Goal: Task Accomplishment & Management: Use online tool/utility

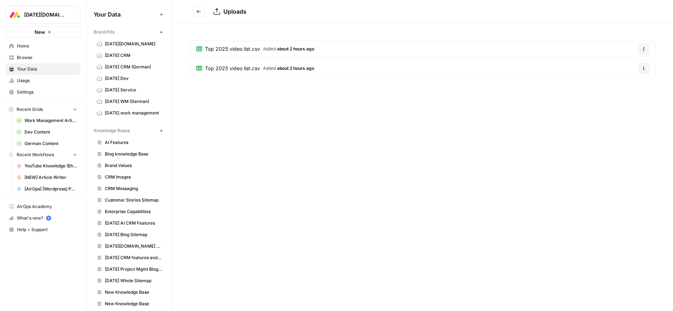
click at [281, 49] on span "about 2 hours ago" at bounding box center [295, 48] width 37 height 5
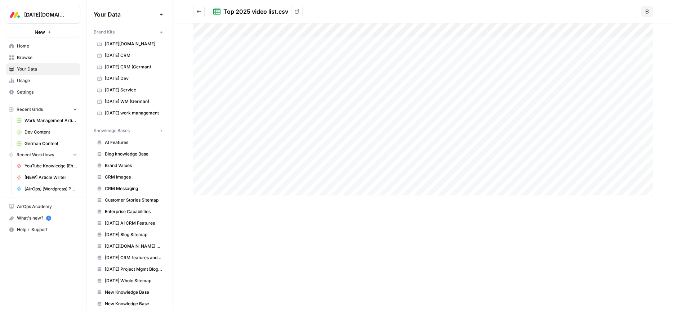
click at [198, 10] on icon "Go back" at bounding box center [198, 11] width 5 height 5
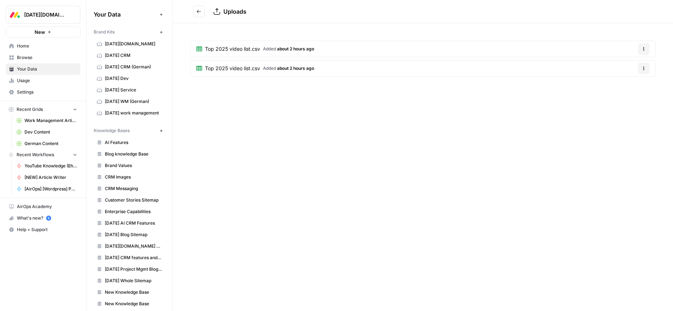
click at [319, 68] on link "Top 2025 video list.csv Added about 2 hours ago" at bounding box center [255, 69] width 129 height 16
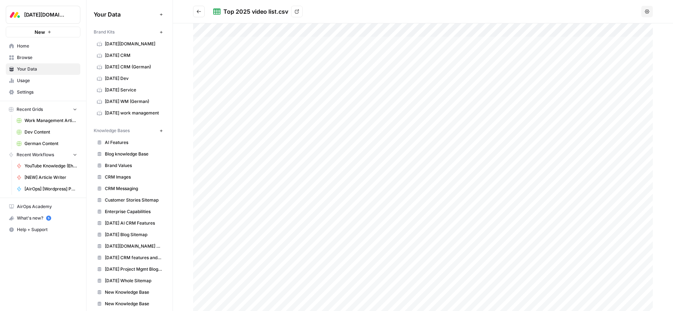
click at [196, 10] on icon "Go back" at bounding box center [198, 11] width 5 height 5
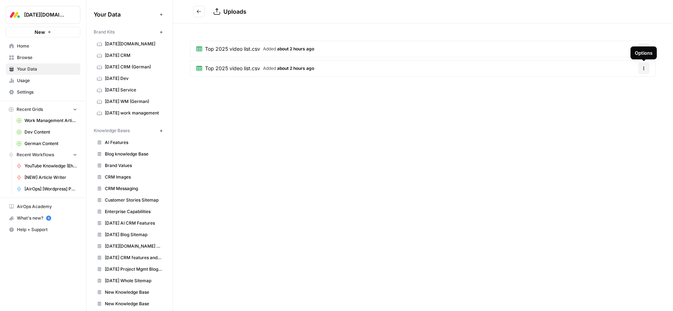
click at [646, 68] on button "Options" at bounding box center [644, 69] width 12 height 12
click at [628, 87] on span "Delete File" at bounding box center [628, 85] width 23 height 7
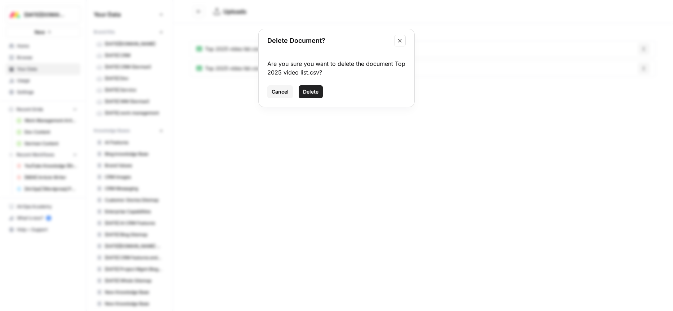
click at [309, 93] on span "Delete" at bounding box center [310, 91] width 15 height 7
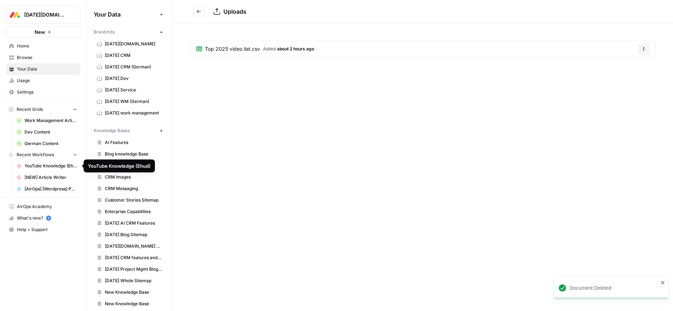
click at [34, 169] on link "YouTube Knowledge (Ehud)" at bounding box center [46, 166] width 67 height 12
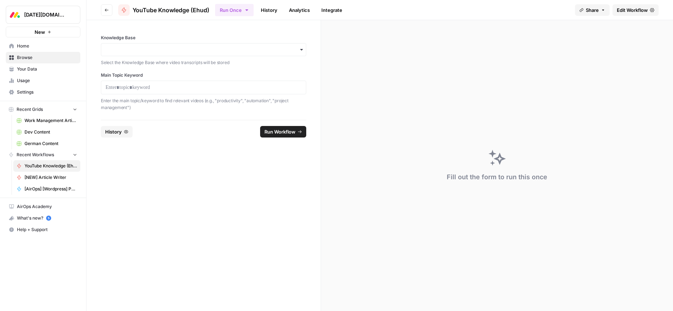
click at [630, 12] on span "Edit Workflow" at bounding box center [632, 9] width 31 height 7
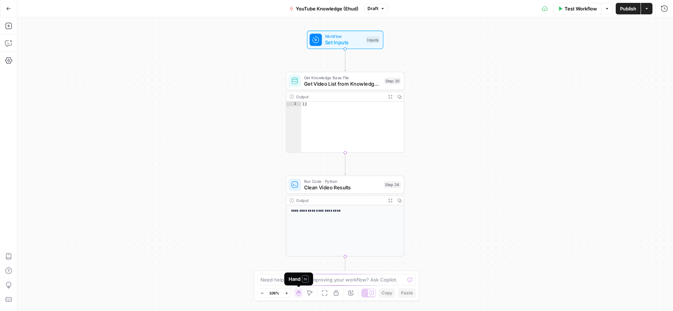
click at [293, 282] on div "Hand M" at bounding box center [299, 279] width 20 height 7
click at [329, 280] on textarea at bounding box center [332, 279] width 144 height 7
type textarea "U"
paste textarea "Forecasting"
click at [310, 280] on textarea "I've adjusted the file for the youtube url list." at bounding box center [329, 279] width 138 height 7
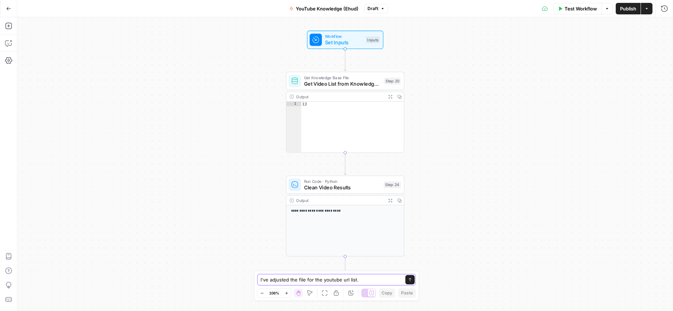
click at [310, 280] on textarea "I've adjusted the file for the youtube url list." at bounding box center [329, 279] width 138 height 7
click at [316, 280] on textarea "I've adjusted the file for the youtube url list." at bounding box center [329, 279] width 138 height 7
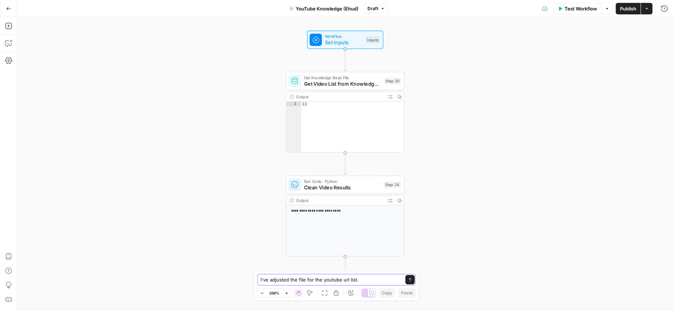
type textarea "I've adjusted the file for the youtube url list."
click at [321, 280] on textarea "I've adjusted the file for the youtube url list." at bounding box center [329, 279] width 138 height 7
click at [8, 10] on icon "button" at bounding box center [8, 8] width 5 height 5
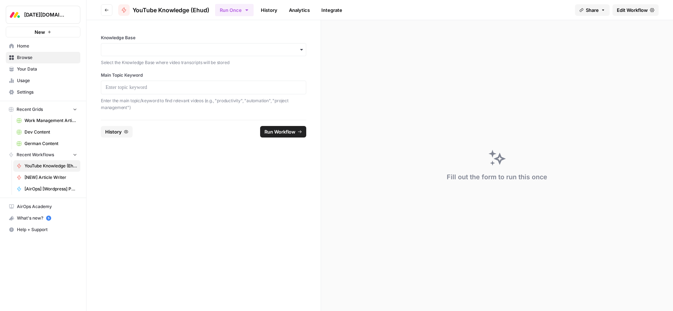
click at [25, 62] on link "Browse" at bounding box center [43, 58] width 75 height 12
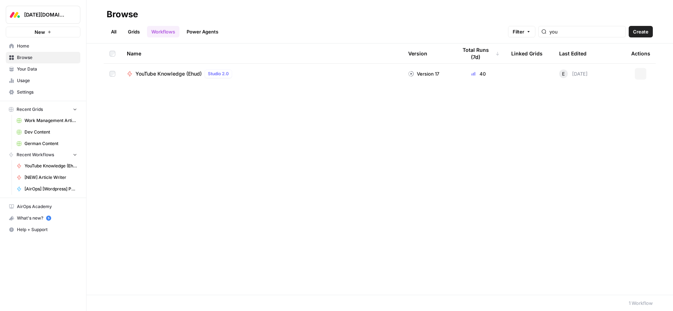
click at [27, 55] on span "Browse" at bounding box center [47, 57] width 60 height 6
click at [24, 44] on span "Home" at bounding box center [47, 46] width 60 height 6
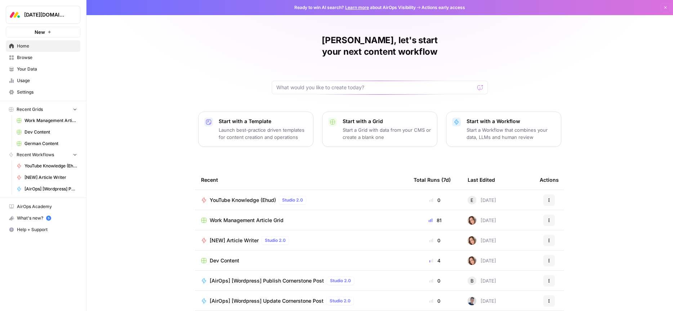
drag, startPoint x: 30, startPoint y: 55, endPoint x: 33, endPoint y: 66, distance: 11.3
click at [30, 55] on span "Browse" at bounding box center [47, 57] width 60 height 6
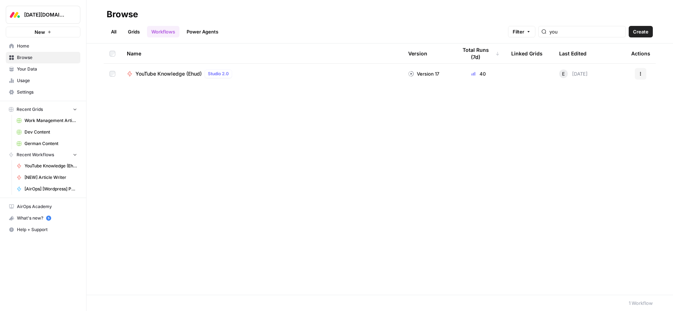
click at [32, 70] on span "Your Data" at bounding box center [47, 69] width 60 height 6
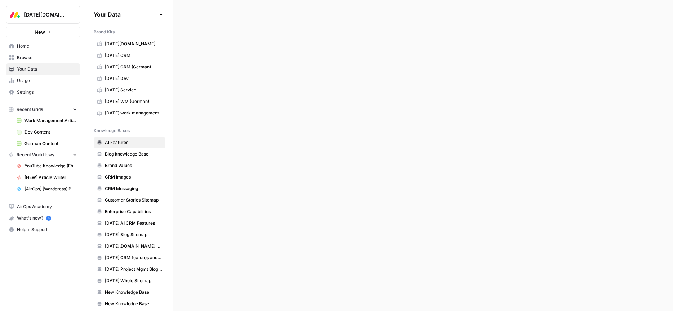
scroll to position [53, 0]
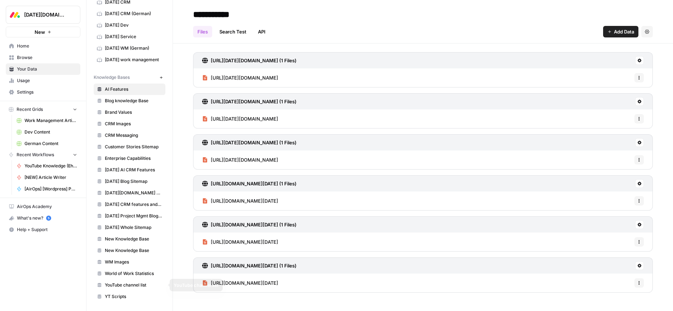
click at [125, 287] on span "YouTube channel list" at bounding box center [133, 285] width 57 height 6
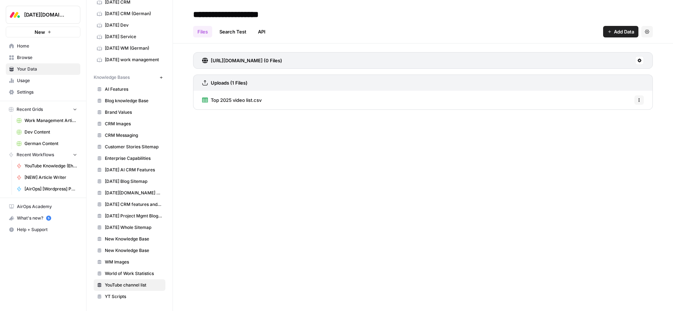
drag, startPoint x: 274, startPoint y: 102, endPoint x: 209, endPoint y: 102, distance: 64.9
click at [208, 101] on div "Top 2025 video list.csv Options" at bounding box center [423, 100] width 460 height 19
copy span "Top 2025 video list.csv"
click at [350, 172] on div "**********" at bounding box center [423, 155] width 500 height 311
click at [22, 48] on span "Home" at bounding box center [47, 46] width 60 height 6
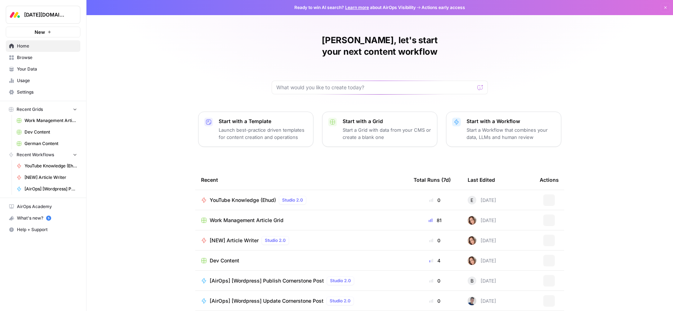
click at [25, 58] on span "Browse" at bounding box center [47, 57] width 60 height 6
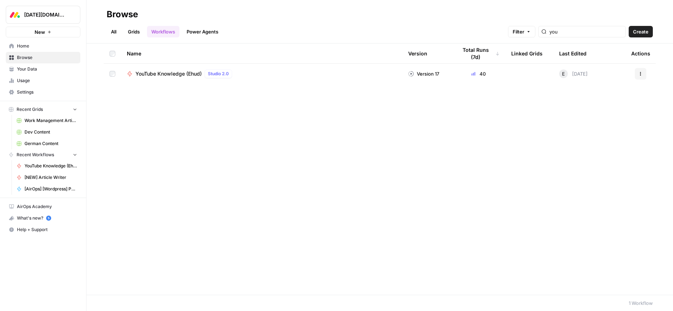
click at [294, 72] on div "YouTube Knowledge (Ehud) Studio 2.0" at bounding box center [262, 74] width 270 height 9
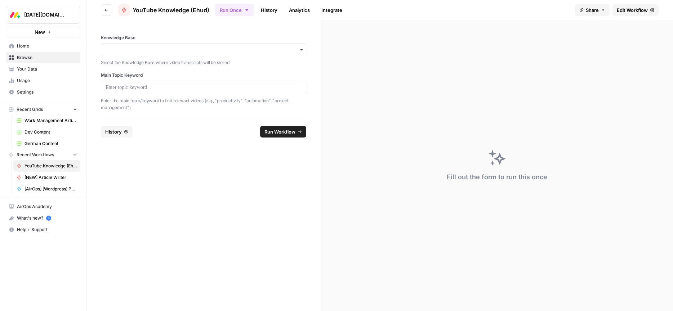
drag, startPoint x: 630, startPoint y: 10, endPoint x: 604, endPoint y: 35, distance: 35.4
click at [630, 10] on span "Edit Workflow" at bounding box center [632, 9] width 31 height 7
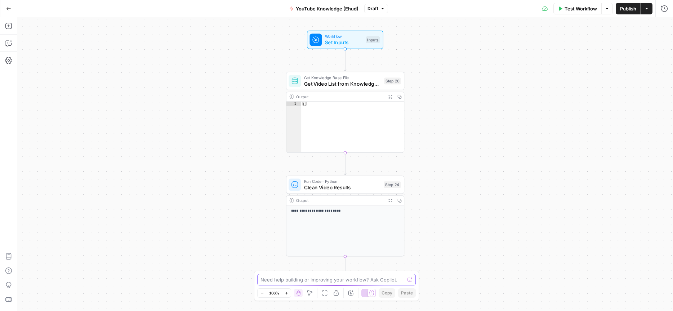
click at [288, 278] on textarea at bounding box center [332, 279] width 144 height 7
paste textarea "Top 2025 video list.csv"
click at [312, 280] on textarea "I've adjusted the file of Top 2025 video list.csv"" at bounding box center [329, 279] width 138 height 7
click at [374, 280] on textarea "I've adjusted the file of "Top 2025 video list.csv"" at bounding box center [329, 279] width 138 height 7
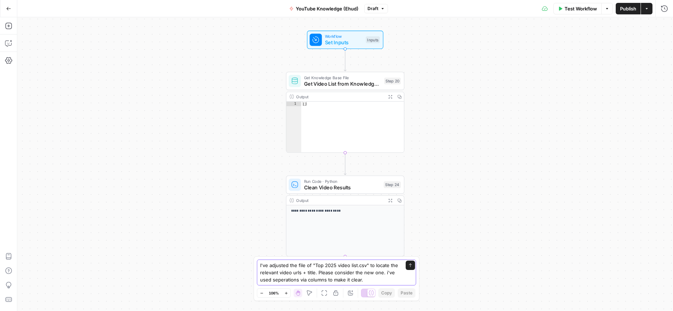
type textarea "I've adjusted the file of "Top 2025 video list.csv" to locate the relevant vide…"
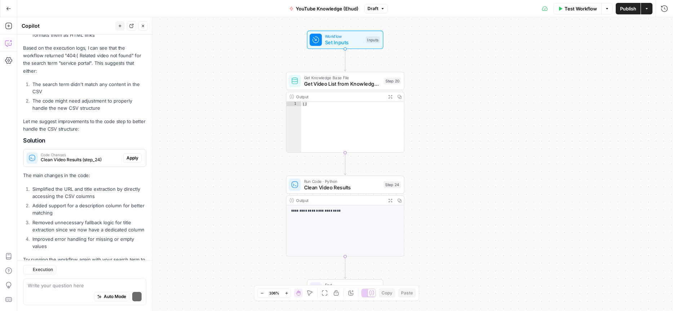
scroll to position [199, 0]
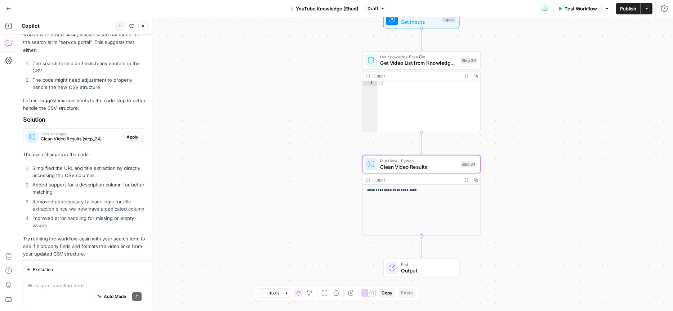
click at [138, 133] on button "Apply" at bounding box center [132, 137] width 18 height 9
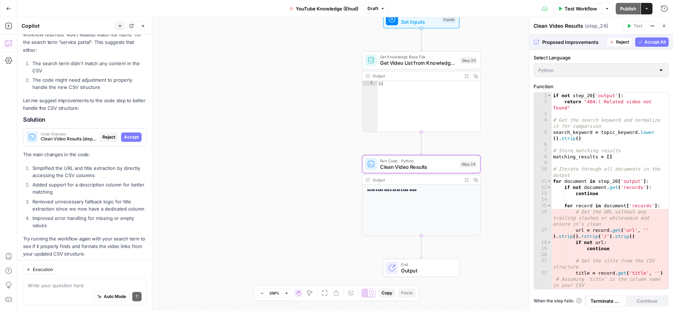
click at [133, 134] on span "Accept" at bounding box center [131, 137] width 15 height 6
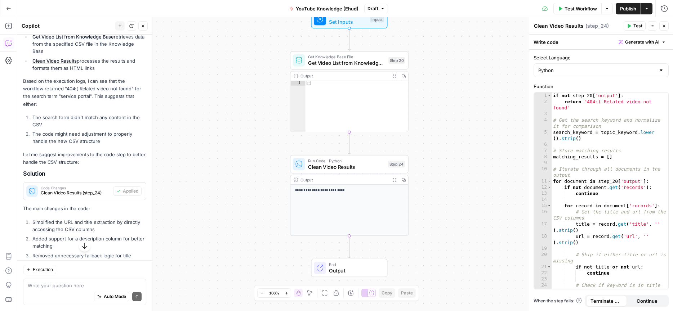
scroll to position [155, 0]
click at [574, 8] on span "Test Workflow" at bounding box center [581, 8] width 32 height 7
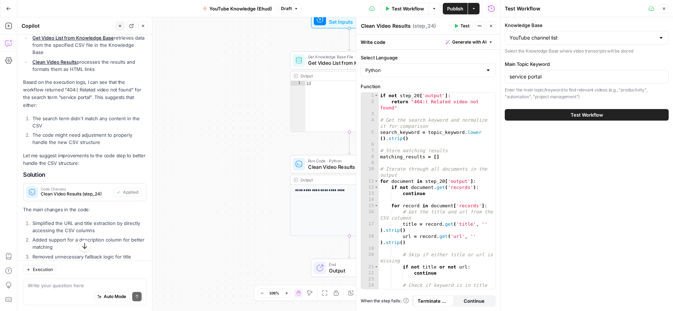
click at [556, 116] on button "Test Workflow" at bounding box center [587, 115] width 164 height 12
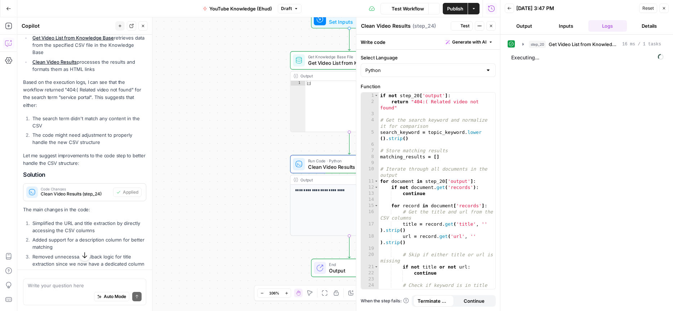
scroll to position [155, 0]
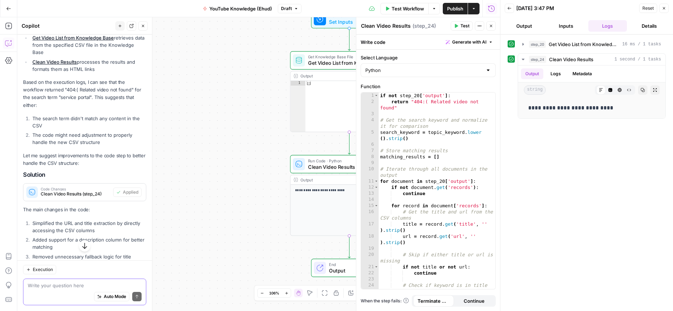
click at [74, 289] on textarea at bounding box center [85, 285] width 114 height 7
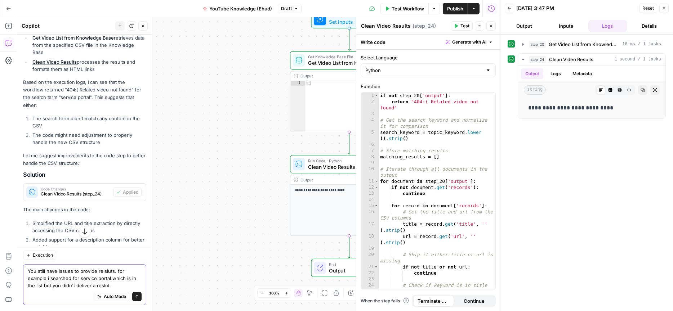
type textarea "You still have issues to provide relsluts. for example i searched for service p…"
click at [124, 284] on textarea "You still have issues to provide relsluts. for example i searched for service p…" at bounding box center [85, 279] width 114 height 22
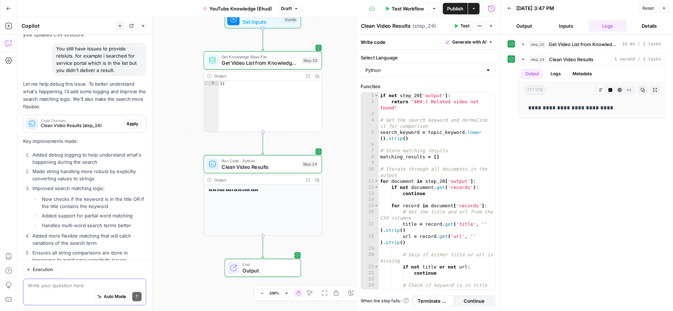
scroll to position [386, 0]
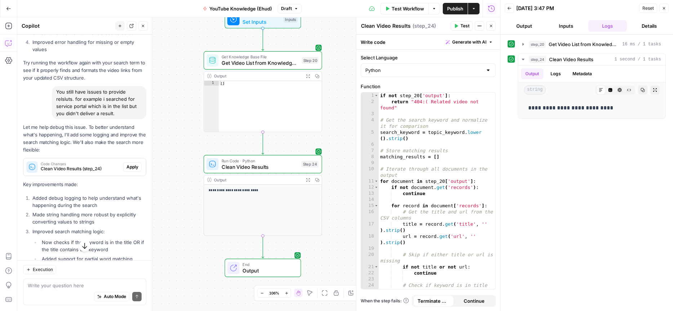
click at [410, 9] on span "Test Workflow" at bounding box center [408, 8] width 32 height 7
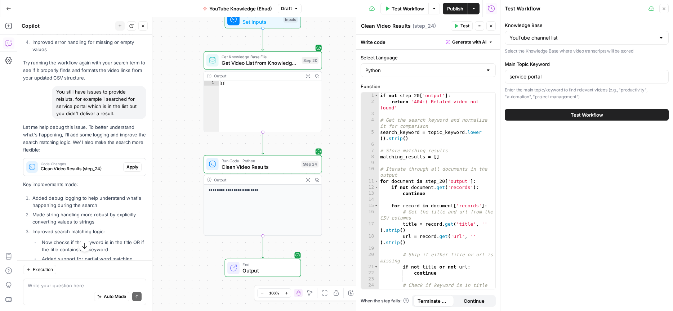
click at [555, 114] on button "Test Workflow" at bounding box center [587, 115] width 164 height 12
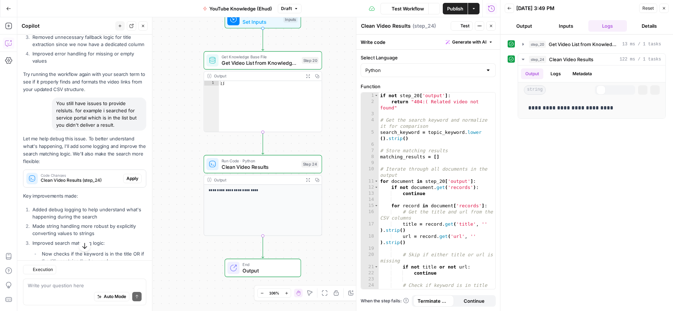
scroll to position [386, 0]
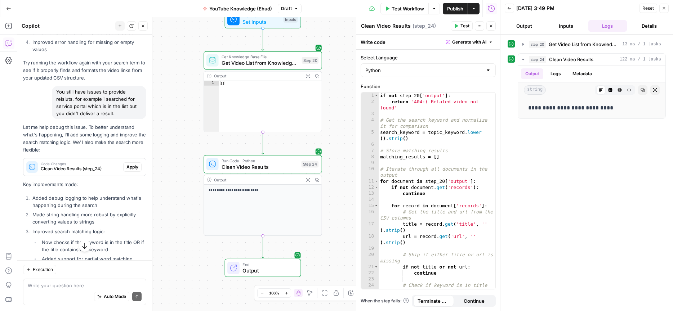
click at [509, 8] on icon "button" at bounding box center [509, 8] width 4 height 4
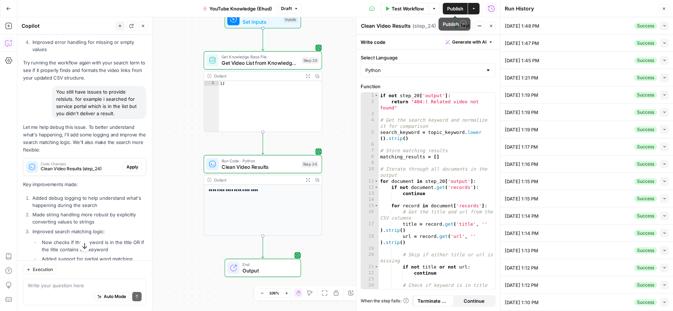
click at [455, 7] on span "Publish" at bounding box center [455, 8] width 16 height 7
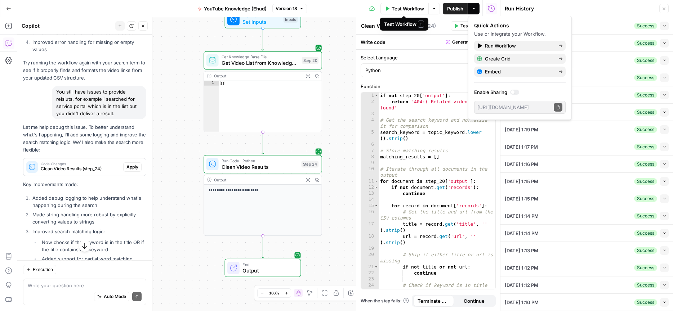
click at [401, 9] on span "Test Workflow" at bounding box center [408, 8] width 32 height 7
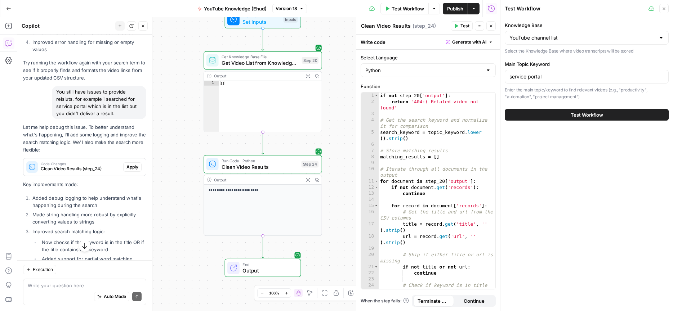
click at [576, 113] on span "Test Workflow" at bounding box center [587, 114] width 32 height 7
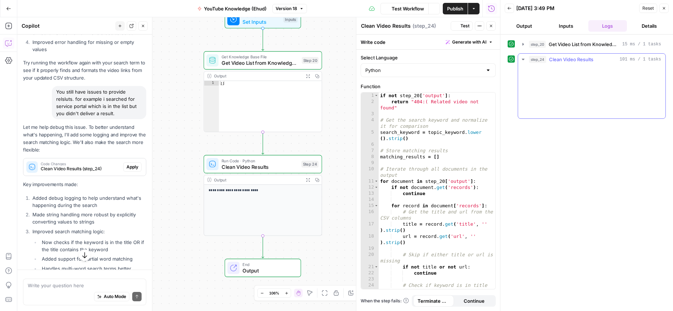
scroll to position [386, 0]
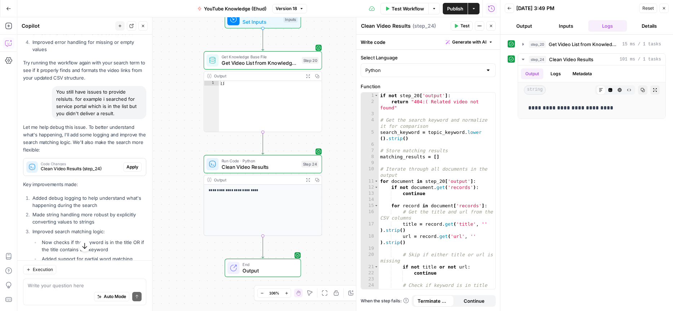
click at [31, 289] on div "Auto Mode Send" at bounding box center [85, 297] width 114 height 16
type textarea "still nothing. You're not reading the added file."
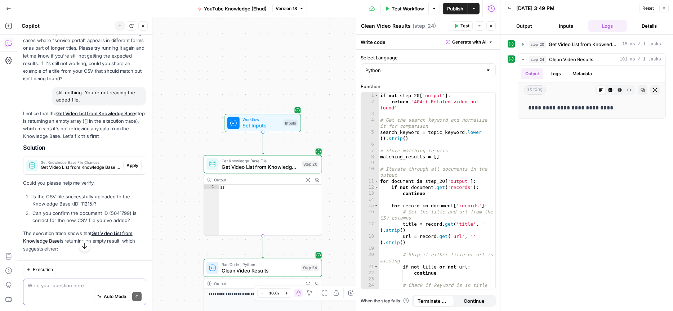
scroll to position [731, 0]
click at [134, 164] on span "Apply" at bounding box center [132, 167] width 12 height 6
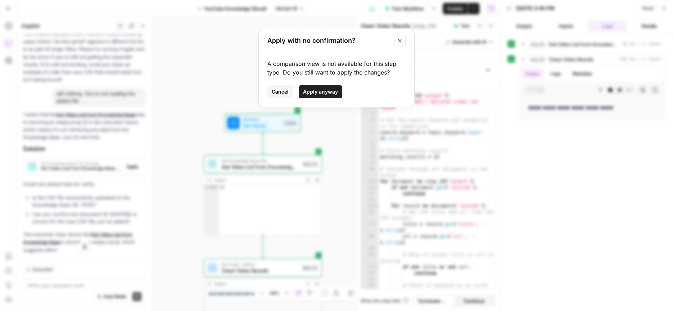
drag, startPoint x: 326, startPoint y: 90, endPoint x: 196, endPoint y: 132, distance: 136.6
click at [326, 90] on span "Apply anyway" at bounding box center [320, 91] width 35 height 7
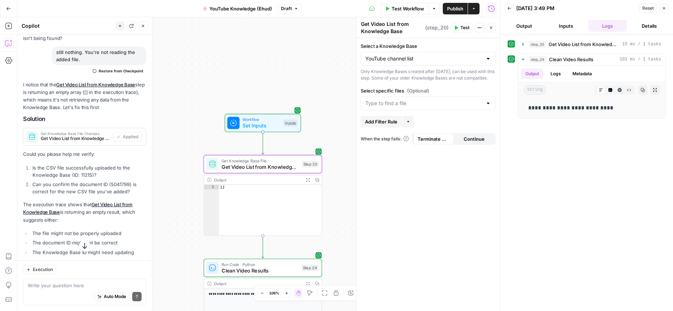
scroll to position [811, 0]
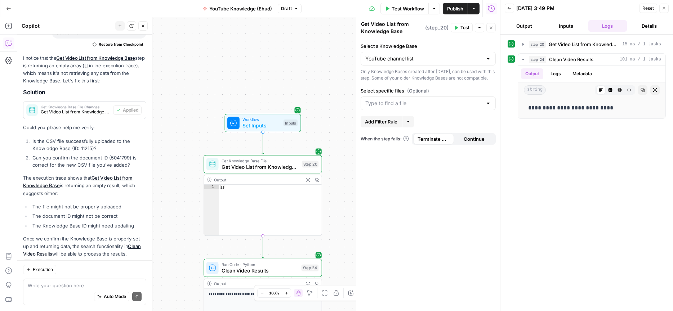
click at [413, 7] on span "Test Workflow" at bounding box center [408, 8] width 32 height 7
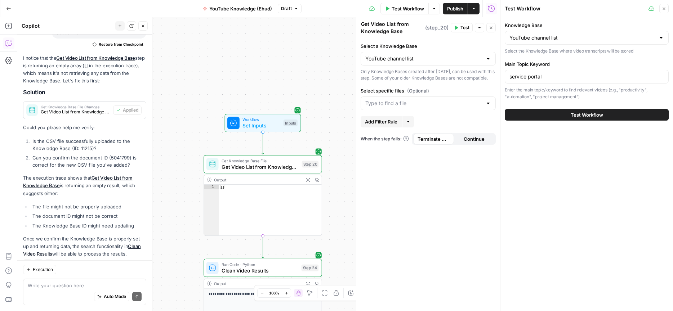
click at [549, 110] on button "Test Workflow" at bounding box center [587, 115] width 164 height 12
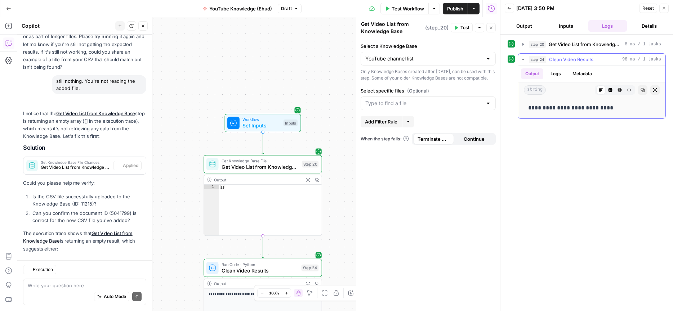
scroll to position [811, 0]
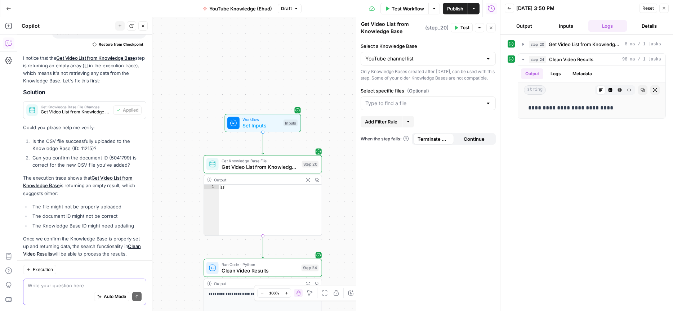
click at [64, 285] on textarea at bounding box center [85, 285] width 114 height 7
type textarea "still not working"
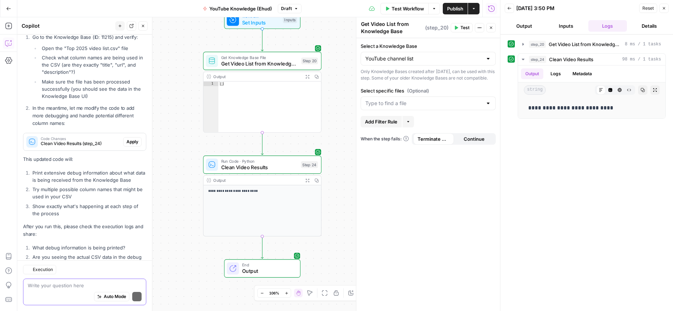
scroll to position [1125, 0]
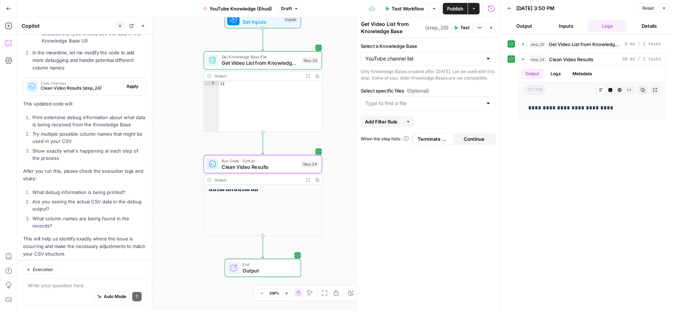
click at [134, 83] on span "Apply" at bounding box center [132, 86] width 12 height 6
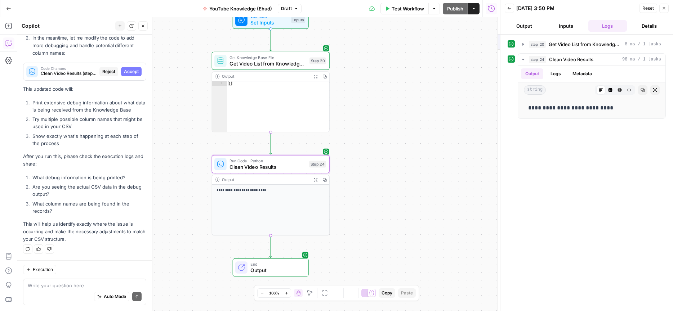
scroll to position [1090, 0]
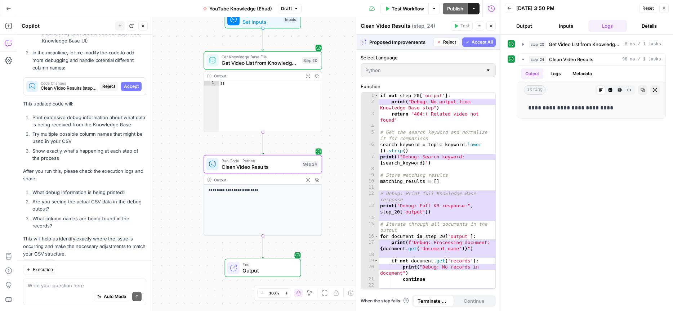
click at [130, 83] on span "Accept" at bounding box center [131, 86] width 15 height 6
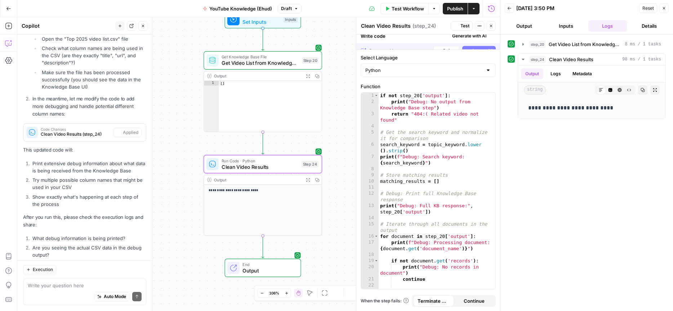
scroll to position [1136, 0]
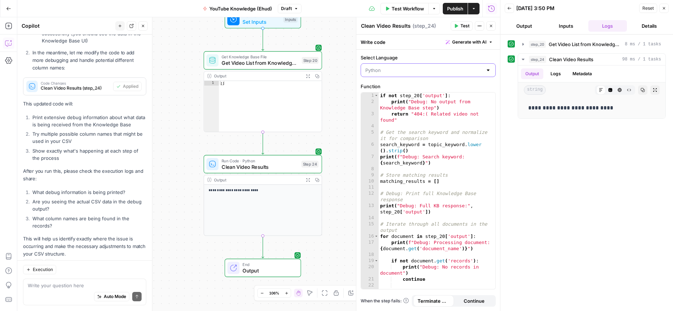
click at [395, 73] on input "Select Language" at bounding box center [423, 70] width 117 height 7
type input "Python"
click at [551, 175] on div "**********" at bounding box center [587, 173] width 158 height 270
click at [463, 27] on span "Test" at bounding box center [464, 26] width 9 height 6
click at [402, 8] on span "Test Workflow" at bounding box center [408, 8] width 32 height 7
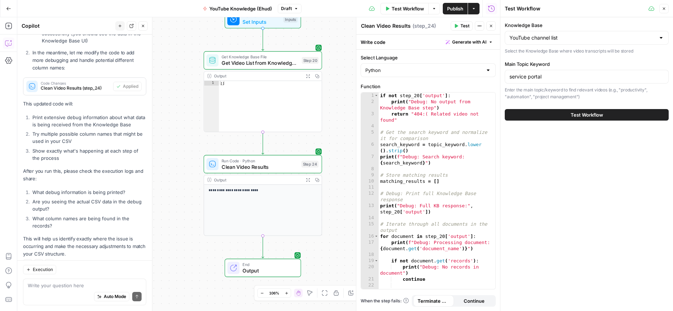
click at [553, 116] on button "Test Workflow" at bounding box center [587, 115] width 164 height 12
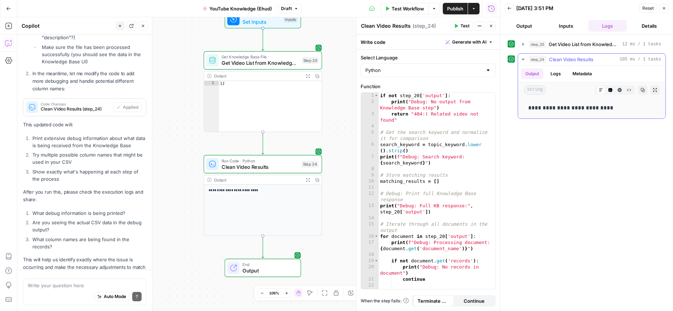
scroll to position [1136, 0]
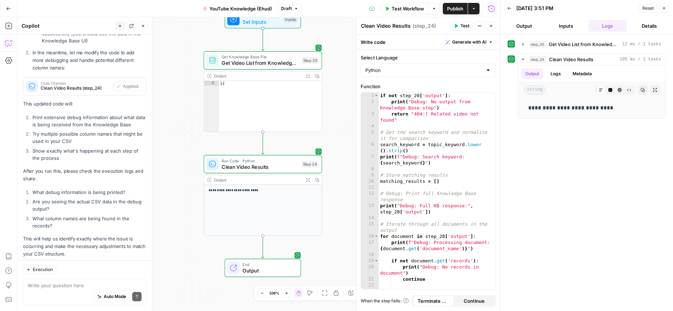
click at [409, 8] on span "Test Workflow" at bounding box center [408, 8] width 32 height 7
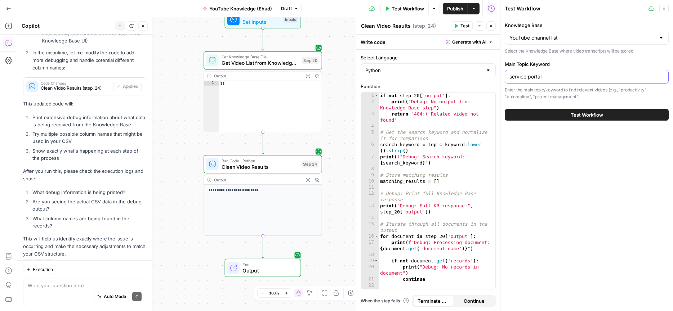
drag, startPoint x: 560, startPoint y: 78, endPoint x: 557, endPoint y: 77, distance: 3.8
click at [560, 77] on input "service portal" at bounding box center [586, 76] width 155 height 7
click at [536, 78] on input "service portal" at bounding box center [586, 76] width 155 height 7
click at [530, 79] on input "service" at bounding box center [586, 76] width 155 height 7
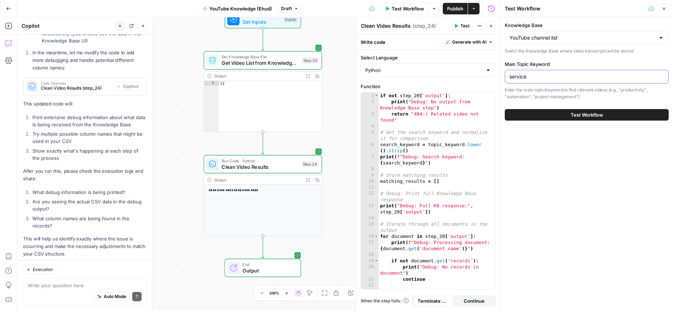
type input "service"
click at [555, 115] on button "Test Workflow" at bounding box center [587, 115] width 164 height 12
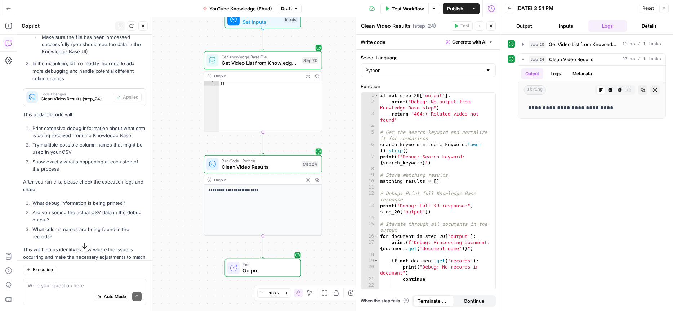
scroll to position [1136, 0]
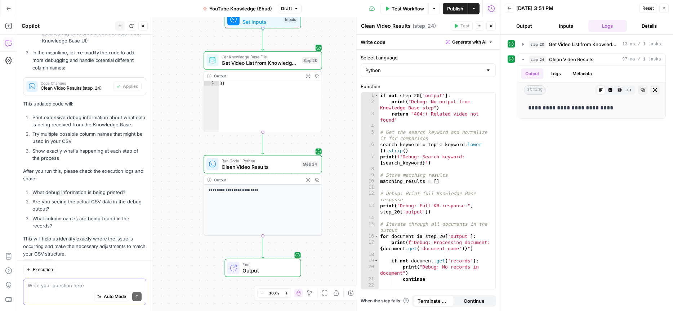
click at [41, 287] on textarea at bounding box center [85, 285] width 114 height 7
type textarea "There are"
click at [396, 9] on span "Test Workflow" at bounding box center [408, 8] width 32 height 7
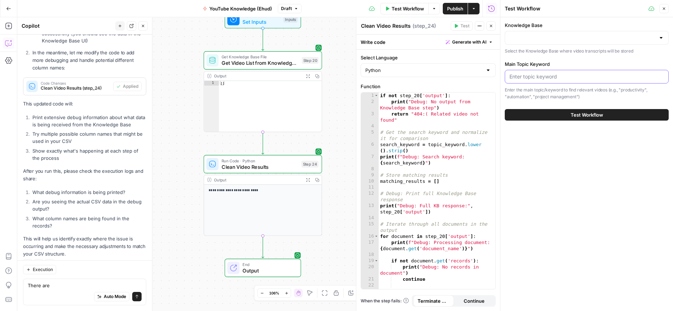
drag, startPoint x: 550, startPoint y: 75, endPoint x: 539, endPoint y: 48, distance: 30.0
click at [549, 74] on input "Main Topic Keyword" at bounding box center [586, 76] width 155 height 7
click at [535, 41] on input "Knowledge Base" at bounding box center [582, 37] width 146 height 7
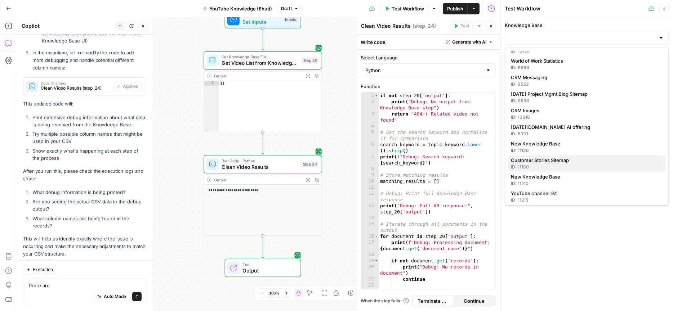
scroll to position [180, 0]
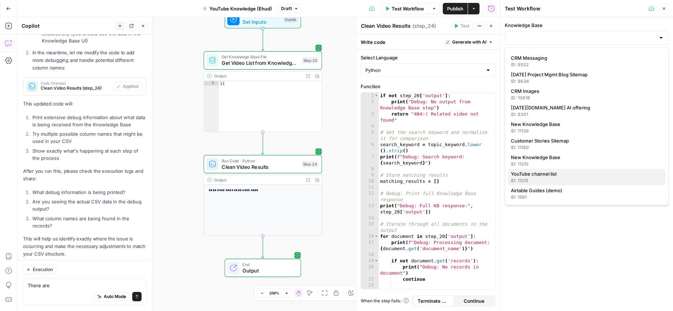
click at [526, 177] on span "YouTube channel list" at bounding box center [585, 173] width 149 height 7
type input "YouTube channel list"
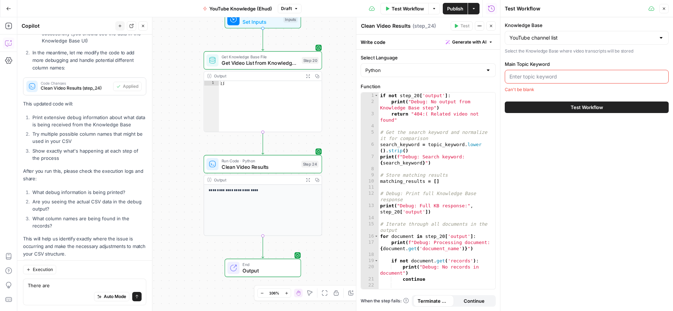
click at [529, 76] on input "Main Topic Keyword" at bounding box center [586, 76] width 155 height 7
paste input "CRM AI use cases"
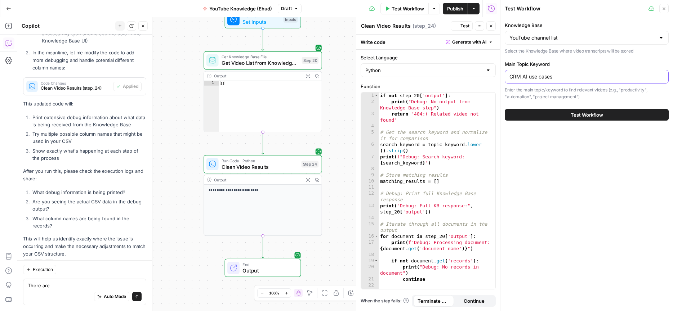
type input "CRM AI use cases"
click at [537, 116] on button "Test Workflow" at bounding box center [587, 115] width 164 height 12
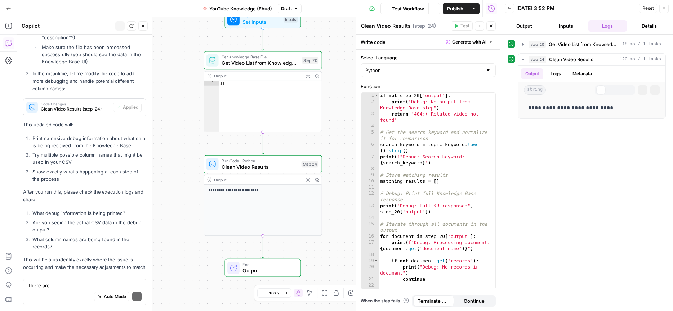
scroll to position [1136, 0]
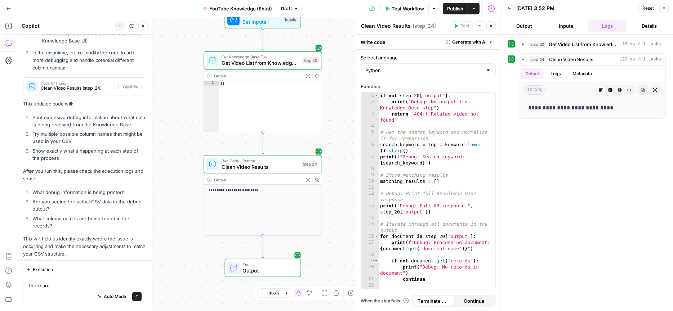
drag, startPoint x: 37, startPoint y: 300, endPoint x: 36, endPoint y: 296, distance: 4.1
click at [36, 298] on div "Auto Mode Send" at bounding box center [85, 297] width 114 height 16
drag, startPoint x: 36, startPoint y: 289, endPoint x: 44, endPoint y: 288, distance: 7.3
click at [36, 289] on div "Auto Mode Send" at bounding box center [85, 297] width 114 height 16
click at [56, 287] on textarea "There are" at bounding box center [85, 285] width 114 height 7
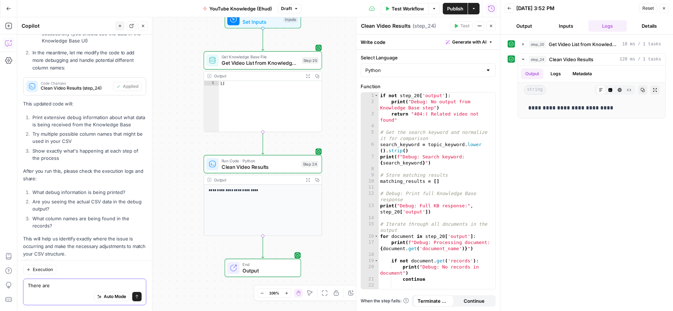
drag, startPoint x: 11, startPoint y: 282, endPoint x: -36, endPoint y: 278, distance: 47.4
click at [0, 278] on html "**********" at bounding box center [336, 155] width 673 height 311
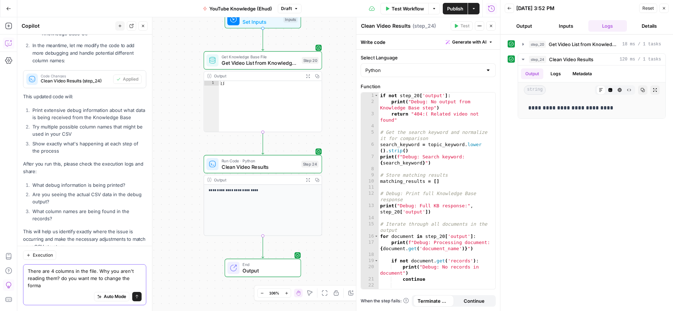
scroll to position [1150, 0]
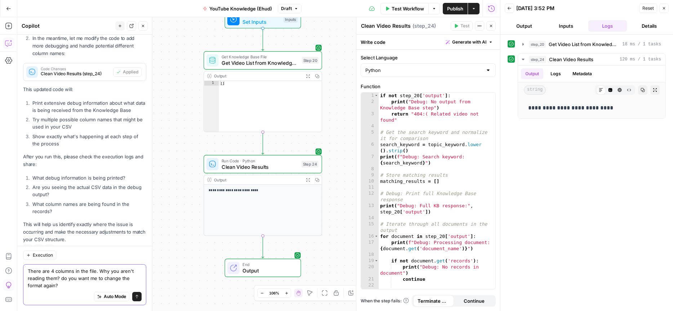
type textarea "There are 4 columns in the file. Why you aren't reading them? do you want me to…"
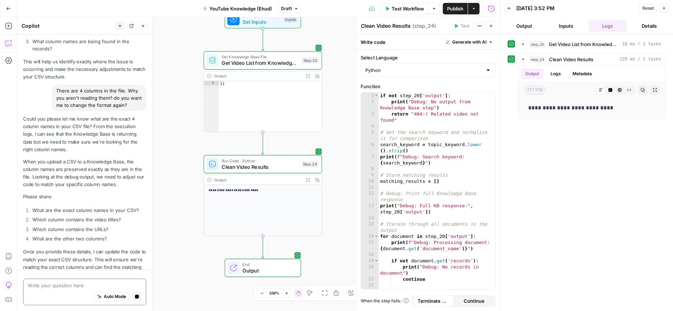
scroll to position [1334, 0]
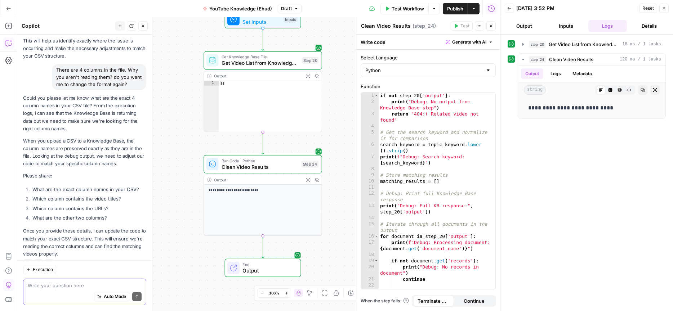
click at [37, 284] on textarea at bounding box center [85, 285] width 114 height 7
paste textarea "crm video url + title"
drag, startPoint x: 73, startPoint y: 289, endPoint x: 82, endPoint y: 286, distance: 9.9
click at [73, 289] on div "Auto Mode Send" at bounding box center [85, 297] width 114 height 16
click at [93, 284] on textarea "Column A crm video url + title" at bounding box center [85, 285] width 114 height 7
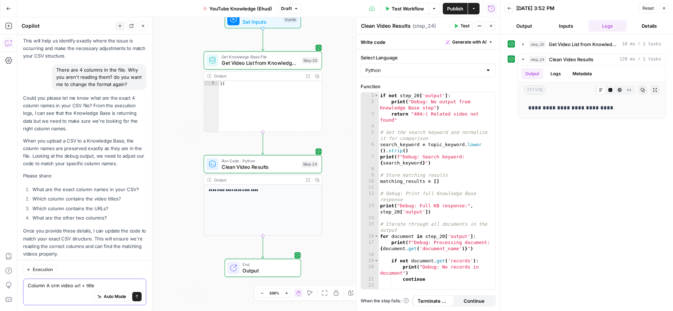
scroll to position [1341, 0]
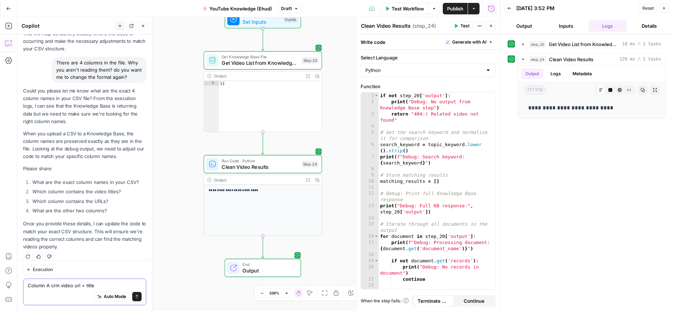
drag, startPoint x: 49, startPoint y: 278, endPoint x: 22, endPoint y: 279, distance: 27.0
click at [20, 277] on div "Execution Column A crm video url + title Column A crm video url + title Auto Mo…" at bounding box center [84, 285] width 135 height 51
click at [39, 290] on div "Auto Mode Send" at bounding box center [85, 297] width 114 height 16
click at [39, 285] on textarea "Column A crm video url + title" at bounding box center [85, 285] width 114 height 7
paste textarea "Column A"
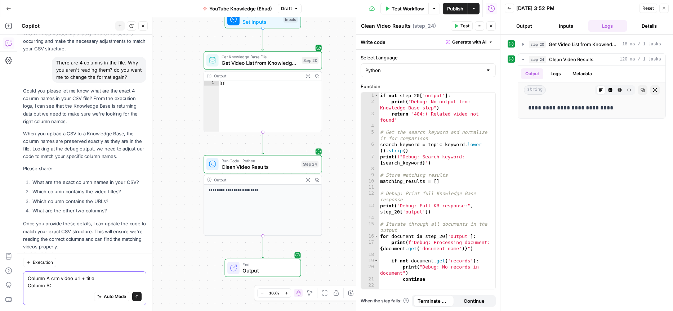
click at [49, 278] on textarea "Column A crm video url + title Column B:" at bounding box center [85, 282] width 114 height 14
click at [54, 289] on div "Auto Mode Send" at bounding box center [85, 297] width 114 height 16
click at [55, 287] on textarea "Column A: crm video url + title Column B:" at bounding box center [85, 282] width 114 height 14
paste textarea "AI general video url + title"
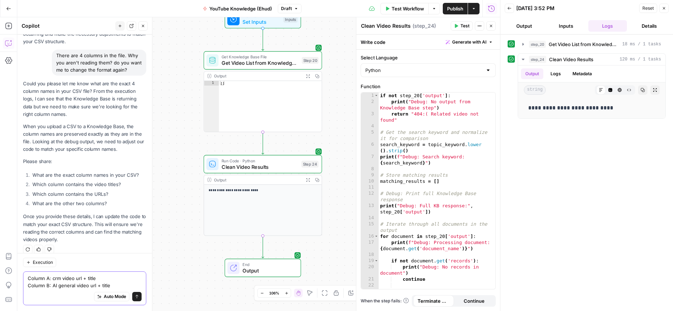
drag, startPoint x: 49, startPoint y: 278, endPoint x: 37, endPoint y: 290, distance: 16.8
click at [22, 277] on div "Execution Column A: crm video url + title Column B: AI general video url + titl…" at bounding box center [84, 282] width 135 height 58
click at [34, 286] on textarea "Column A: crm video url + title Column B: AI general video url + title" at bounding box center [85, 282] width 114 height 14
paste textarea "Column B"
click at [47, 285] on textarea "Column A: crm video url + title Column B: AI general video url + title Column B" at bounding box center [85, 279] width 114 height 22
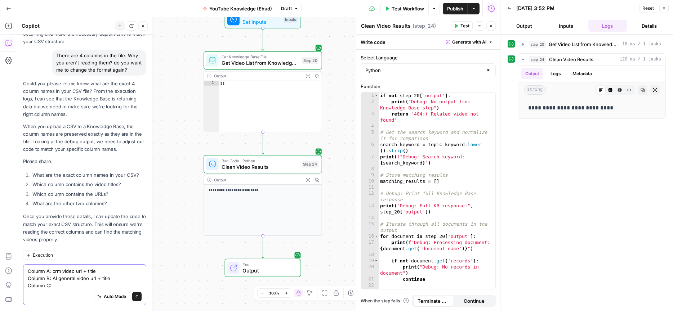
paste textarea "Dev video url + title"
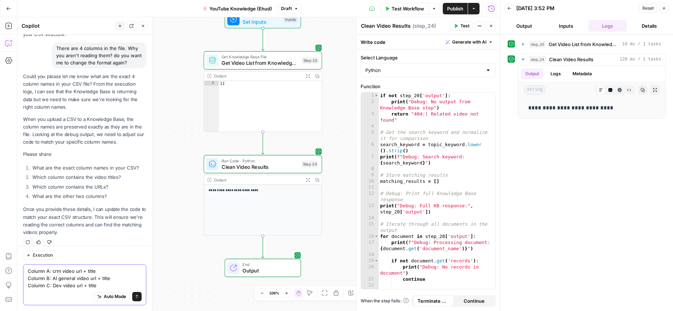
paste textarea "Dev video url + title"
drag, startPoint x: 70, startPoint y: 286, endPoint x: 37, endPoint y: 281, distance: 32.5
click at [23, 283] on div "Column A: crm video url + title Column B: AI general video url + title Column C…" at bounding box center [84, 281] width 123 height 48
drag, startPoint x: 50, startPoint y: 280, endPoint x: 35, endPoint y: 289, distance: 18.0
click at [26, 279] on div "Column A: crm video url + title Column B: AI general video url + title Column C…" at bounding box center [84, 284] width 123 height 41
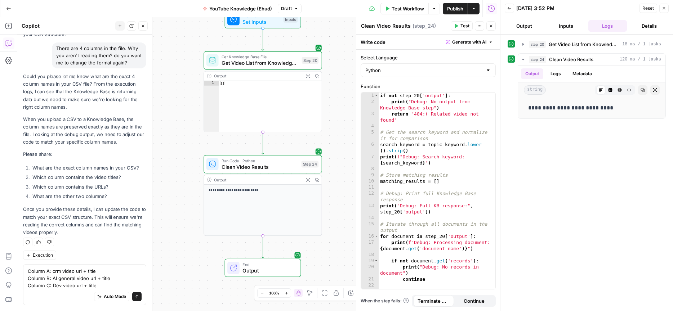
click at [35, 289] on div "Auto Mode Send" at bounding box center [85, 297] width 114 height 16
click at [104, 280] on textarea "Column A: crm video url + title Column B: AI general video url + title Column C…" at bounding box center [85, 279] width 114 height 22
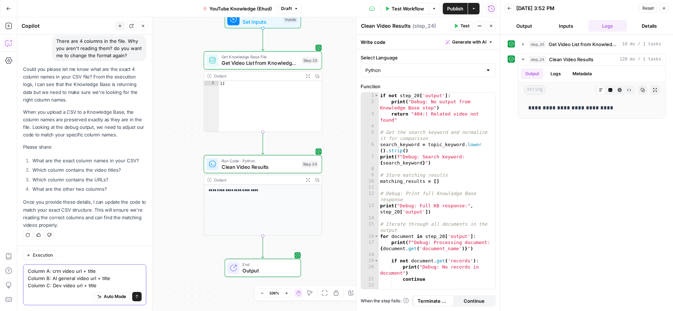
paste textarea "Column C"
paste textarea "Service video url + title"
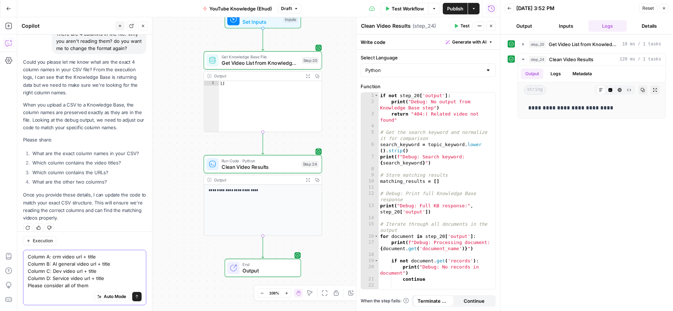
type textarea "Column A: crm video url + title Column B: AI general video url + title Column C…"
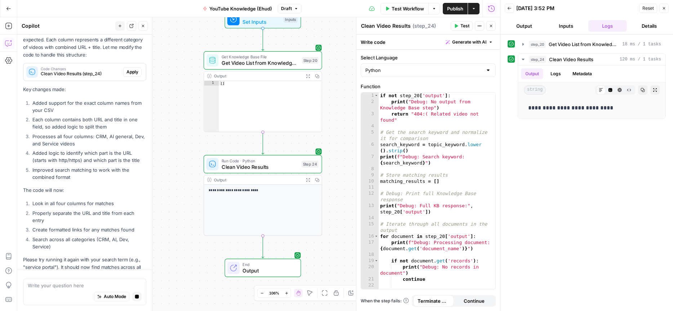
scroll to position [1634, 0]
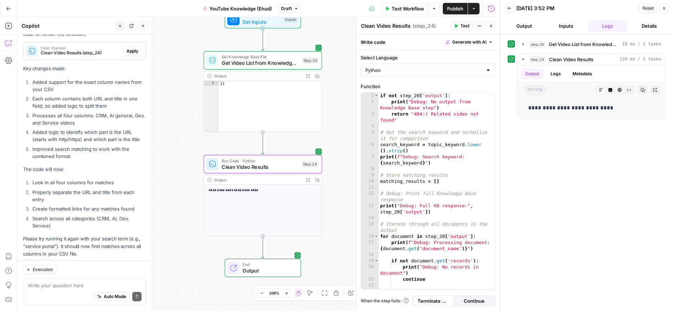
click at [133, 48] on span "Apply" at bounding box center [132, 51] width 12 height 6
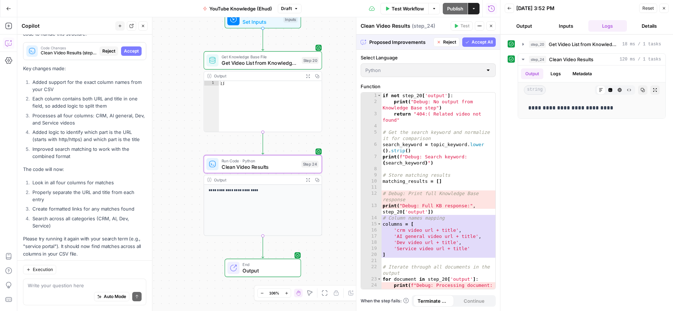
click at [131, 48] on span "Accept" at bounding box center [131, 51] width 15 height 6
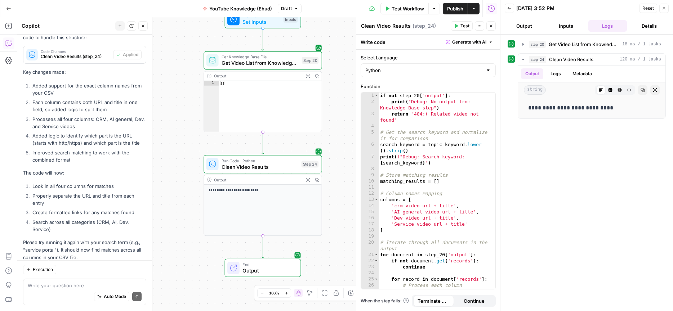
scroll to position [1657, 0]
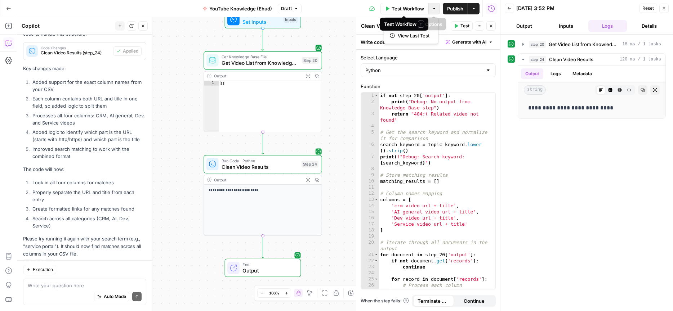
click at [436, 10] on icon "button" at bounding box center [434, 8] width 4 height 4
click at [412, 10] on span "Test Workflow" at bounding box center [408, 8] width 32 height 7
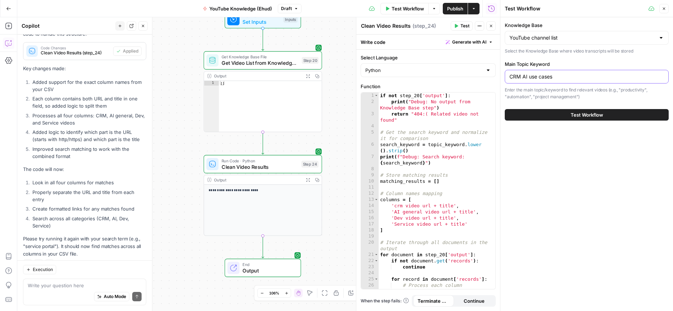
click at [557, 78] on input "CRM AI use cases" at bounding box center [586, 76] width 155 height 7
drag, startPoint x: 560, startPoint y: 77, endPoint x: 494, endPoint y: 76, distance: 66.7
click at [494, 76] on body "**********" at bounding box center [336, 155] width 673 height 311
type input "service portal"
click at [577, 117] on span "Test Workflow" at bounding box center [587, 114] width 32 height 7
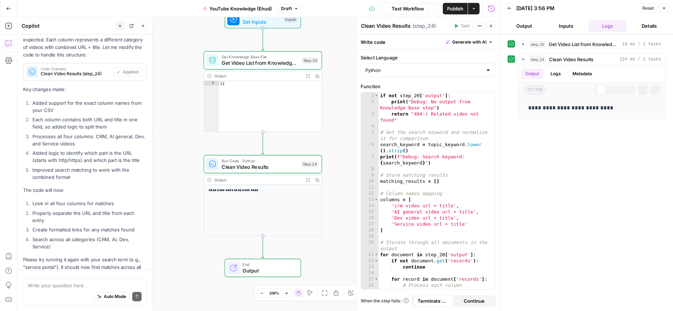
scroll to position [1657, 0]
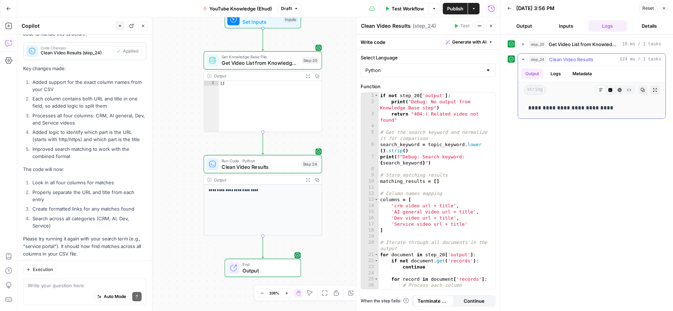
click at [561, 108] on p "**********" at bounding box center [591, 107] width 127 height 9
copy p "**********"
click at [66, 283] on textarea at bounding box center [85, 285] width 114 height 7
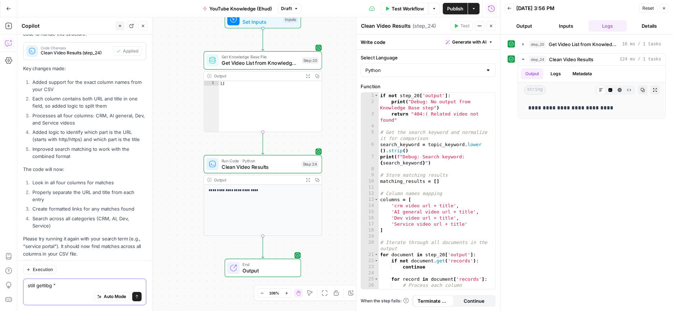
paste textarea "404:( Related video not found"
click at [50, 285] on textarea "still gettibg "404:( Related video not found"" at bounding box center [85, 285] width 114 height 7
click at [49, 286] on textarea "still gettibg "404:( Related video not found"" at bounding box center [85, 285] width 114 height 7
click at [76, 285] on textarea "still gettig "404:( Related video not found"" at bounding box center [85, 282] width 114 height 14
type textarea "still getting "404:( Related video not found""
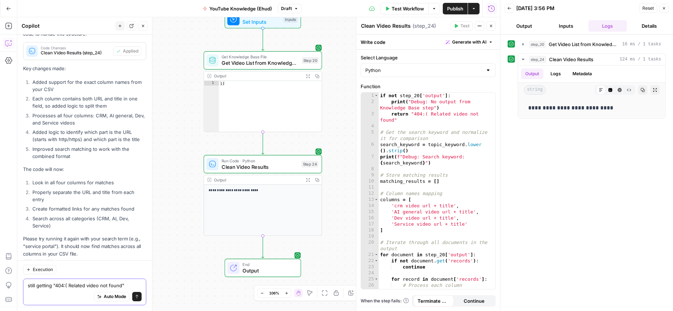
click at [128, 285] on textarea "still getting "404:( Related video not found"" at bounding box center [85, 285] width 114 height 7
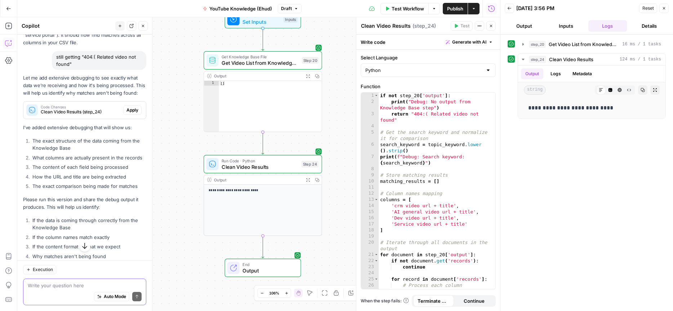
scroll to position [1891, 0]
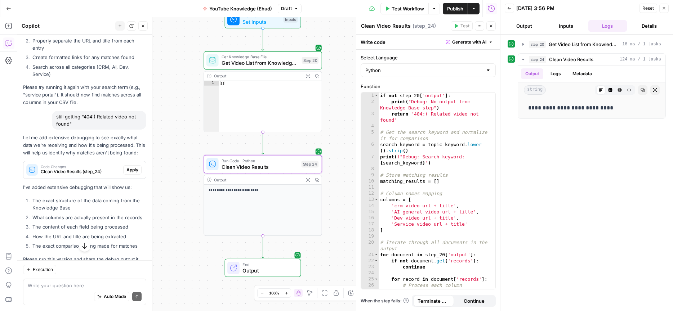
click at [130, 167] on span "Apply" at bounding box center [132, 170] width 12 height 6
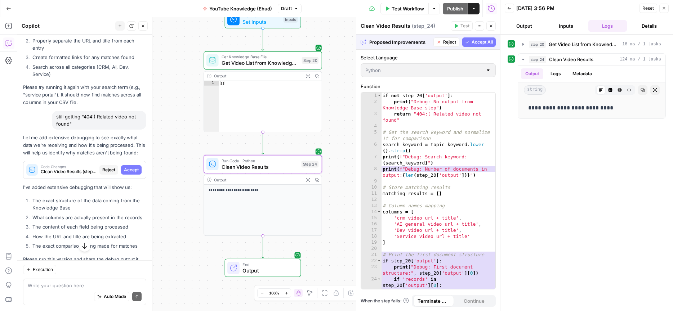
click at [129, 167] on span "Accept" at bounding box center [131, 170] width 15 height 6
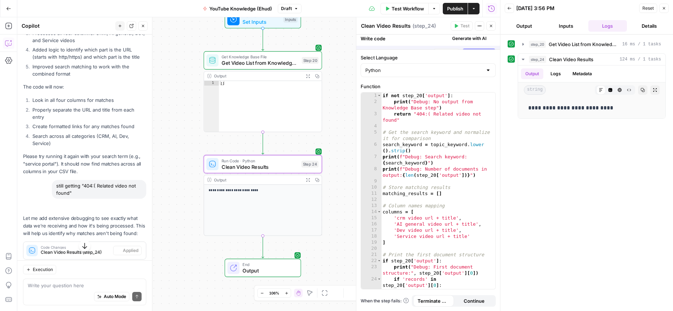
scroll to position [1808, 0]
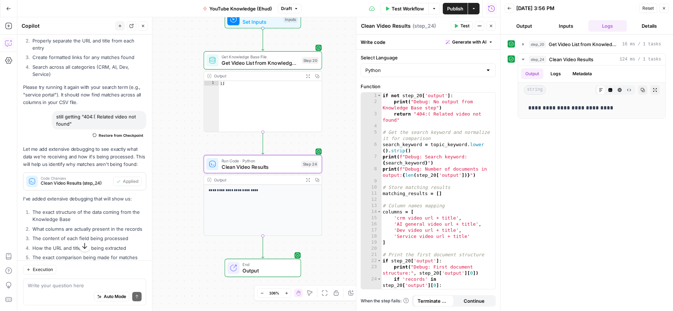
click at [400, 9] on span "Test Workflow" at bounding box center [408, 8] width 32 height 7
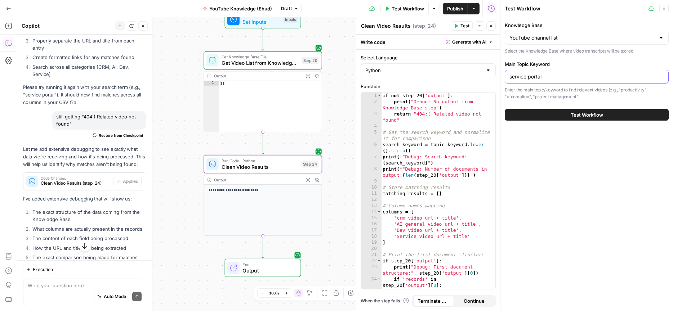
click at [545, 77] on input "service portal" at bounding box center [586, 76] width 155 height 7
click at [549, 116] on button "Test Workflow" at bounding box center [587, 115] width 164 height 12
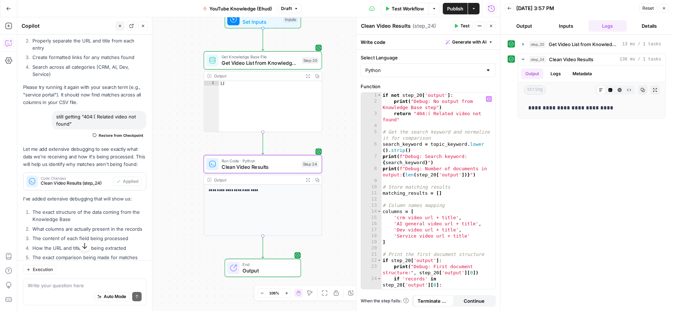
scroll to position [3, 0]
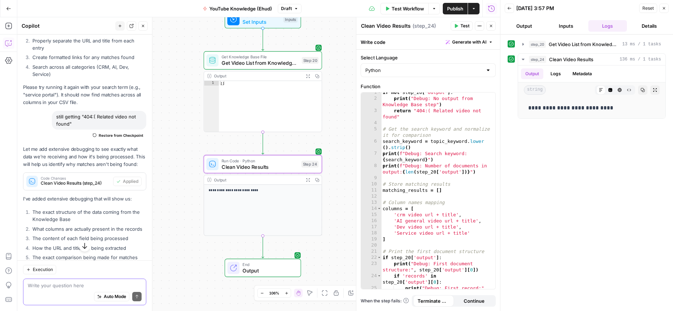
click at [58, 288] on textarea at bounding box center [85, 285] width 114 height 7
type textarea "sorry. it's still not locating. Do you want me to change the file to one column?"
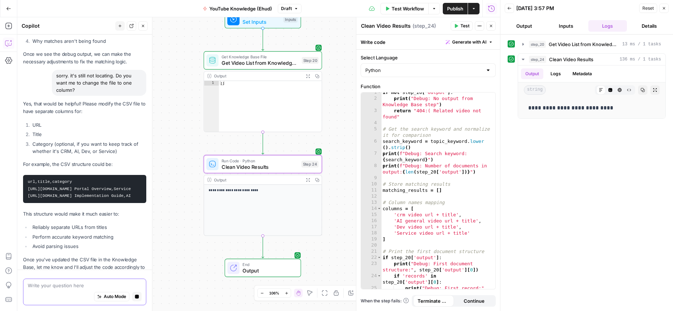
scroll to position [2116, 0]
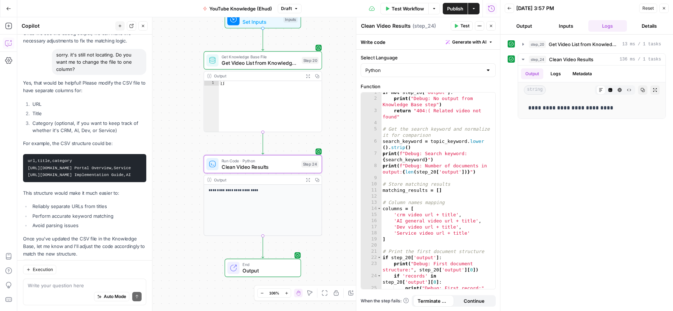
click at [9, 10] on icon "button" at bounding box center [8, 8] width 5 height 5
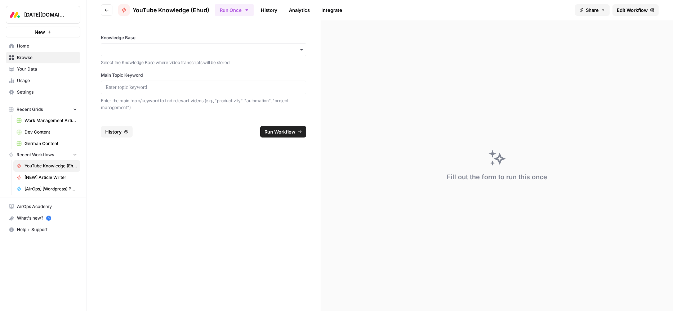
click at [22, 58] on span "Browse" at bounding box center [47, 57] width 60 height 6
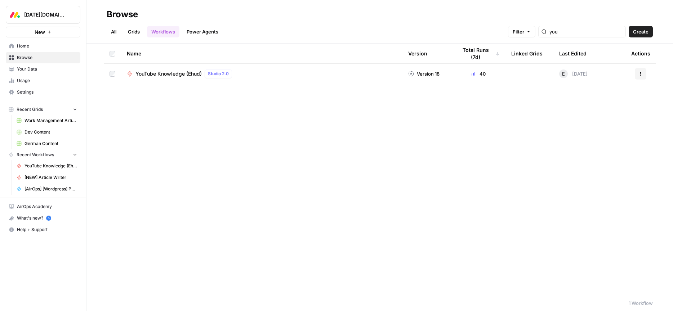
click at [23, 69] on span "Your Data" at bounding box center [47, 69] width 60 height 6
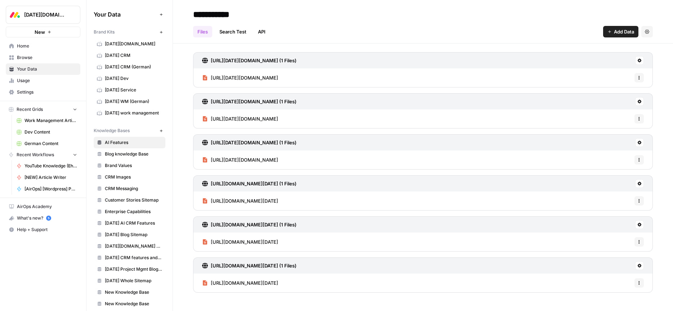
scroll to position [53, 0]
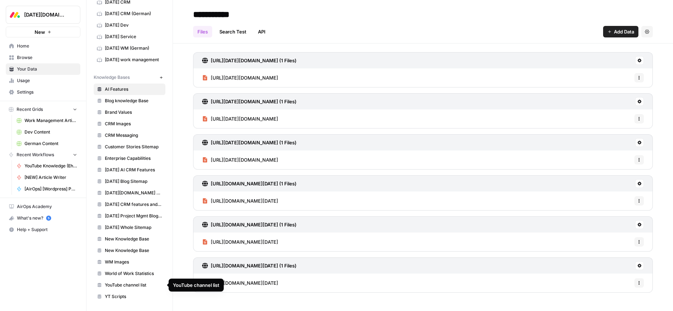
click at [116, 286] on span "YouTube channel list" at bounding box center [133, 285] width 57 height 6
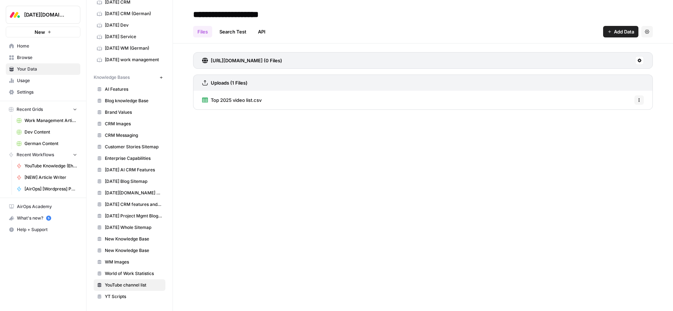
click at [617, 30] on span "Add Data" at bounding box center [624, 31] width 20 height 7
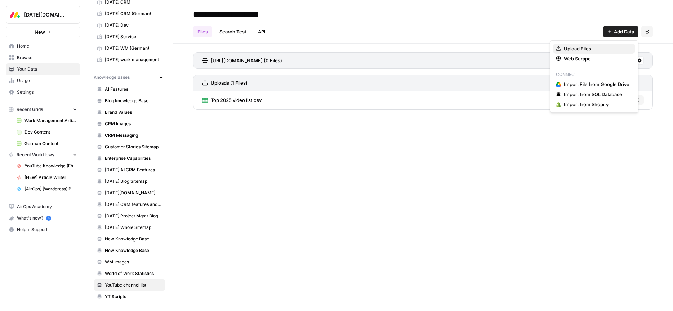
click at [582, 51] on span "Upload Files" at bounding box center [597, 48] width 66 height 7
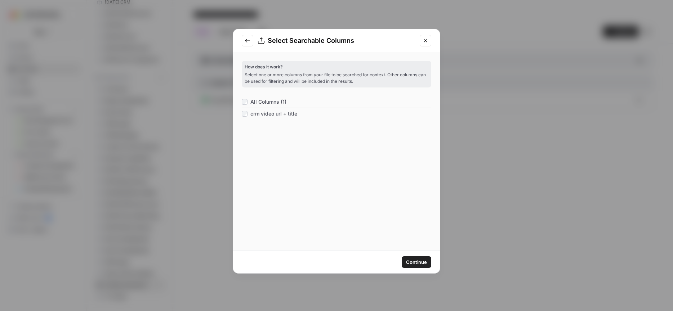
click at [407, 262] on span "Continue" at bounding box center [416, 262] width 21 height 7
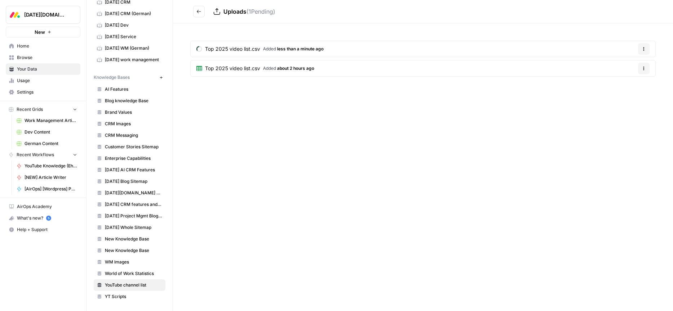
click at [267, 48] on span "Added less than a minute ago" at bounding box center [293, 49] width 61 height 6
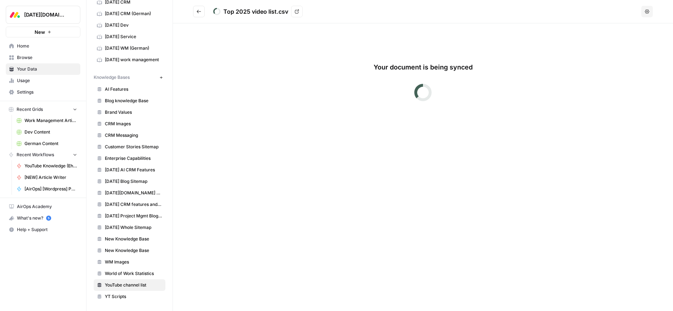
click at [198, 14] on icon "Go back" at bounding box center [198, 11] width 5 height 5
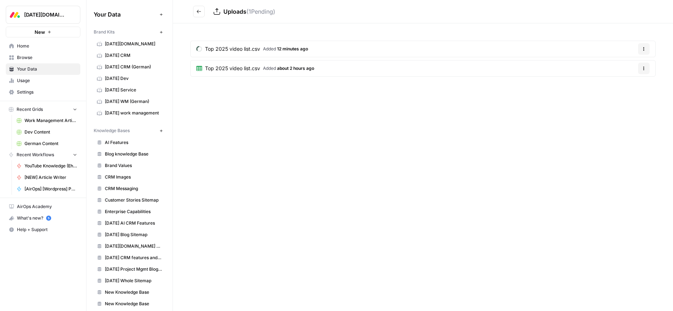
click at [198, 11] on icon "Go back" at bounding box center [199, 11] width 4 height 3
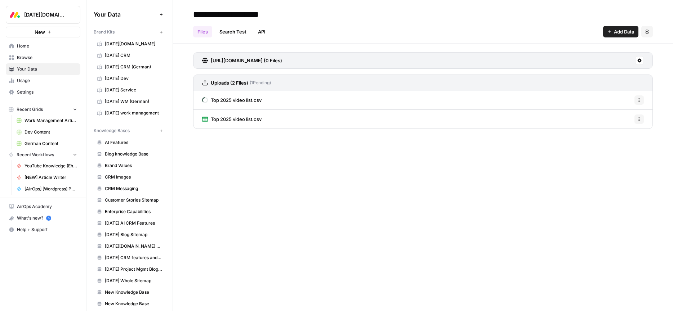
click at [36, 168] on span "YouTube Knowledge (Ehud)" at bounding box center [51, 166] width 53 height 6
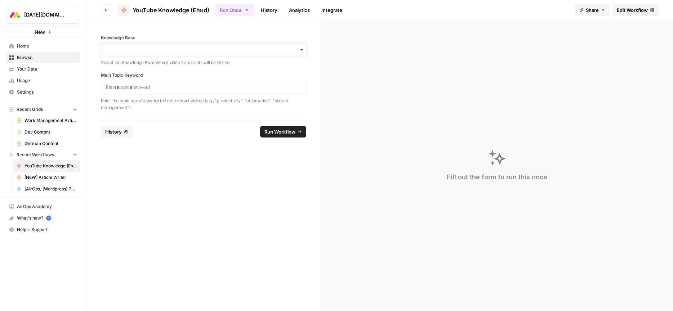
click at [224, 50] on input "Knowledge Base" at bounding box center [204, 49] width 196 height 7
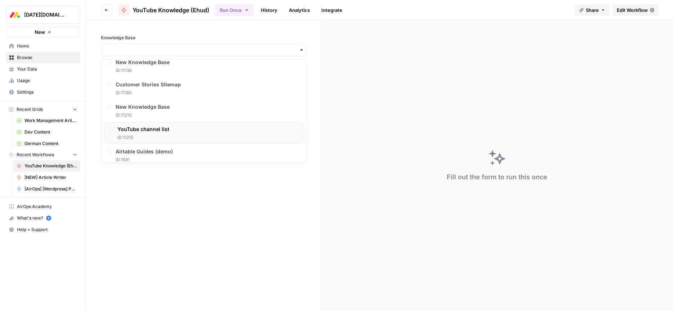
scroll to position [349, 0]
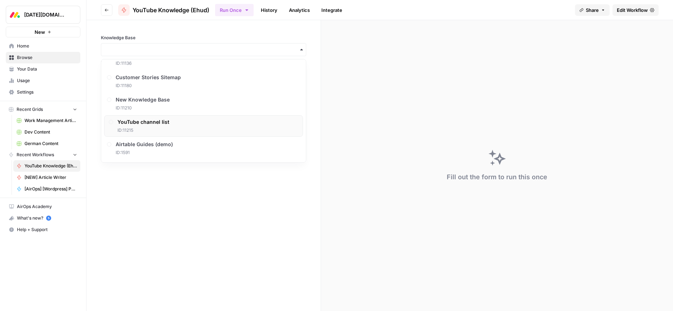
drag, startPoint x: 137, startPoint y: 128, endPoint x: 132, endPoint y: 120, distance: 10.0
click at [137, 128] on span "ID: 11215" at bounding box center [143, 130] width 52 height 6
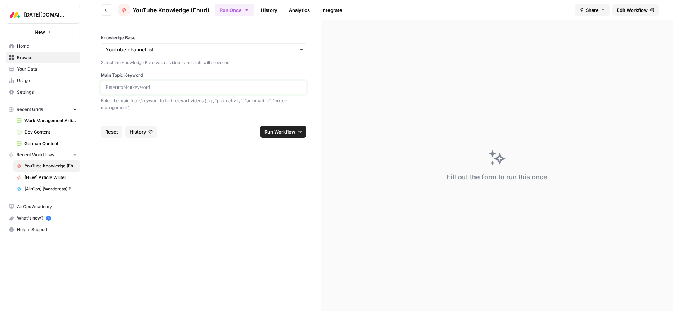
click at [117, 89] on p at bounding box center [204, 87] width 196 height 7
click at [278, 134] on span "Run Workflow" at bounding box center [279, 131] width 31 height 7
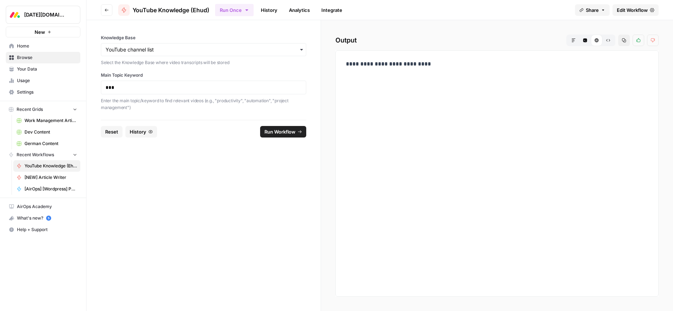
click at [626, 9] on span "Edit Workflow" at bounding box center [632, 9] width 31 height 7
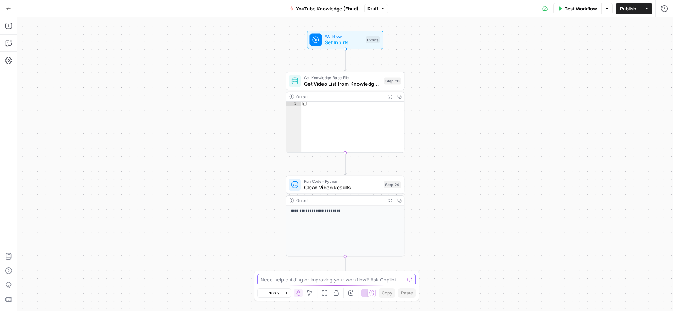
click at [272, 282] on textarea at bounding box center [332, 279] width 144 height 7
click at [320, 282] on textarea "I'm uploading a new file." at bounding box center [329, 279] width 138 height 7
click at [317, 280] on textarea "I'm uploading a new file. If it will be listed like this you'll be able to prov…" at bounding box center [329, 276] width 138 height 14
paste textarea "crm video url + title https://www.youtube.com/watch?v=Qy59QlJ93PE / video title…"
type textarea "I'm uploading a new file. If it will be listed like this you'll be able to prov…"
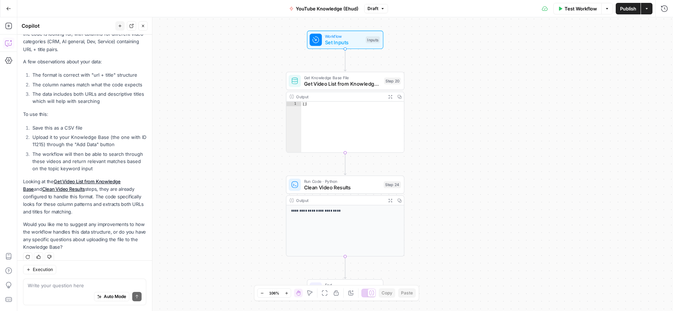
scroll to position [1183, 0]
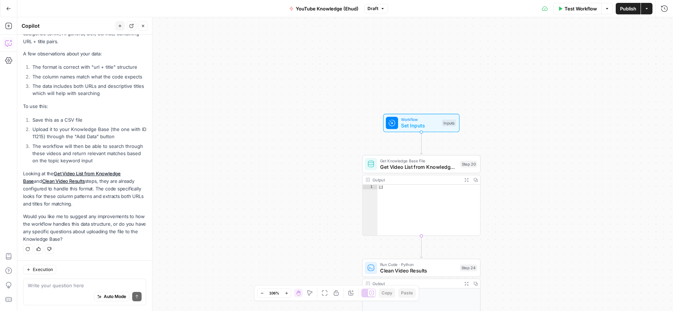
click at [42, 286] on textarea at bounding box center [85, 285] width 114 height 7
click at [128, 286] on textarea "lets wait that the file will be uploaded first." at bounding box center [85, 285] width 114 height 7
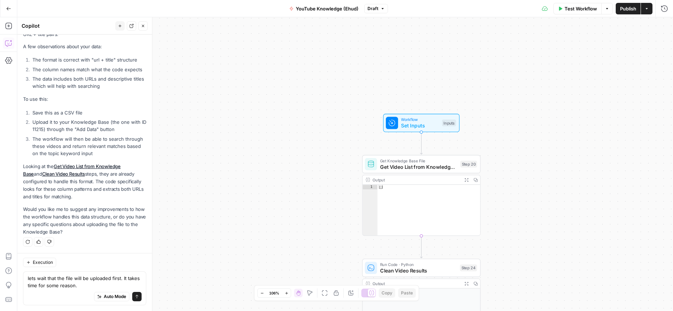
type textarea "lets wait that the file will be uploaded first. It takes time for some reason."
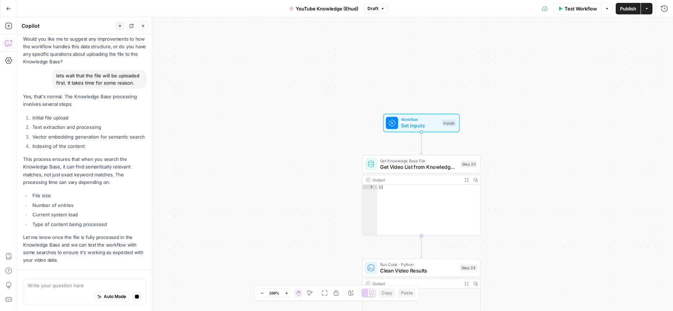
scroll to position [1381, 0]
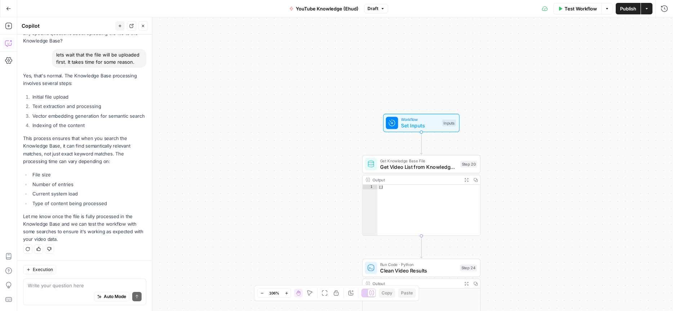
click at [8, 9] on icon "button" at bounding box center [8, 8] width 5 height 5
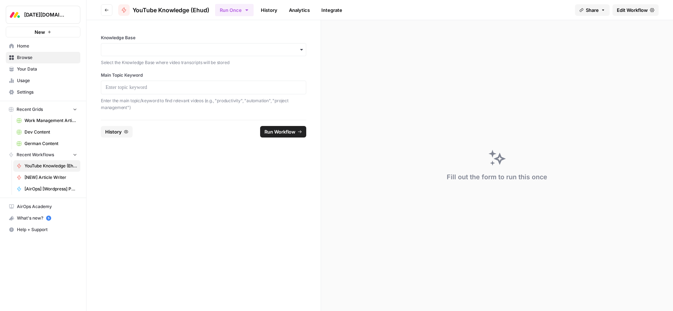
click at [26, 46] on span "Home" at bounding box center [47, 46] width 60 height 6
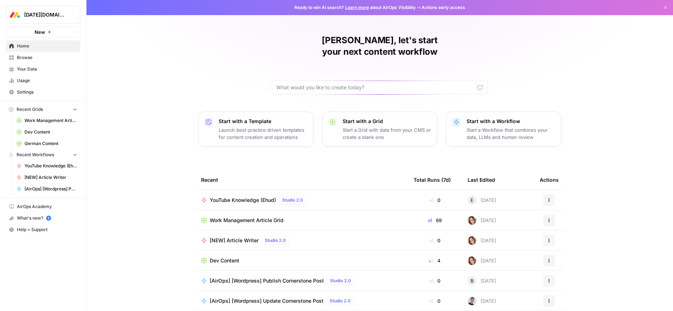
click at [245, 197] on span "YouTube Knowledge (Ehud)" at bounding box center [243, 200] width 66 height 7
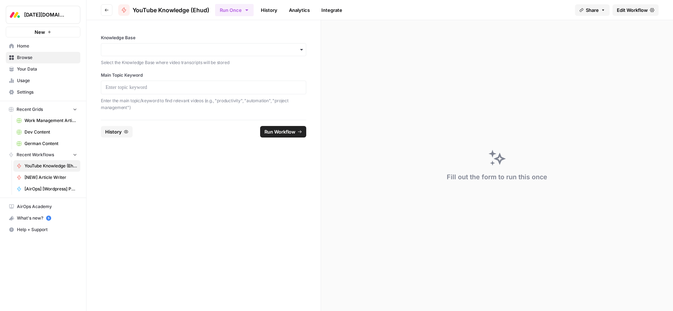
click at [20, 47] on span "Home" at bounding box center [47, 46] width 60 height 6
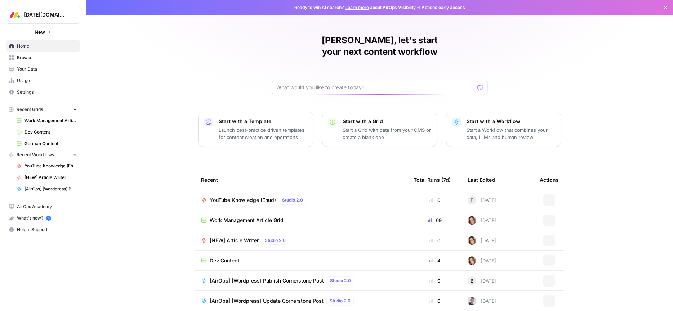
click at [27, 70] on span "Your Data" at bounding box center [47, 69] width 60 height 6
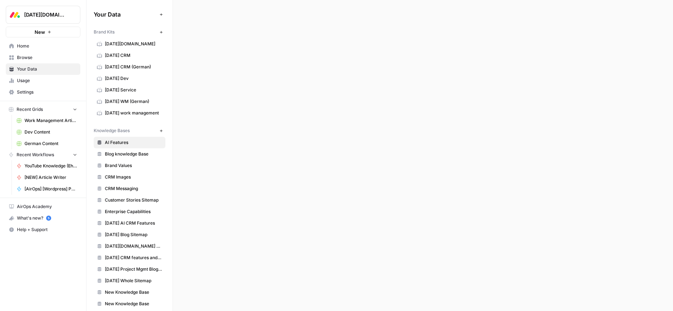
scroll to position [53, 0]
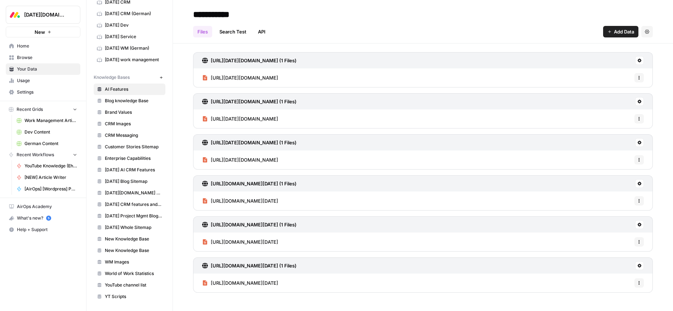
click at [117, 287] on span "YouTube channel list" at bounding box center [133, 285] width 57 height 6
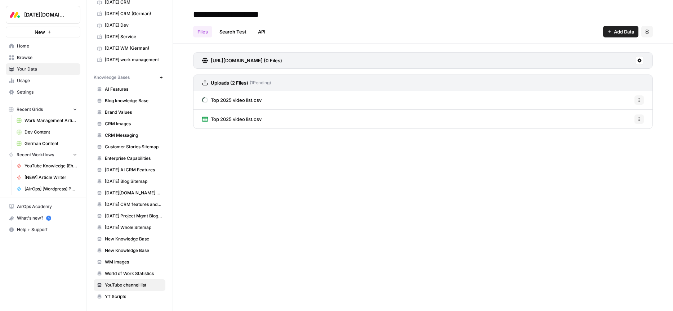
click at [274, 99] on div "Top 2025 video list.csv Options" at bounding box center [423, 100] width 460 height 19
click at [255, 102] on span "Top 2025 video list.csv" at bounding box center [236, 100] width 51 height 7
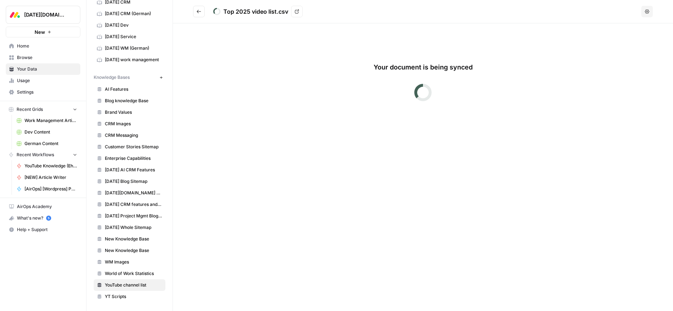
click at [199, 10] on icon "Go back" at bounding box center [198, 11] width 5 height 5
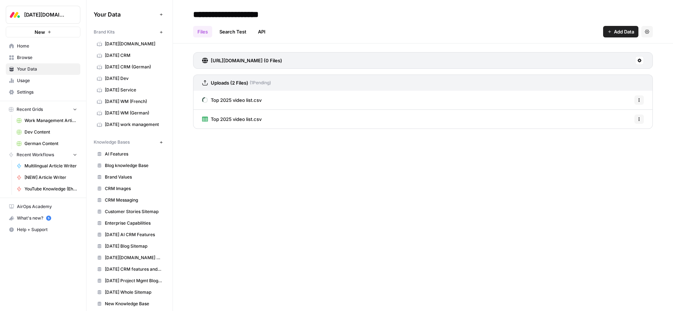
click at [244, 102] on span "Top 2025 video list.csv" at bounding box center [236, 100] width 51 height 7
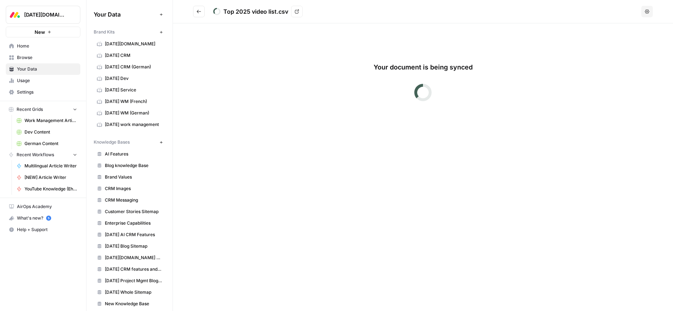
click at [197, 13] on icon "Go back" at bounding box center [198, 11] width 5 height 5
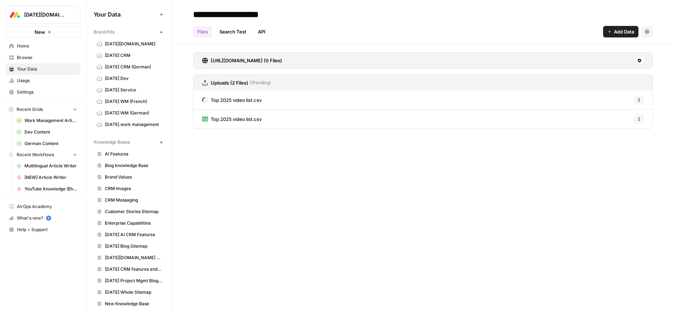
click at [619, 32] on span "Add Data" at bounding box center [624, 31] width 20 height 7
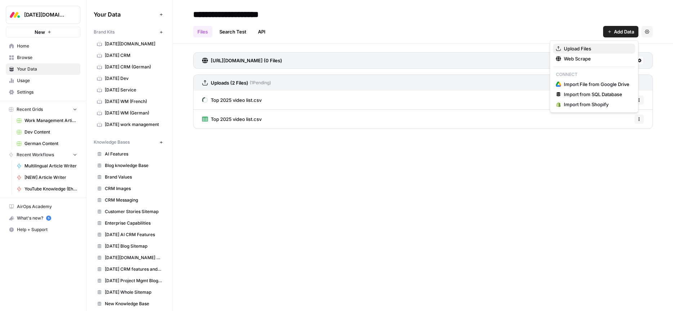
click at [582, 50] on span "Upload Files" at bounding box center [597, 48] width 66 height 7
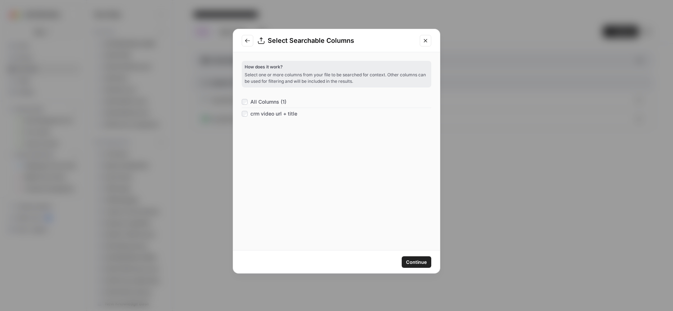
click at [417, 263] on span "Continue" at bounding box center [416, 262] width 21 height 7
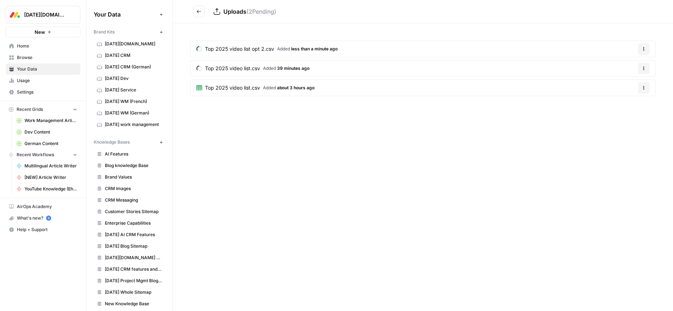
click at [642, 87] on icon "button" at bounding box center [644, 88] width 4 height 4
click at [632, 106] on span "Delete File" at bounding box center [628, 104] width 23 height 7
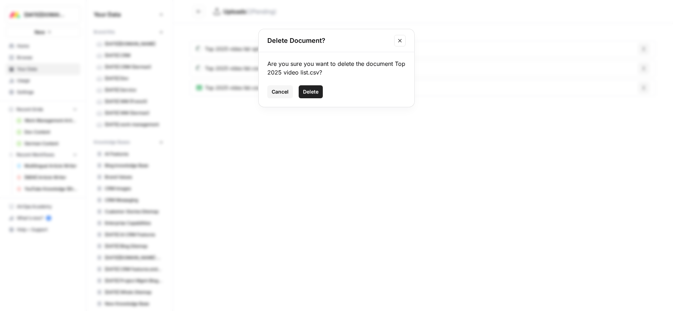
click at [308, 91] on span "Delete" at bounding box center [310, 91] width 15 height 7
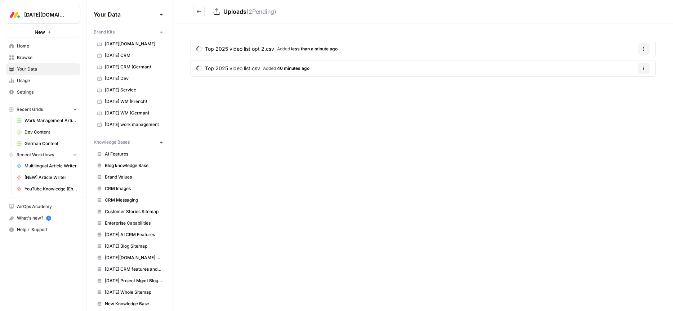
click at [293, 68] on span "40 minutes ago" at bounding box center [293, 68] width 32 height 5
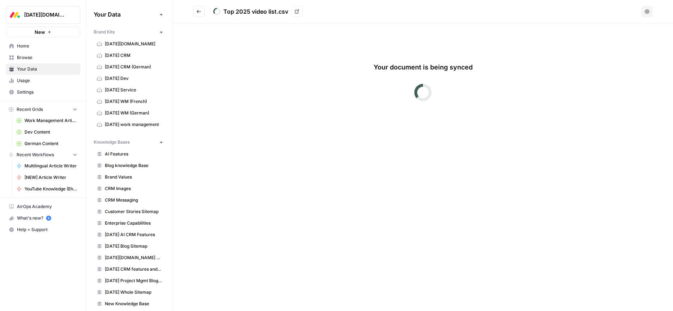
click at [196, 12] on button "Go back" at bounding box center [199, 12] width 12 height 12
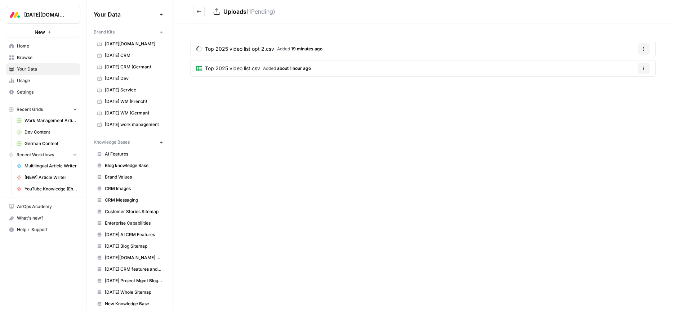
click at [233, 97] on div "Uploads ( 1 Pending) Top 2025 video list opt 2.csv Added 19 minutes ago Options…" at bounding box center [423, 155] width 500 height 311
drag, startPoint x: 373, startPoint y: 68, endPoint x: 300, endPoint y: 67, distance: 72.4
click at [273, 67] on article "Top 2025 video list.csv Added about 1 hour ago Options" at bounding box center [423, 68] width 466 height 17
click at [333, 68] on article "Top 2025 video list.csv Added about 1 hour ago Options" at bounding box center [423, 68] width 466 height 17
drag, startPoint x: 336, startPoint y: 68, endPoint x: 205, endPoint y: 68, distance: 131.2
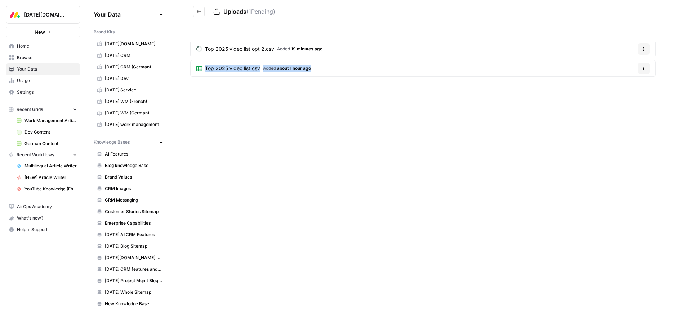
click at [205, 67] on article "Top 2025 video list.csv Added about 1 hour ago Options" at bounding box center [423, 68] width 466 height 17
copy link "Top 2025 video list.csv Added about 1 hour ago"
click at [321, 109] on div "Uploads ( 1 Pending) Top 2025 video list opt 2.csv Added 19 minutes ago Options…" at bounding box center [423, 155] width 500 height 311
click at [196, 12] on button "Go back" at bounding box center [199, 12] width 12 height 12
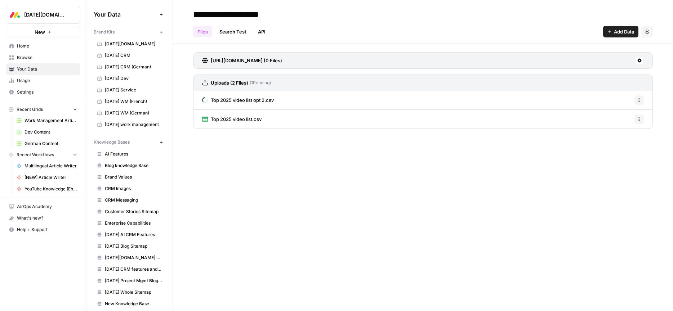
click at [42, 188] on span "YouTube Knowledge (Ehud)" at bounding box center [51, 189] width 53 height 6
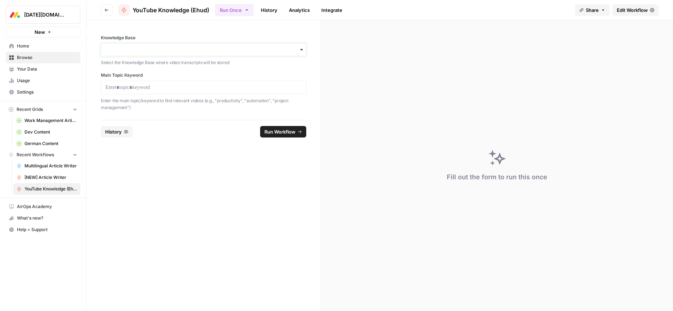
click at [150, 51] on input "Knowledge Base" at bounding box center [204, 49] width 196 height 7
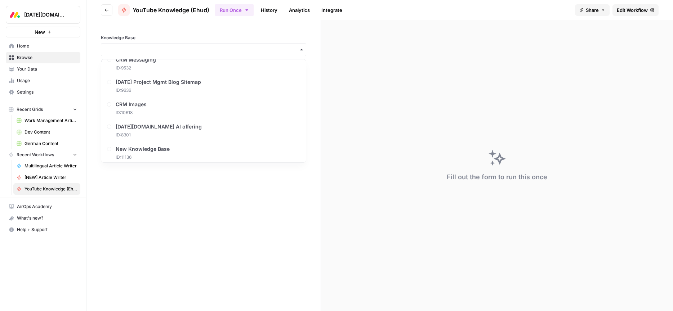
scroll to position [349, 0]
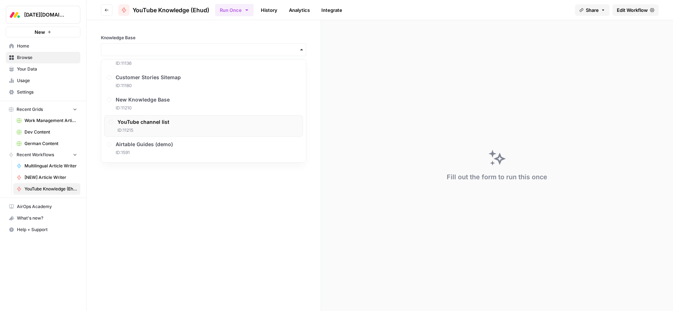
click at [142, 127] on span "ID: 11215" at bounding box center [143, 130] width 52 height 6
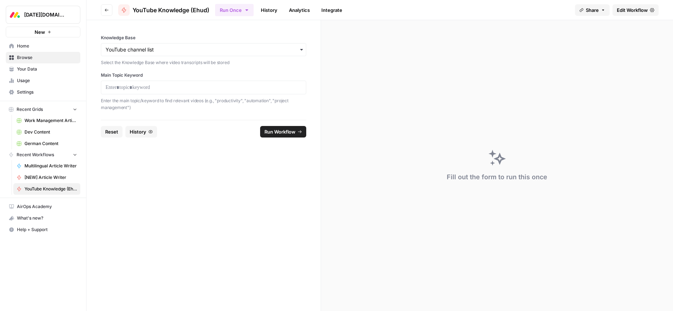
click at [629, 6] on span "Edit Workflow" at bounding box center [632, 9] width 31 height 7
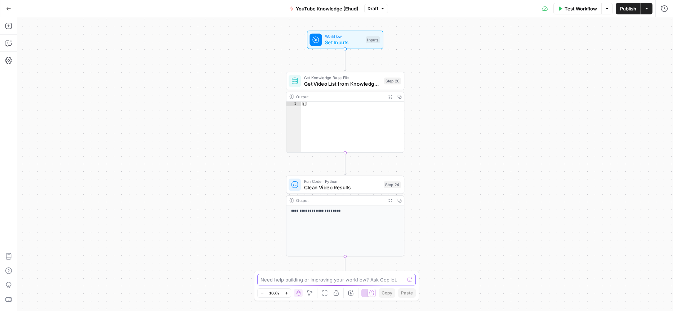
click at [301, 281] on textarea at bounding box center [332, 279] width 144 height 7
click at [304, 282] on textarea "Ok, I've adjusted the knoladge base file for youtube video as you requested." at bounding box center [329, 276] width 138 height 14
paste textarea "Top 2025 video list.csv Added about 1 hour ago"
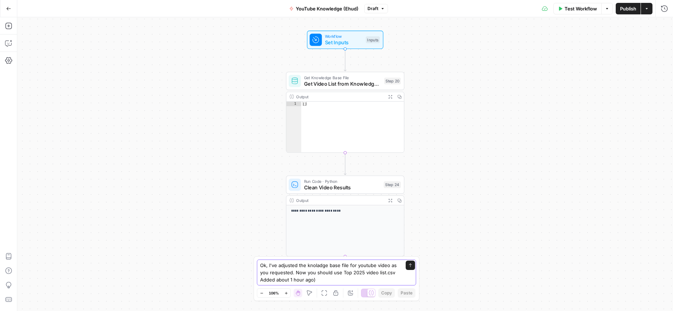
drag, startPoint x: 260, startPoint y: 279, endPoint x: 262, endPoint y: 290, distance: 11.6
click at [260, 279] on textarea "Ok, I've adjusted the knoladge base file for youtube video as you requested. No…" at bounding box center [329, 273] width 138 height 22
click at [326, 281] on textarea "Ok, I've adjusted the knoladge base file for youtube video as you requested. No…" at bounding box center [329, 273] width 138 height 22
type textarea "Ok, I've adjusted the knoladge base file for youtube video as you requested. No…"
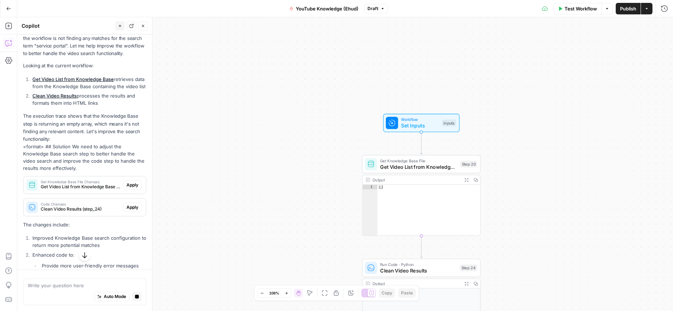
scroll to position [133, 0]
click at [133, 186] on span "Apply" at bounding box center [132, 184] width 12 height 6
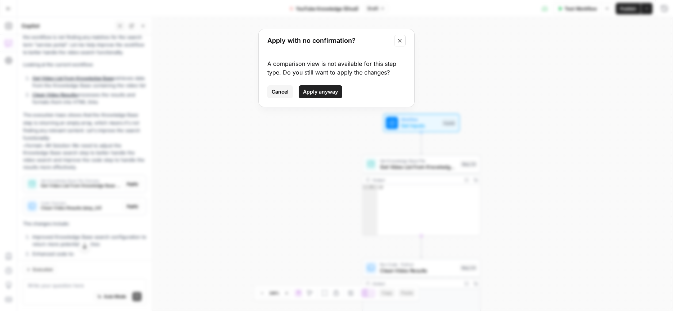
drag, startPoint x: 318, startPoint y: 91, endPoint x: 301, endPoint y: 112, distance: 26.7
click at [318, 91] on span "Apply anyway" at bounding box center [320, 91] width 35 height 7
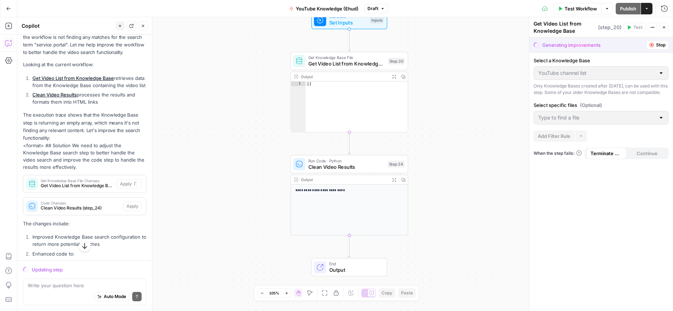
scroll to position [144, 0]
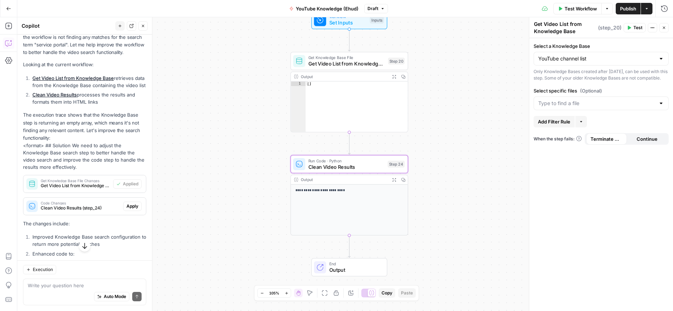
click at [133, 208] on span "Apply" at bounding box center [132, 206] width 12 height 6
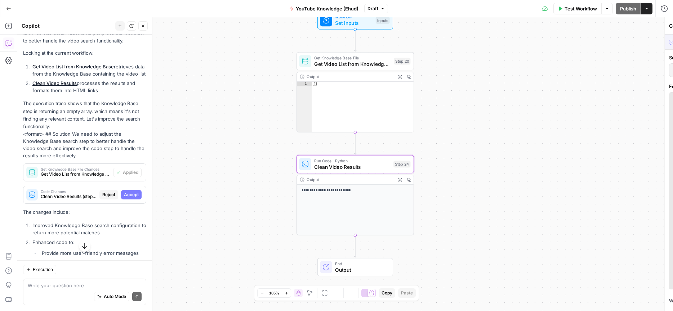
scroll to position [133, 0]
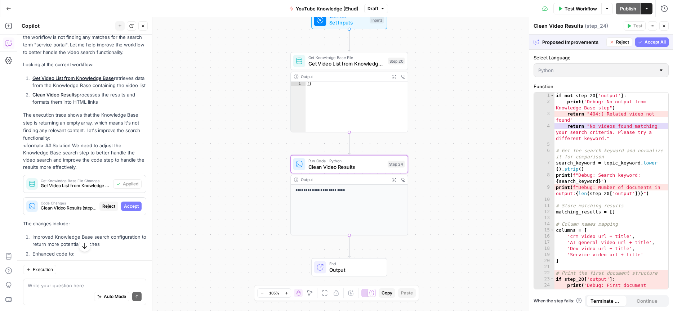
click at [129, 207] on span "Accept" at bounding box center [131, 206] width 15 height 6
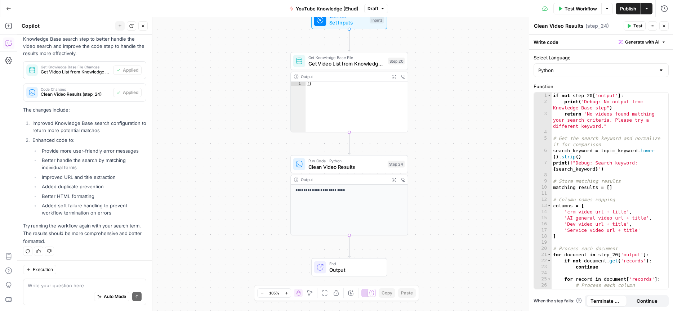
scroll to position [260, 0]
click at [575, 10] on span "Test Workflow" at bounding box center [581, 8] width 32 height 7
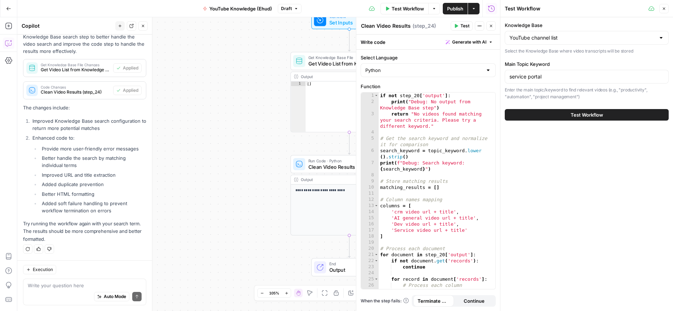
click at [571, 112] on span "Test Workflow" at bounding box center [587, 114] width 32 height 7
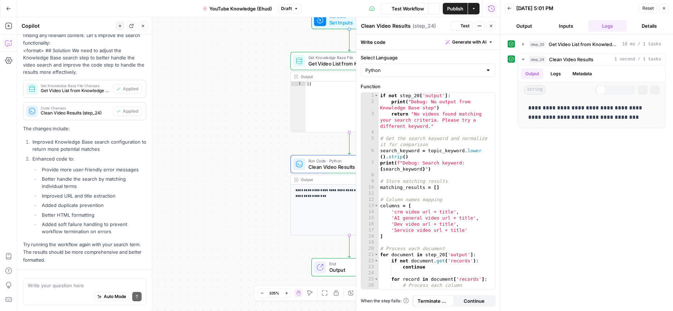
scroll to position [260, 0]
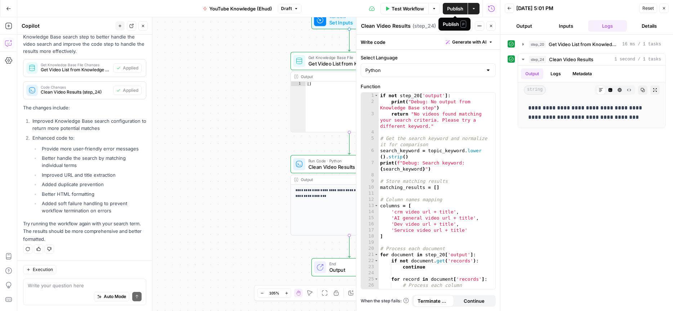
click at [454, 10] on span "Publish" at bounding box center [455, 8] width 16 height 7
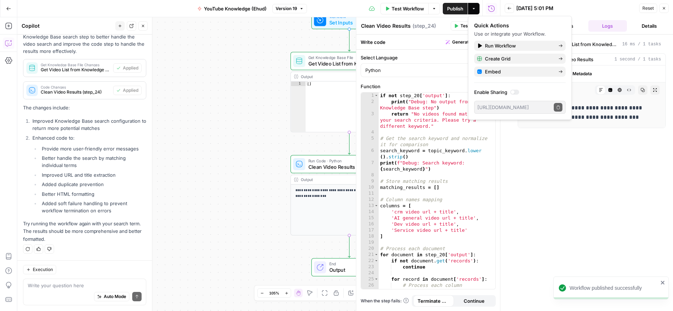
click at [476, 9] on icon "button" at bounding box center [474, 8] width 4 height 4
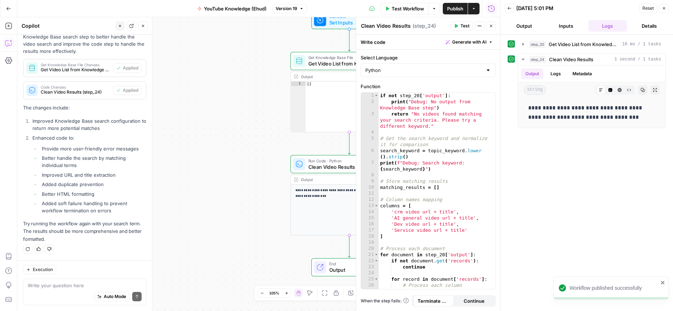
click at [472, 9] on icon "button" at bounding box center [474, 8] width 4 height 4
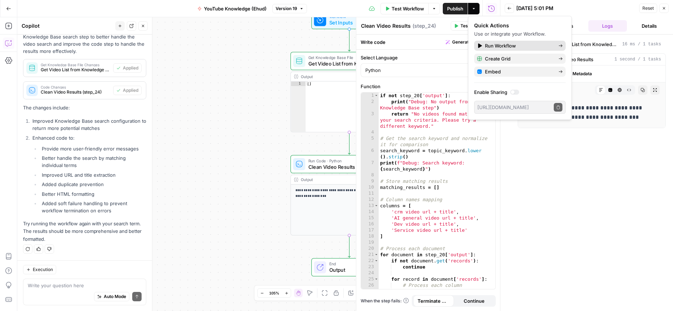
click at [492, 47] on span "Run Workflow" at bounding box center [519, 45] width 68 height 7
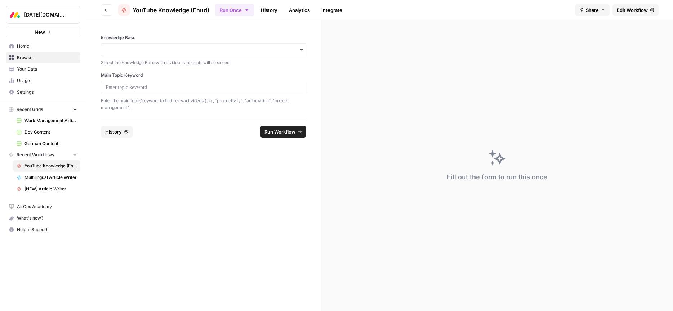
click at [125, 83] on div at bounding box center [203, 88] width 205 height 14
click at [125, 86] on p at bounding box center [204, 87] width 196 height 7
click at [133, 49] on input "Knowledge Base" at bounding box center [204, 49] width 196 height 7
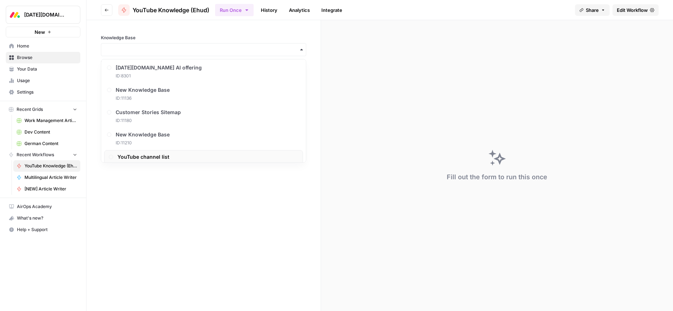
scroll to position [349, 0]
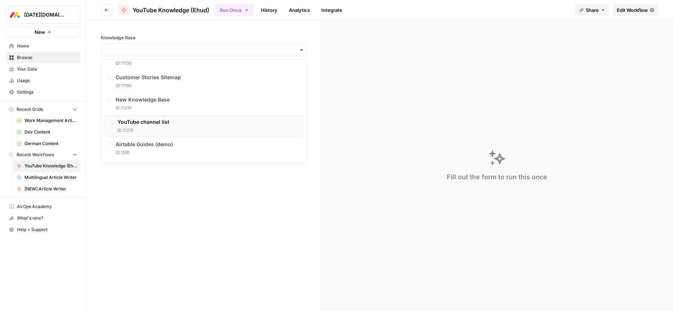
click at [130, 131] on span "ID: 11215" at bounding box center [143, 130] width 52 height 6
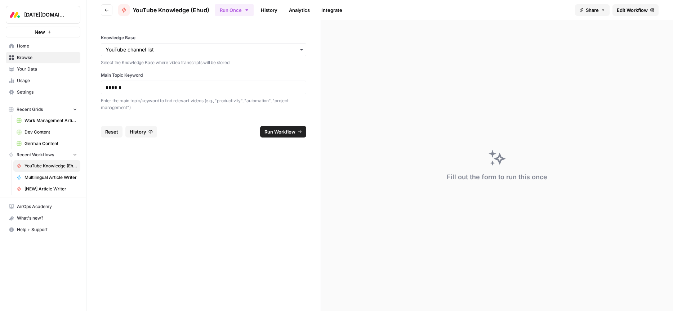
click at [275, 133] on span "Run Workflow" at bounding box center [279, 131] width 31 height 7
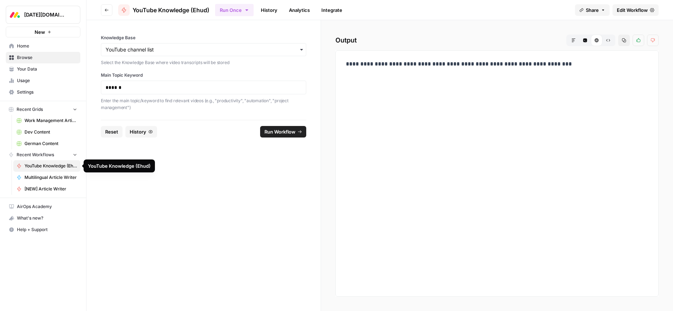
click at [43, 168] on span "YouTube Knowledge (Ehud)" at bounding box center [51, 166] width 53 height 6
click at [630, 9] on span "Edit Workflow" at bounding box center [632, 9] width 31 height 7
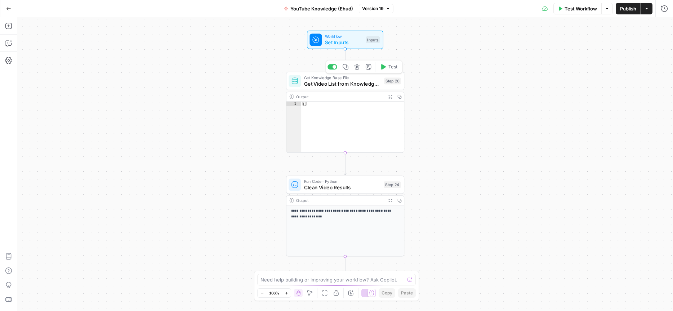
click at [334, 82] on span "Get Video List from Knowledge Base" at bounding box center [342, 84] width 77 height 8
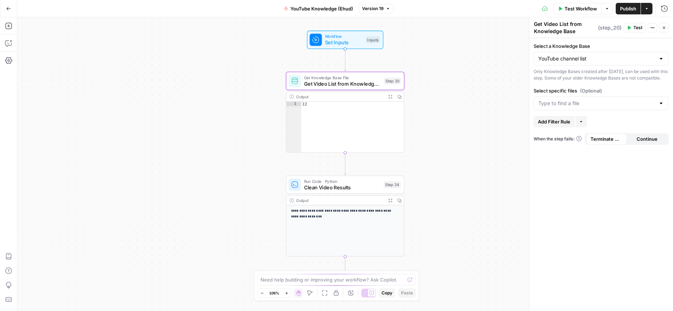
click at [556, 110] on div at bounding box center [601, 104] width 135 height 14
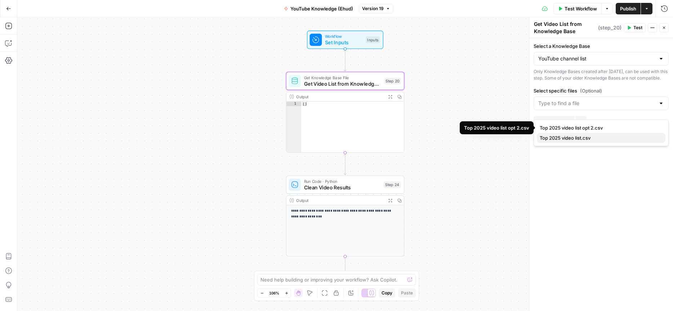
click at [569, 138] on span "Top 2025 video list.csv" at bounding box center [600, 137] width 120 height 7
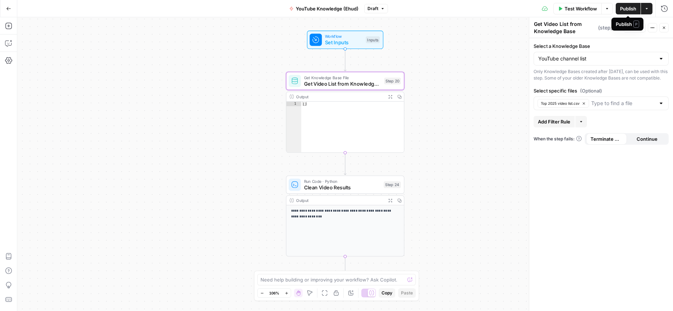
click at [631, 10] on span "Publish" at bounding box center [628, 8] width 16 height 7
click at [627, 9] on span "Publish" at bounding box center [628, 8] width 16 height 7
click at [480, 123] on div "**********" at bounding box center [345, 164] width 656 height 294
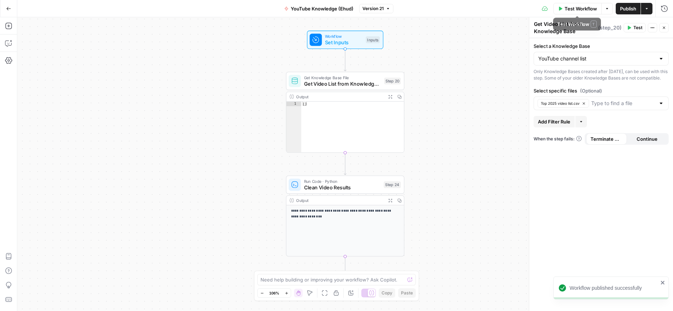
click at [574, 9] on span "Test Workflow" at bounding box center [581, 8] width 32 height 7
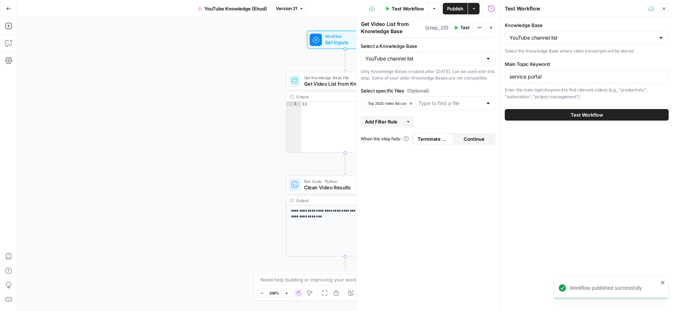
click at [563, 115] on button "Test Workflow" at bounding box center [587, 115] width 164 height 12
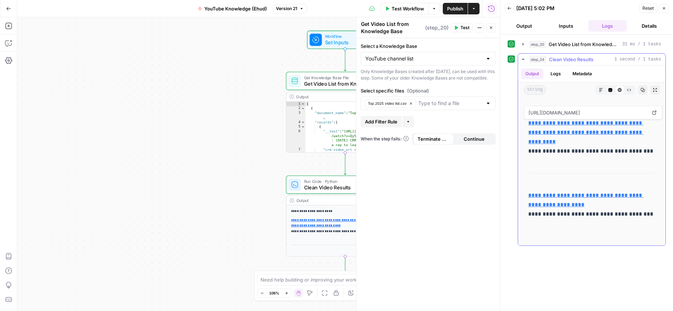
click at [622, 134] on link "**********" at bounding box center [585, 132] width 115 height 24
click at [560, 216] on p "**********" at bounding box center [591, 209] width 127 height 37
click at [662, 10] on icon "button" at bounding box center [664, 8] width 4 height 4
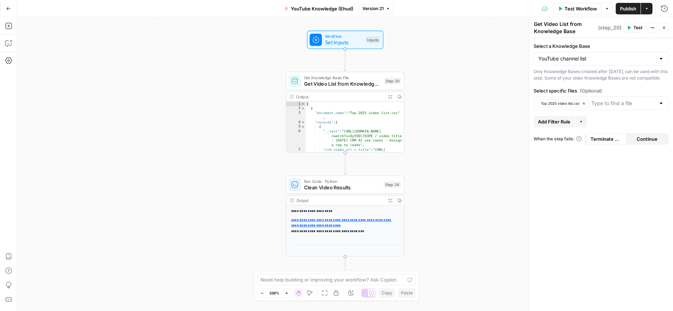
click at [11, 7] on button "Go Back" at bounding box center [8, 8] width 13 height 13
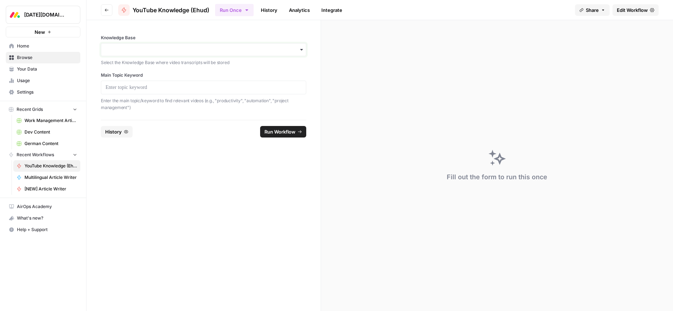
click at [139, 50] on input "Knowledge Base" at bounding box center [204, 49] width 196 height 7
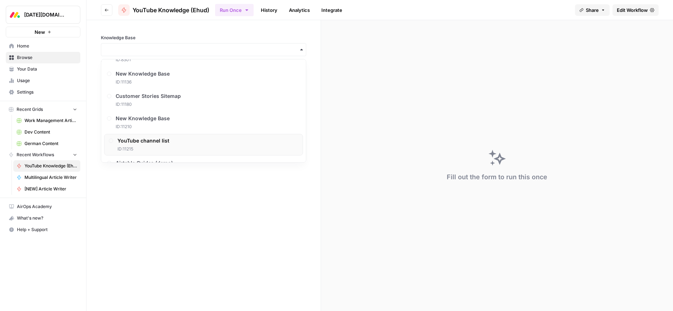
scroll to position [349, 0]
click at [137, 128] on span "ID: 11215" at bounding box center [143, 130] width 52 height 6
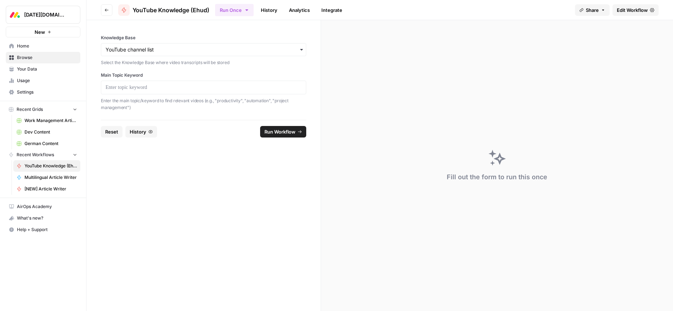
click at [132, 92] on div at bounding box center [203, 88] width 205 height 14
click at [132, 89] on p at bounding box center [204, 87] width 196 height 7
click at [270, 137] on button "Run Workflow" at bounding box center [283, 132] width 46 height 12
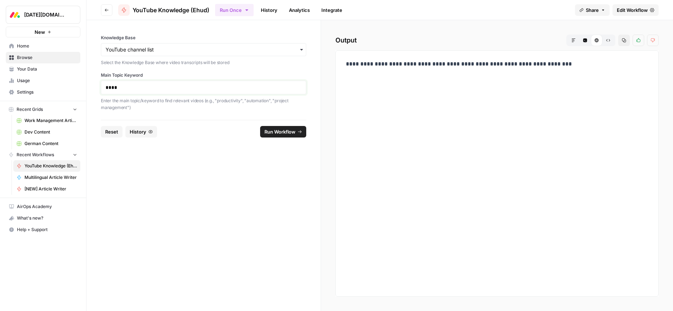
drag, startPoint x: 125, startPoint y: 87, endPoint x: 95, endPoint y: 87, distance: 29.9
click at [95, 87] on div "Knowledge Base Select the Knowledge Base where video transcripts will be stored…" at bounding box center [203, 70] width 234 height 100
click at [277, 131] on span "Run Workflow" at bounding box center [279, 131] width 31 height 7
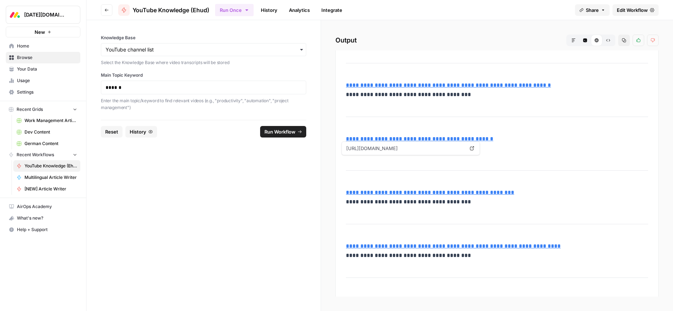
scroll to position [322, 0]
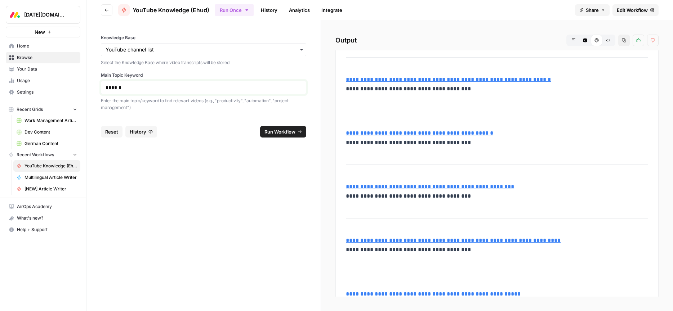
drag, startPoint x: 126, startPoint y: 84, endPoint x: 130, endPoint y: 86, distance: 4.0
click at [126, 84] on p "******" at bounding box center [204, 87] width 196 height 7
drag, startPoint x: 133, startPoint y: 88, endPoint x: 160, endPoint y: 104, distance: 31.5
click at [117, 88] on p "******" at bounding box center [204, 87] width 196 height 7
click at [284, 132] on span "Run Workflow" at bounding box center [279, 131] width 31 height 7
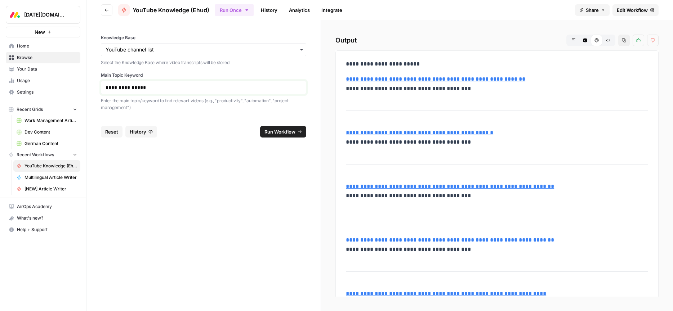
click at [134, 85] on p "**********" at bounding box center [204, 87] width 196 height 7
copy p "**********"
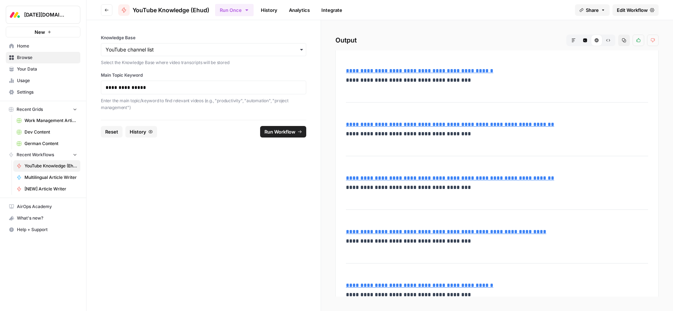
scroll to position [0, 0]
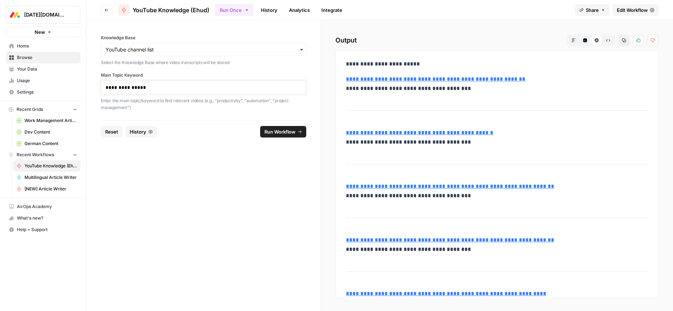
click at [129, 86] on p "**********" at bounding box center [204, 87] width 196 height 7
click at [286, 134] on span "Run Workflow" at bounding box center [279, 131] width 31 height 7
click at [124, 88] on p "*********" at bounding box center [204, 87] width 196 height 7
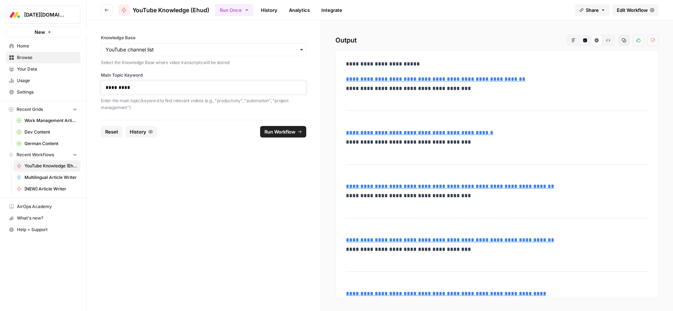
copy p "*****"
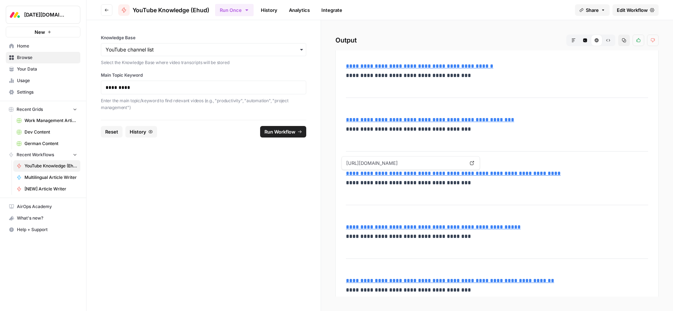
click at [436, 174] on link "**********" at bounding box center [453, 173] width 215 height 5
click at [411, 183] on p "**********" at bounding box center [497, 178] width 302 height 19
click at [219, 193] on form "Knowledge Base Select the Knowledge Base where video transcripts will be stored…" at bounding box center [203, 165] width 235 height 291
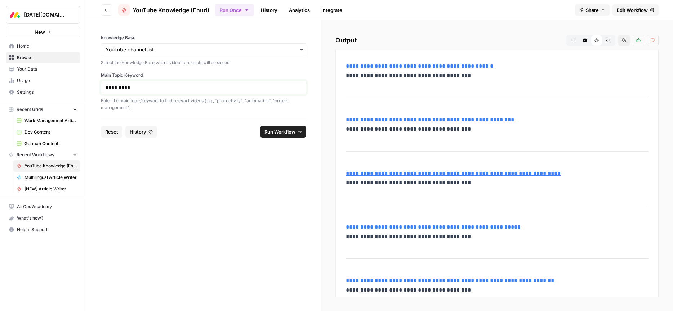
click at [124, 89] on p "*********" at bounding box center [204, 87] width 196 height 7
click at [72, 85] on div "**********" at bounding box center [336, 155] width 673 height 311
click at [272, 133] on span "Run Workflow" at bounding box center [279, 131] width 31 height 7
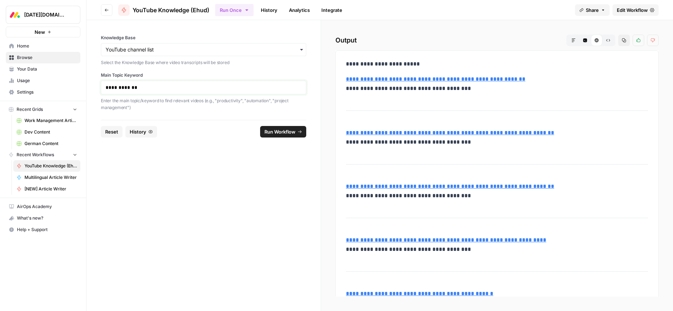
click at [134, 88] on p "**********" at bounding box center [204, 87] width 196 height 7
copy p "*****"
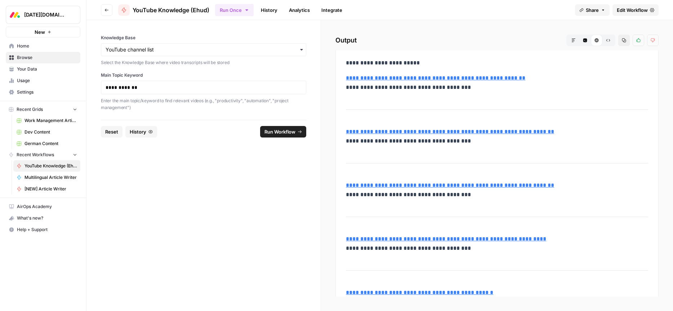
click at [41, 165] on span "YouTube Knowledge (Ehud)" at bounding box center [51, 166] width 53 height 6
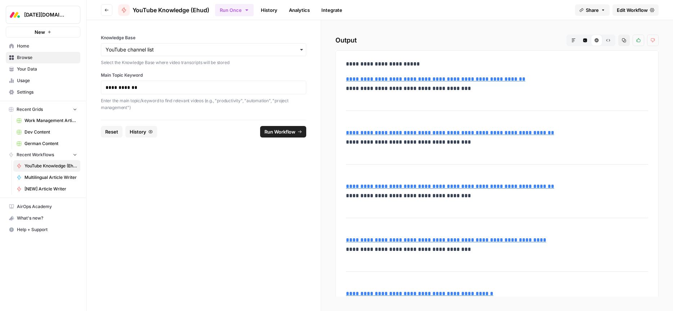
click at [632, 11] on span "Edit Workflow" at bounding box center [632, 9] width 31 height 7
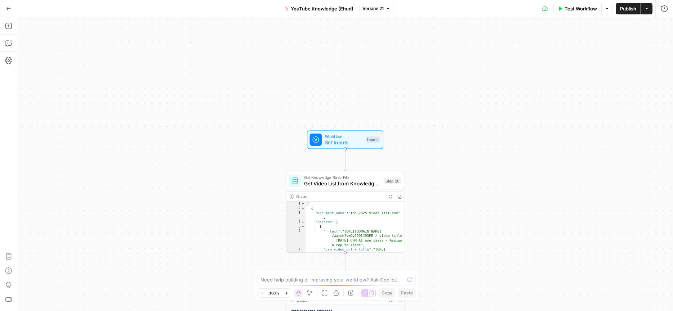
drag, startPoint x: 282, startPoint y: 285, endPoint x: 281, endPoint y: 281, distance: 3.7
click at [281, 281] on div "Zoom In ⌘ +" at bounding box center [286, 279] width 27 height 6
click at [324, 283] on textarea at bounding box center [332, 279] width 144 height 7
click at [397, 281] on textarea "Ok now it's working! i would like to improve the results a bit." at bounding box center [329, 279] width 138 height 7
click at [338, 282] on textarea "Ok now it's working! i would like to improve the results a bit. If I'm looking …" at bounding box center [329, 276] width 138 height 14
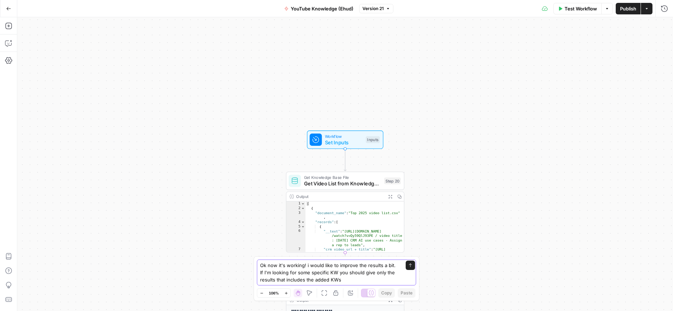
drag, startPoint x: 342, startPoint y: 281, endPoint x: 355, endPoint y: 288, distance: 14.3
click at [343, 281] on textarea "Ok now it's working! i would like to improve the results a bit. If I'm looking …" at bounding box center [329, 273] width 138 height 22
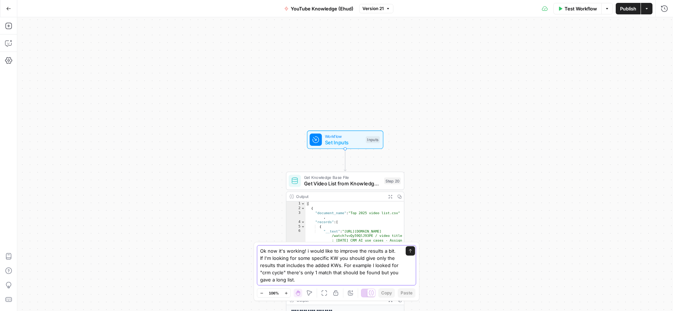
type textarea "Ok now it's working! i would like to improve the results a bit. If I'm looking …"
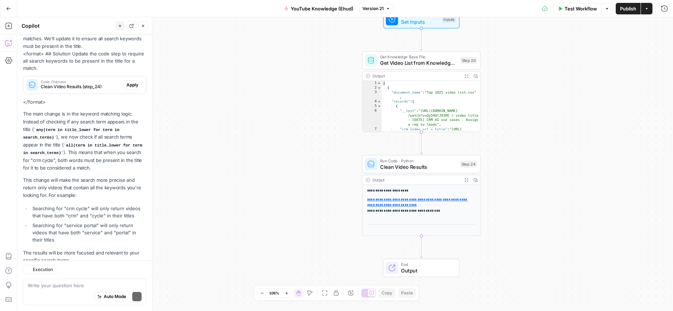
scroll to position [175, 0]
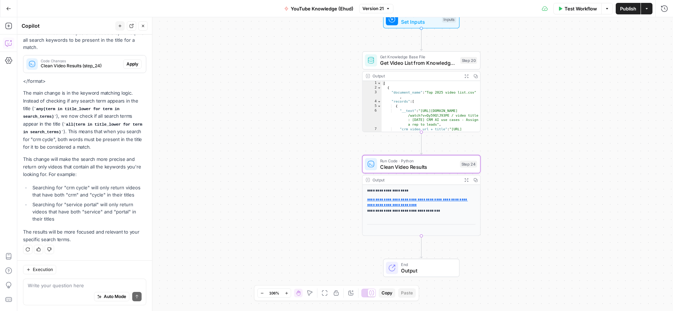
click at [136, 64] on span "Apply" at bounding box center [132, 64] width 12 height 6
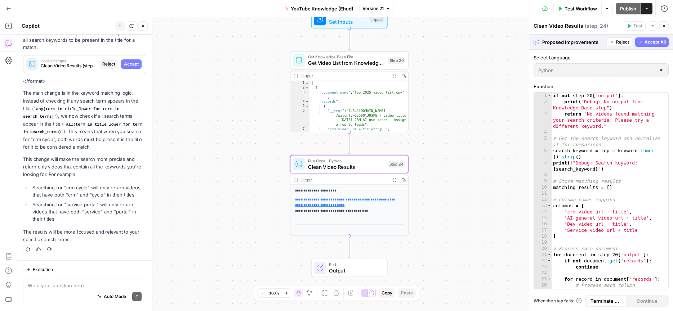
click at [129, 64] on span "Accept" at bounding box center [131, 64] width 15 height 6
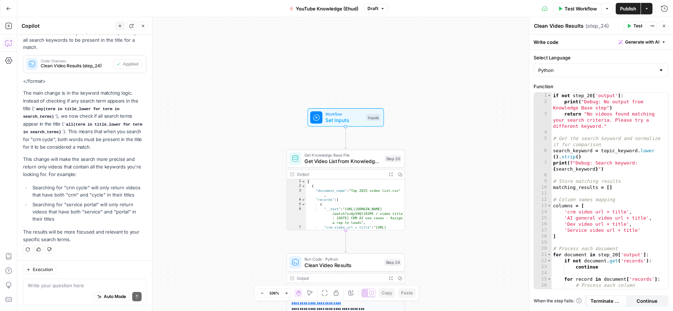
click at [638, 27] on span "Test" at bounding box center [637, 26] width 9 height 6
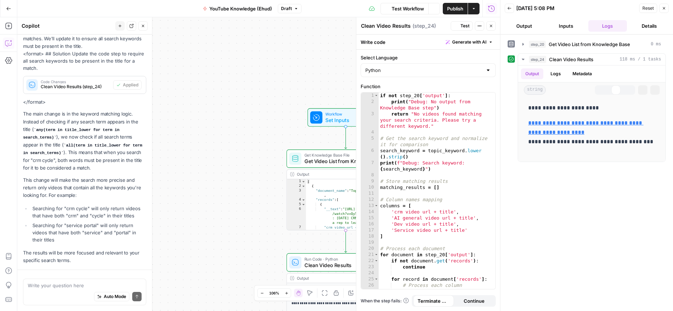
scroll to position [186, 0]
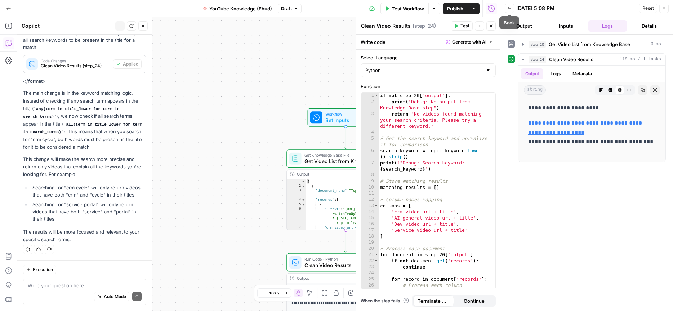
click at [512, 10] on button "Back" at bounding box center [509, 8] width 9 height 9
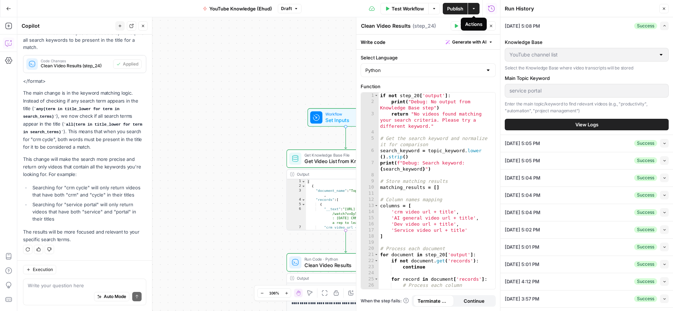
click at [478, 8] on button "Actions" at bounding box center [474, 9] width 12 height 12
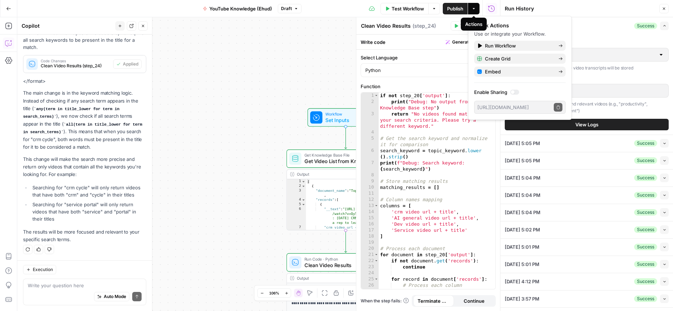
click at [419, 10] on span "Test Workflow" at bounding box center [408, 8] width 32 height 7
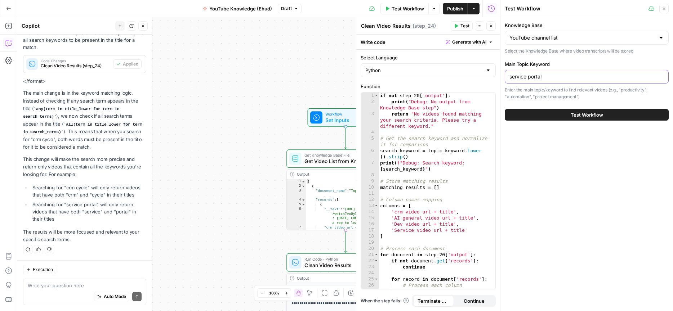
click at [544, 77] on input "service portal" at bounding box center [586, 76] width 155 height 7
click at [582, 116] on span "Test Workflow" at bounding box center [587, 114] width 32 height 7
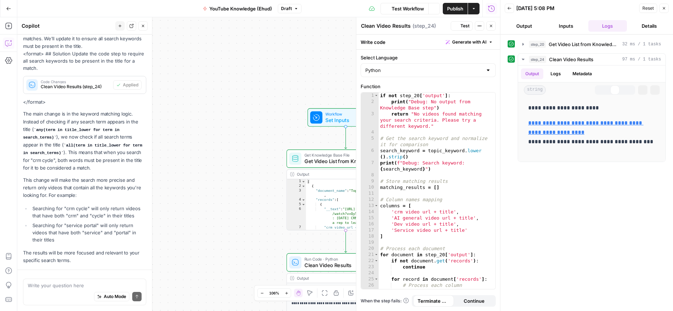
scroll to position [186, 0]
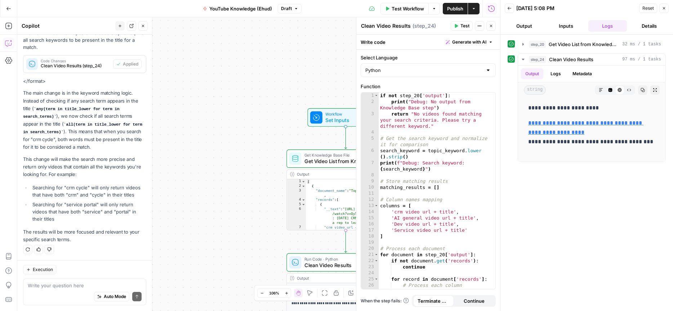
click at [409, 10] on span "Test Workflow" at bounding box center [408, 8] width 32 height 7
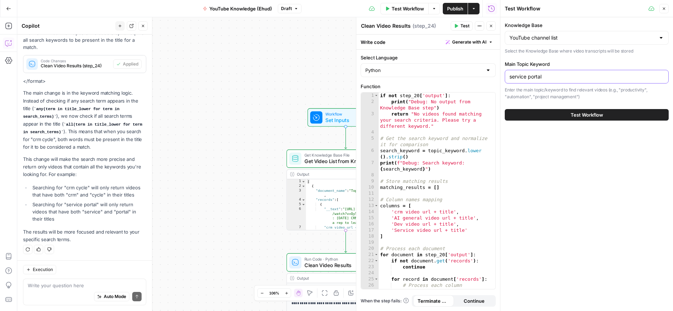
click at [544, 78] on input "service portal" at bounding box center [586, 76] width 155 height 7
drag, startPoint x: 551, startPoint y: 77, endPoint x: 445, endPoint y: 70, distance: 105.5
click at [445, 70] on body "Monday.com New Home Browse Your Data Usage Settings Recent Grids Work Managemen…" at bounding box center [336, 155] width 673 height 311
type input "crm cycle"
drag, startPoint x: 589, startPoint y: 117, endPoint x: 533, endPoint y: 135, distance: 59.2
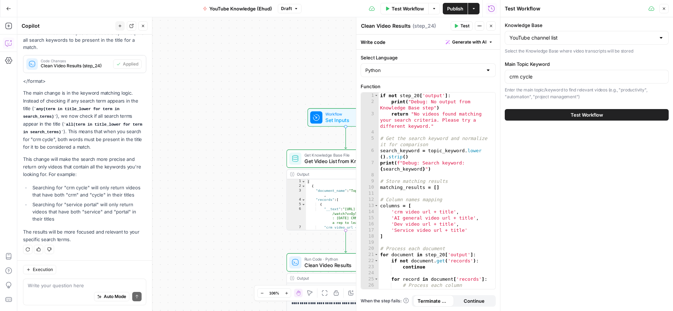
click at [589, 117] on span "Test Workflow" at bounding box center [587, 114] width 32 height 7
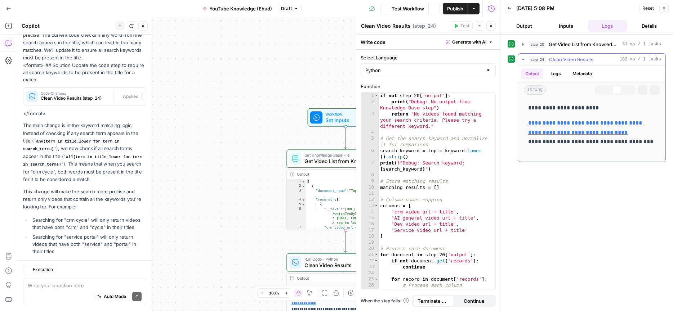
scroll to position [186, 0]
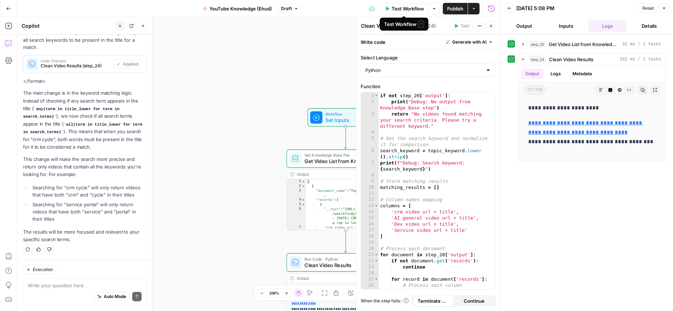
click at [405, 11] on span "Test Workflow" at bounding box center [408, 8] width 32 height 7
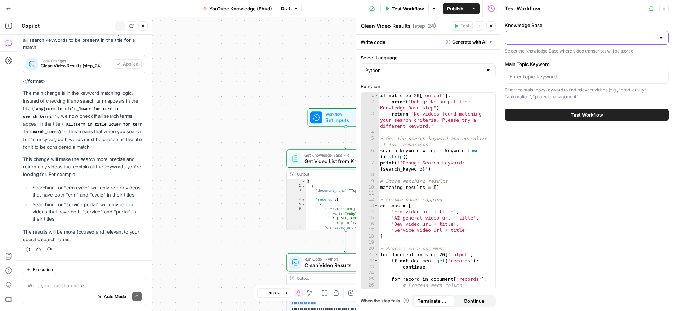
click at [530, 41] on input "Knowledge Base" at bounding box center [582, 37] width 146 height 7
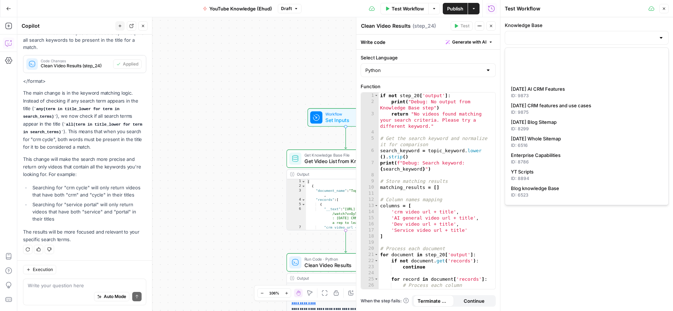
scroll to position [180, 0]
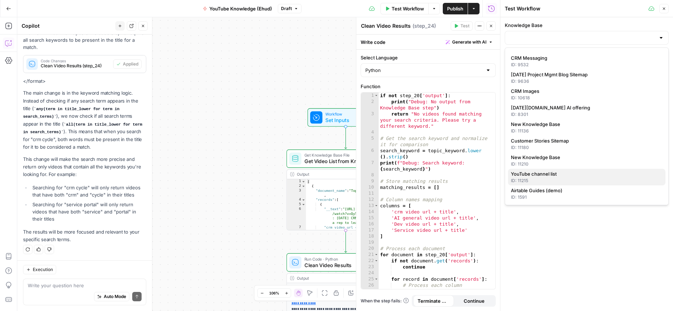
drag, startPoint x: 526, startPoint y: 179, endPoint x: 524, endPoint y: 171, distance: 8.1
click at [526, 179] on div "ID: 11215" at bounding box center [587, 181] width 152 height 6
type input "YouTube channel list"
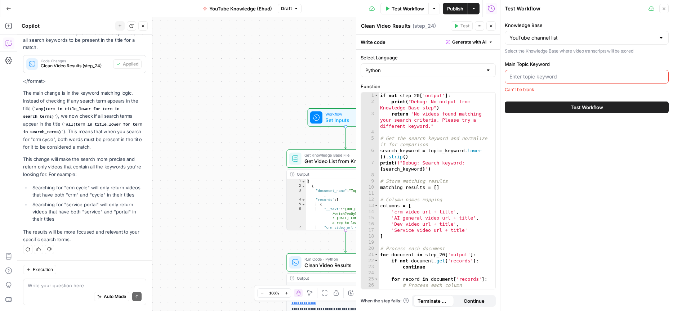
click at [530, 78] on input "Main Topic Keyword" at bounding box center [586, 76] width 155 height 7
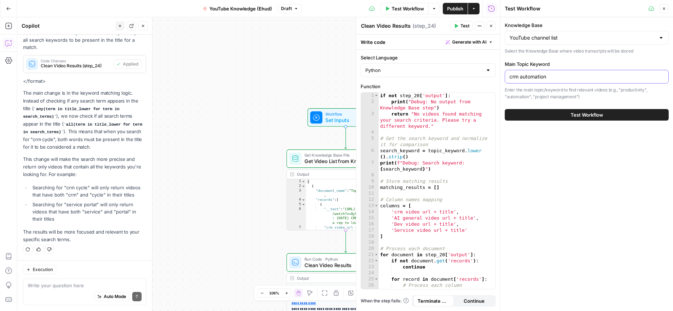
type input "crm automation"
click at [588, 118] on span "Test Workflow" at bounding box center [587, 114] width 32 height 7
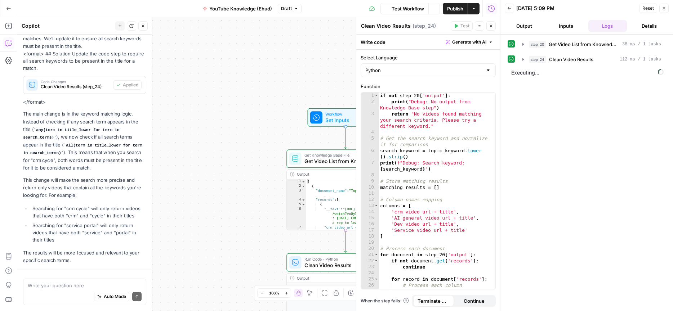
scroll to position [186, 0]
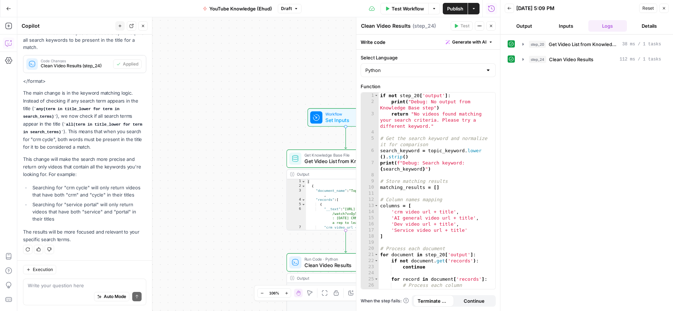
click at [405, 8] on span "Test Workflow" at bounding box center [408, 8] width 32 height 7
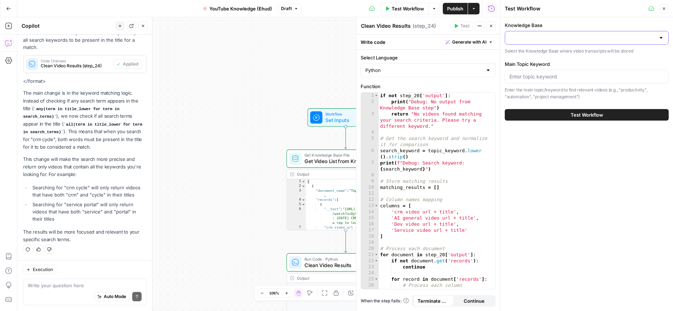
click at [534, 37] on input "Knowledge Base" at bounding box center [582, 37] width 146 height 7
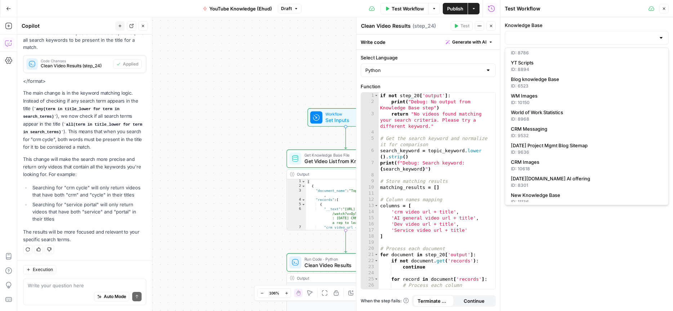
scroll to position [180, 0]
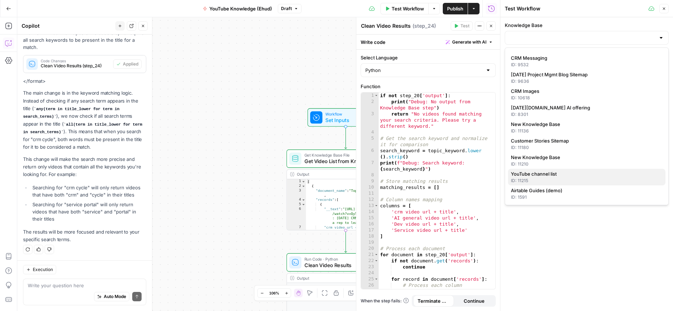
click at [527, 172] on span "YouTube channel list" at bounding box center [585, 173] width 149 height 7
type input "YouTube channel list"
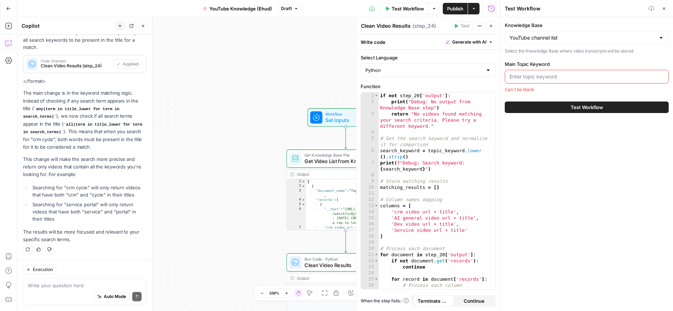
click at [534, 83] on div at bounding box center [587, 77] width 164 height 14
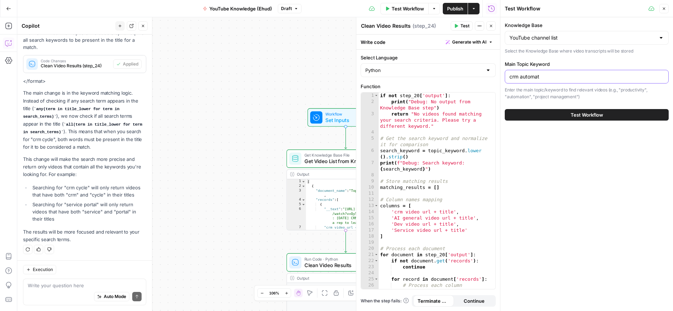
type input "crm automation"
click at [577, 116] on span "Test Workflow" at bounding box center [587, 114] width 32 height 7
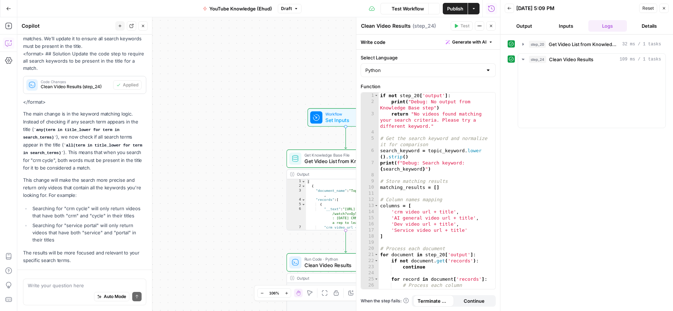
scroll to position [186, 0]
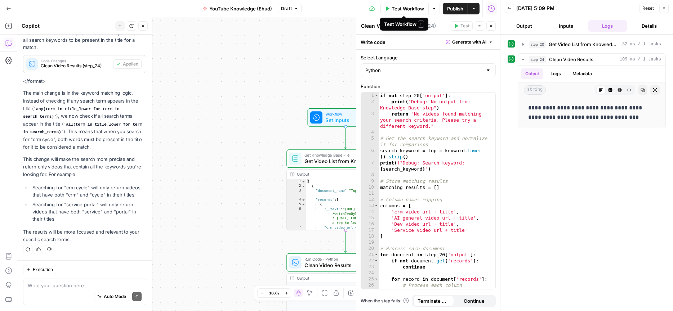
click at [404, 8] on span "Test Workflow" at bounding box center [408, 8] width 32 height 7
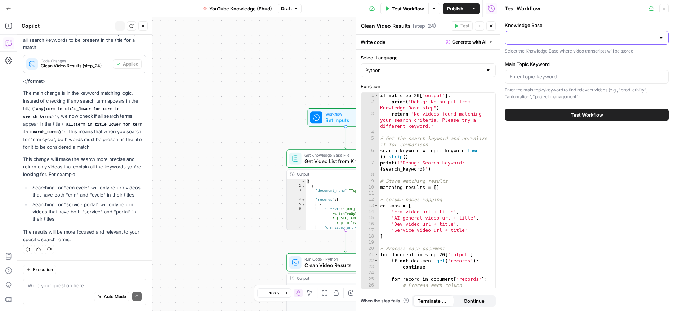
click at [537, 39] on input "Knowledge Base" at bounding box center [582, 37] width 146 height 7
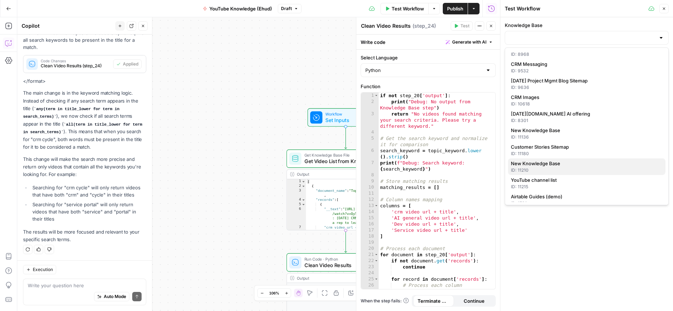
scroll to position [180, 0]
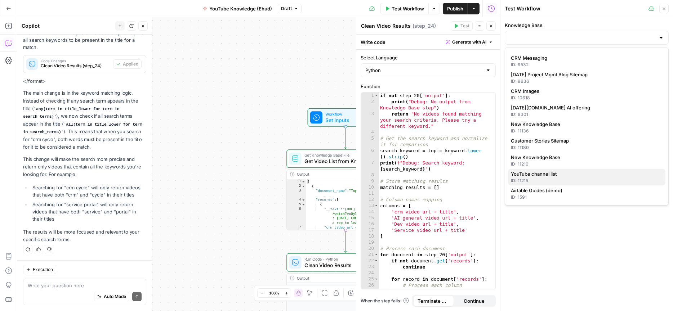
click at [533, 175] on span "YouTube channel list" at bounding box center [585, 173] width 149 height 7
type input "YouTube channel list"
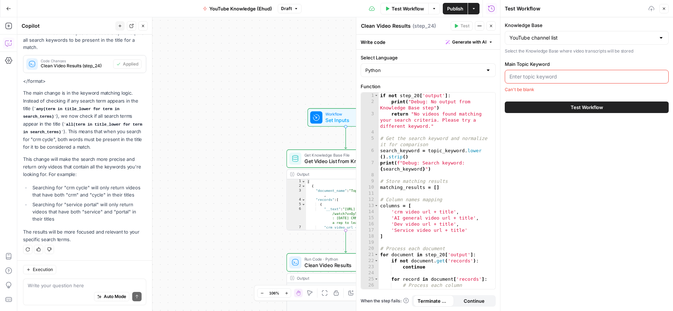
click at [538, 79] on input "Main Topic Keyword" at bounding box center [586, 76] width 155 height 7
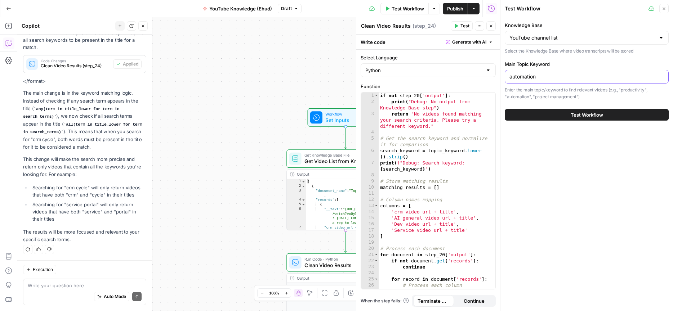
type input "automation"
click at [586, 120] on button "Test Workflow" at bounding box center [587, 115] width 164 height 12
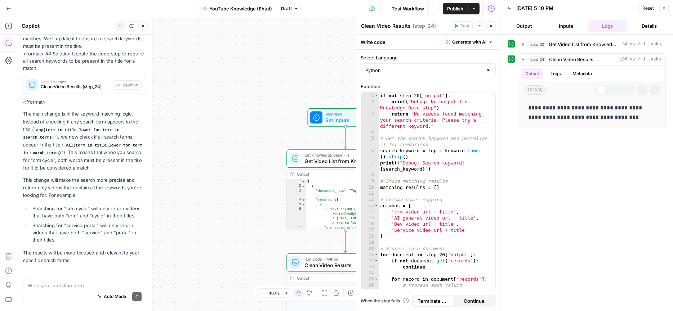
scroll to position [186, 0]
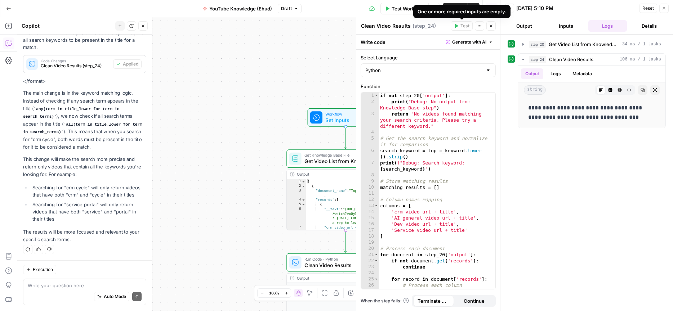
click at [405, 10] on span "Test Workflow" at bounding box center [408, 8] width 32 height 7
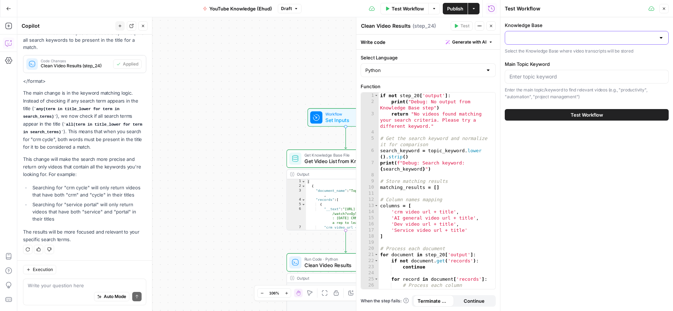
click at [526, 35] on input "Knowledge Base" at bounding box center [582, 37] width 146 height 7
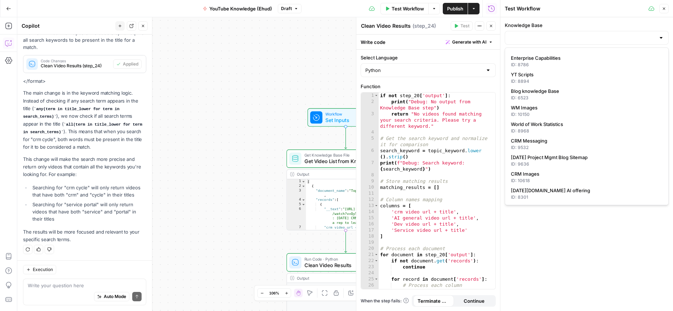
scroll to position [180, 0]
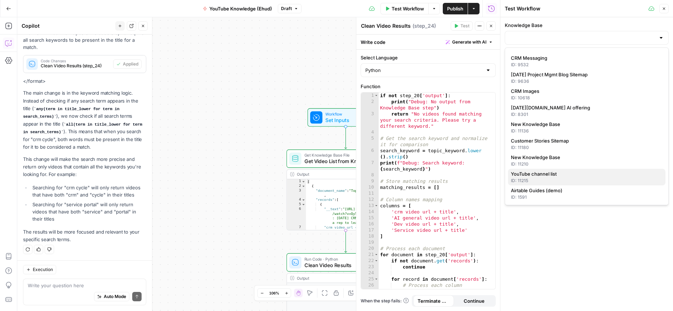
click at [531, 175] on span "YouTube channel list" at bounding box center [585, 173] width 149 height 7
type input "YouTube channel list"
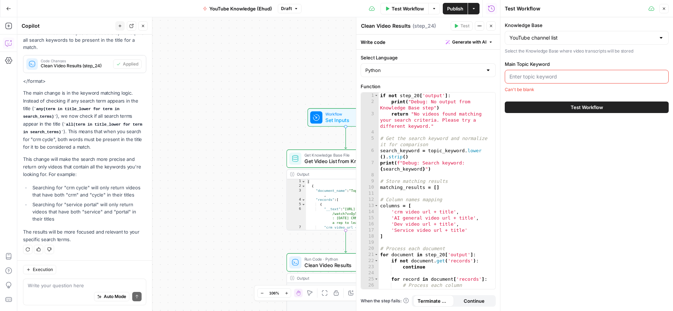
click at [547, 77] on input "Main Topic Keyword" at bounding box center [586, 76] width 155 height 7
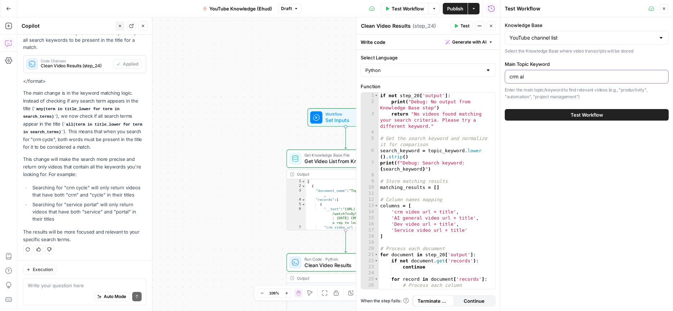
type input "crm ai"
click at [536, 117] on button "Test Workflow" at bounding box center [587, 115] width 164 height 12
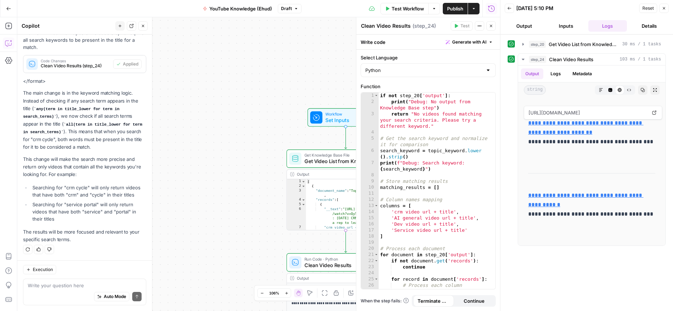
click at [409, 10] on span "Test Workflow" at bounding box center [408, 8] width 32 height 7
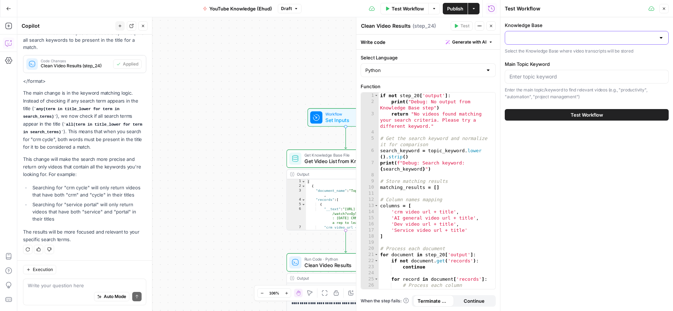
click at [531, 38] on input "Knowledge Base" at bounding box center [582, 37] width 146 height 7
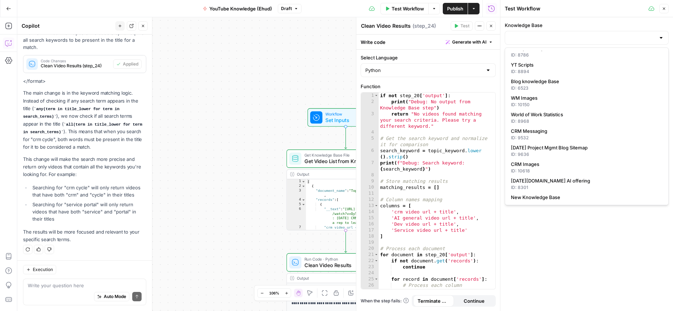
scroll to position [180, 0]
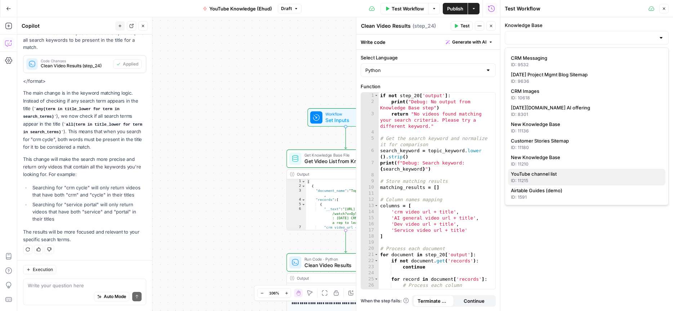
click at [533, 179] on div "ID: 11215" at bounding box center [587, 181] width 152 height 6
type input "YouTube channel list"
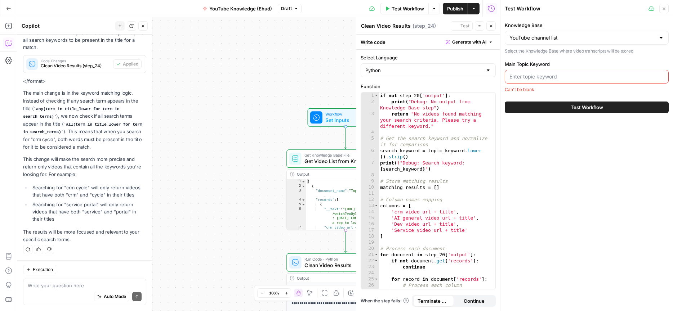
click at [528, 79] on input "Main Topic Keyword" at bounding box center [586, 76] width 155 height 7
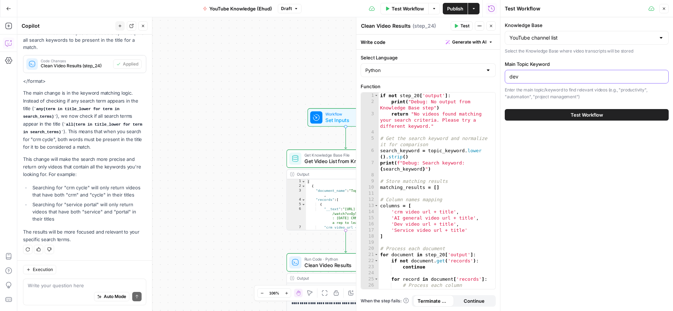
type input "dev"
click at [567, 117] on button "Test Workflow" at bounding box center [587, 115] width 164 height 12
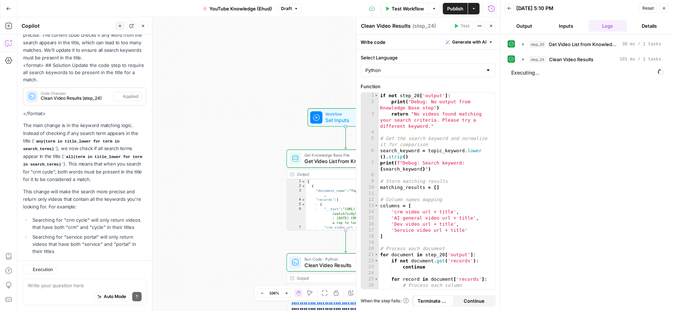
scroll to position [186, 0]
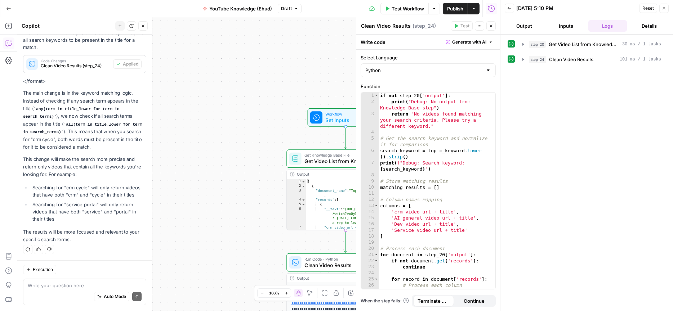
click at [414, 6] on span "Test Workflow" at bounding box center [408, 8] width 32 height 7
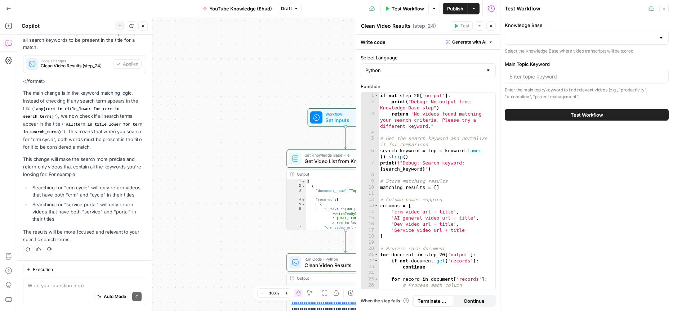
click at [558, 42] on div at bounding box center [587, 38] width 164 height 14
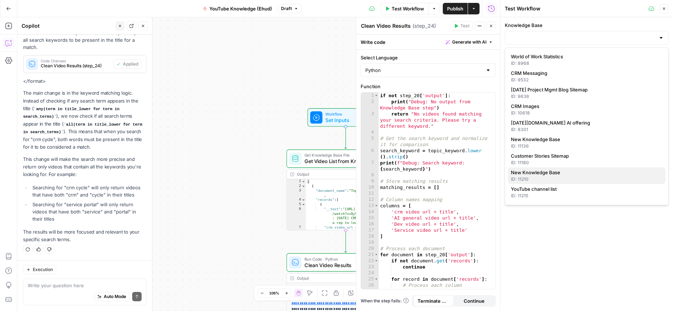
scroll to position [180, 0]
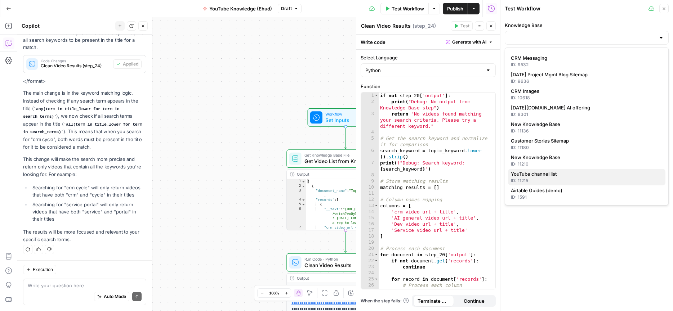
drag, startPoint x: 534, startPoint y: 175, endPoint x: 534, endPoint y: 141, distance: 34.9
click at [534, 175] on span "YouTube channel list" at bounding box center [585, 173] width 149 height 7
type input "YouTube channel list"
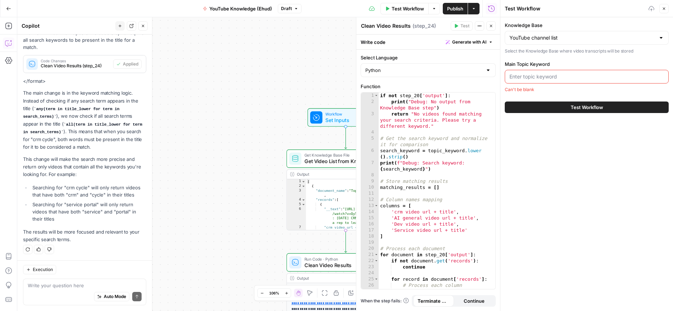
click at [533, 77] on input "Main Topic Keyword" at bounding box center [586, 76] width 155 height 7
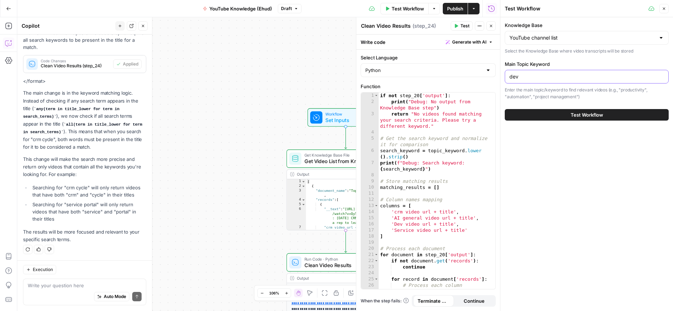
type input "dev"
click at [565, 112] on button "Test Workflow" at bounding box center [587, 115] width 164 height 12
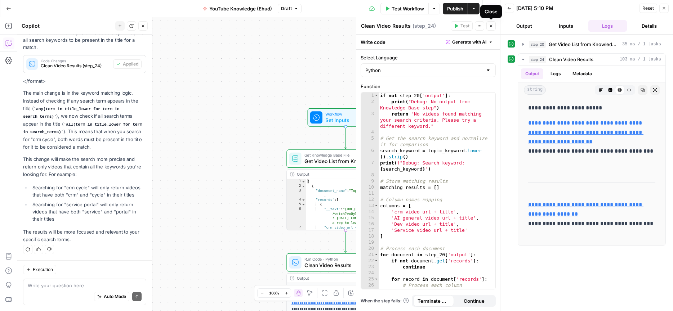
click at [490, 26] on icon "button" at bounding box center [491, 26] width 4 height 4
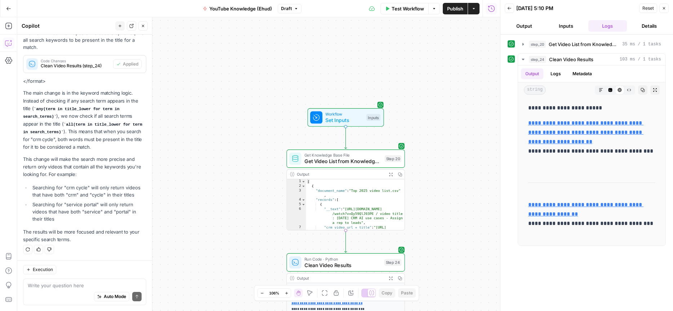
click at [453, 10] on span "Publish" at bounding box center [455, 8] width 16 height 7
click at [11, 9] on button "Go Back" at bounding box center [8, 8] width 13 height 13
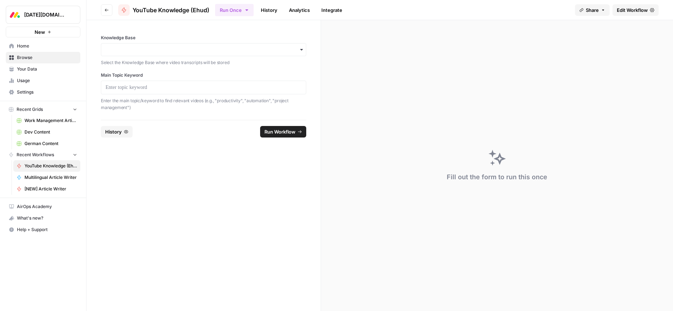
click at [26, 48] on span "Home" at bounding box center [47, 46] width 60 height 6
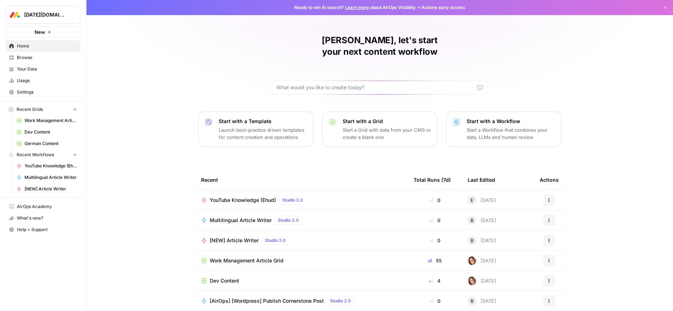
click at [26, 58] on span "Browse" at bounding box center [47, 57] width 60 height 6
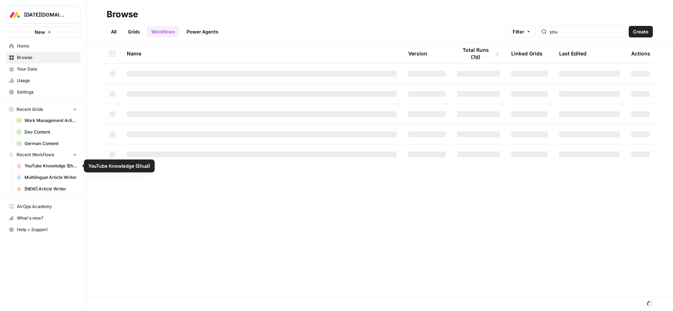
click at [46, 166] on span "YouTube Knowledge (Ehud)" at bounding box center [51, 166] width 53 height 6
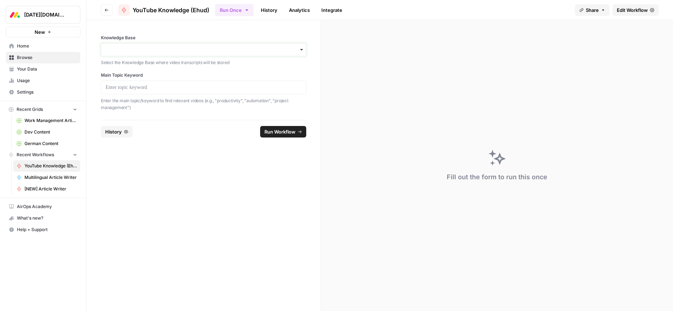
click at [142, 50] on input "Knowledge Base" at bounding box center [204, 49] width 196 height 7
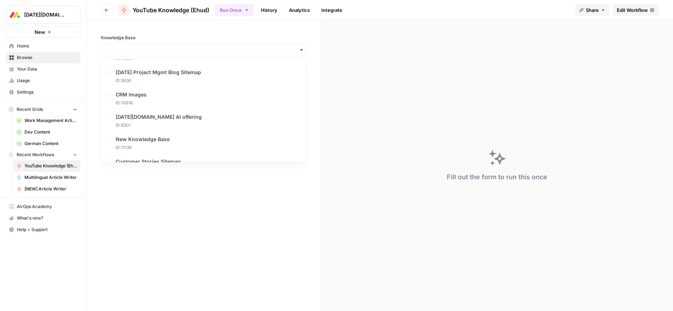
scroll to position [349, 0]
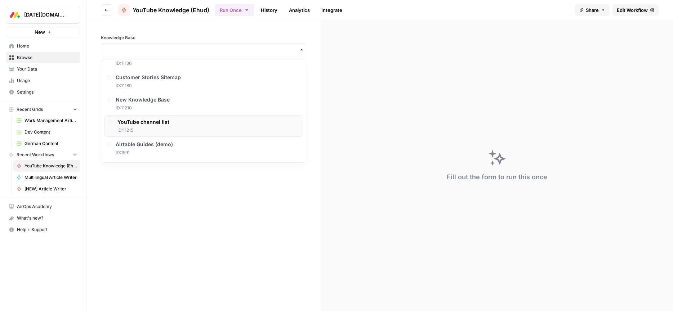
click at [147, 126] on div "YouTube channel list ID: 11215" at bounding box center [143, 126] width 52 height 15
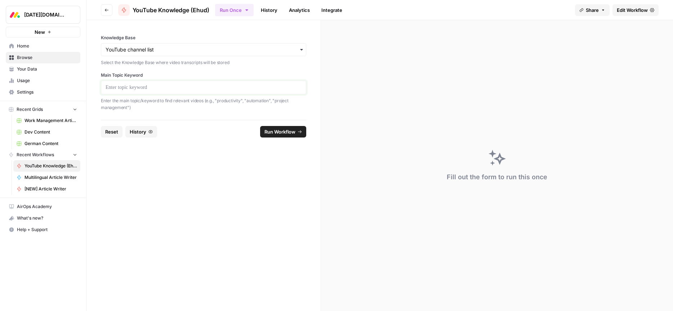
click at [130, 87] on p at bounding box center [204, 87] width 196 height 7
click at [145, 47] on input "Knowledge Base" at bounding box center [204, 49] width 196 height 7
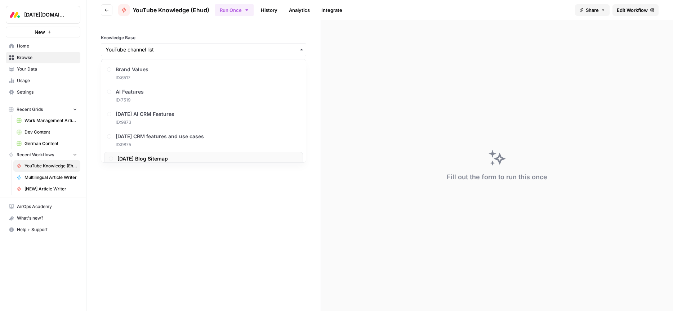
scroll to position [11, 0]
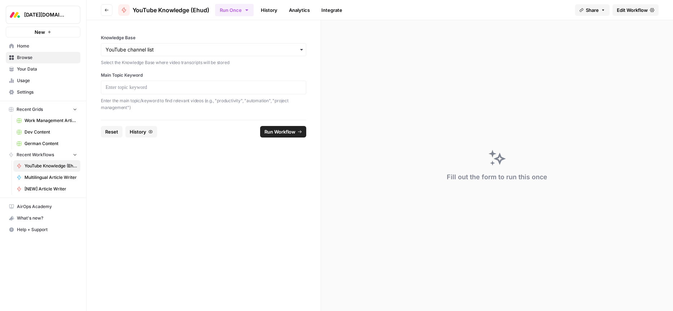
click at [185, 214] on form "Knowledge Base Select the Knowledge Base where video transcripts will be stored…" at bounding box center [203, 165] width 235 height 291
click at [129, 90] on p at bounding box center [204, 87] width 196 height 7
click at [276, 134] on span "Run Workflow" at bounding box center [279, 131] width 31 height 7
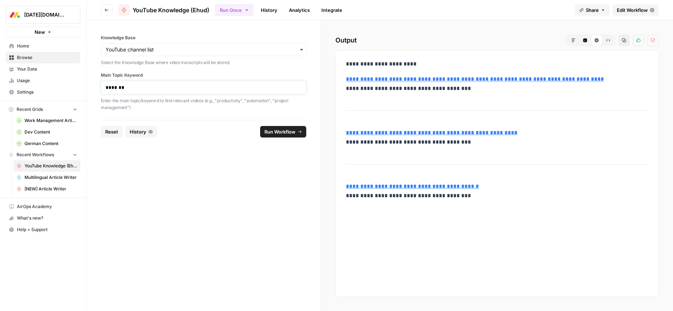
drag, startPoint x: 127, startPoint y: 87, endPoint x: 72, endPoint y: 88, distance: 55.1
click at [72, 88] on div "**********" at bounding box center [336, 155] width 673 height 311
click at [284, 131] on span "Run Workflow" at bounding box center [279, 131] width 31 height 7
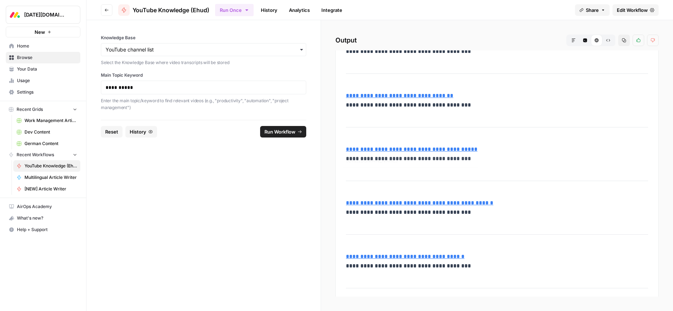
scroll to position [0, 0]
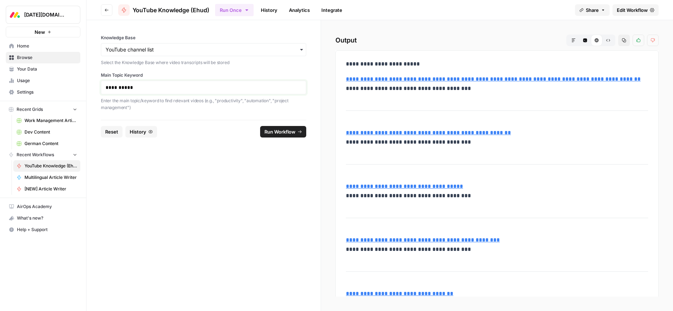
drag, startPoint x: 139, startPoint y: 87, endPoint x: 81, endPoint y: 87, distance: 58.4
click at [81, 87] on div "**********" at bounding box center [336, 155] width 673 height 311
click at [271, 130] on span "Run Workflow" at bounding box center [279, 131] width 31 height 7
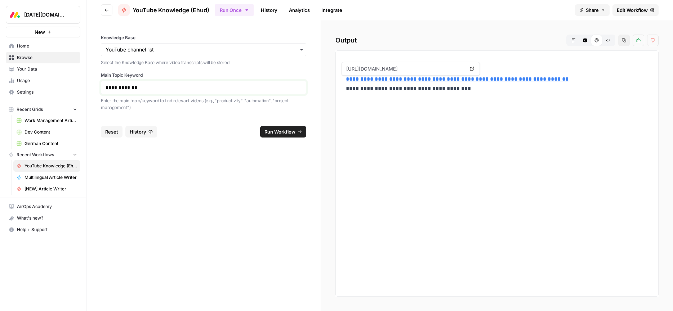
drag, startPoint x: 118, startPoint y: 88, endPoint x: 87, endPoint y: 88, distance: 31.4
click at [87, 88] on div "**********" at bounding box center [203, 70] width 234 height 100
click at [134, 88] on p "**********" at bounding box center [204, 87] width 196 height 7
click at [132, 87] on p "**********" at bounding box center [204, 87] width 196 height 7
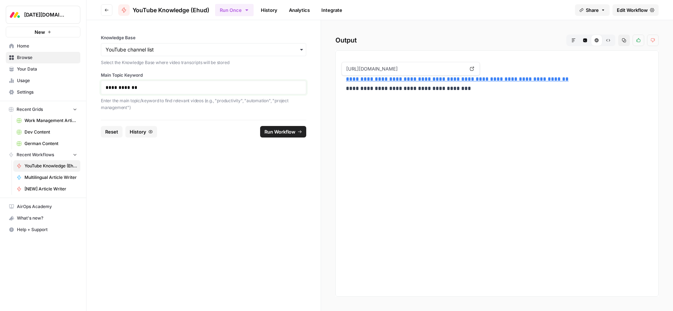
click at [142, 85] on p "**********" at bounding box center [204, 87] width 196 height 7
drag, startPoint x: 137, startPoint y: 87, endPoint x: 126, endPoint y: 87, distance: 10.8
click at [126, 87] on p "**********" at bounding box center [204, 87] width 196 height 7
click at [280, 134] on span "Run Workflow" at bounding box center [279, 131] width 31 height 7
drag, startPoint x: 138, startPoint y: 87, endPoint x: 134, endPoint y: 91, distance: 5.6
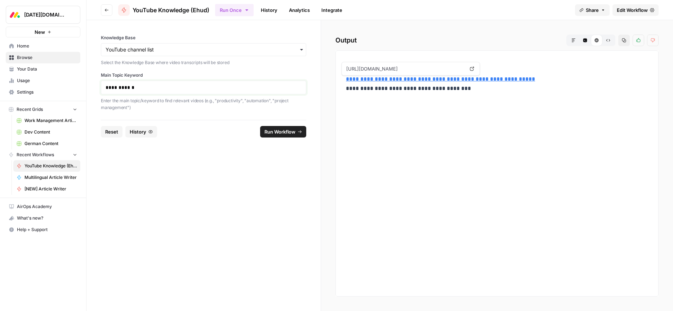
click at [126, 87] on p "**********" at bounding box center [204, 87] width 196 height 7
click at [277, 130] on span "Run Workflow" at bounding box center [279, 131] width 31 height 7
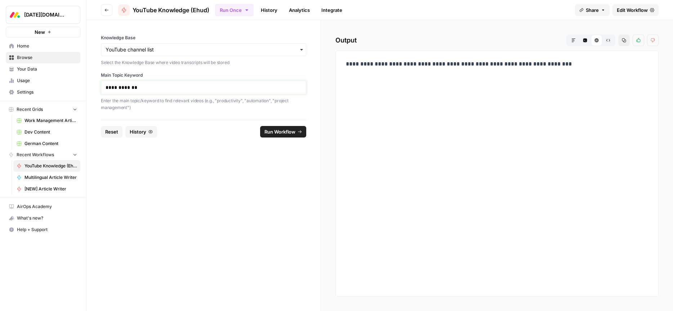
click at [129, 88] on p "**********" at bounding box center [204, 87] width 196 height 7
drag, startPoint x: 140, startPoint y: 88, endPoint x: 87, endPoint y: 89, distance: 53.0
click at [85, 88] on div "**********" at bounding box center [336, 155] width 673 height 311
click at [146, 88] on p "**********" at bounding box center [204, 87] width 196 height 7
drag, startPoint x: 144, startPoint y: 88, endPoint x: 80, endPoint y: 85, distance: 64.2
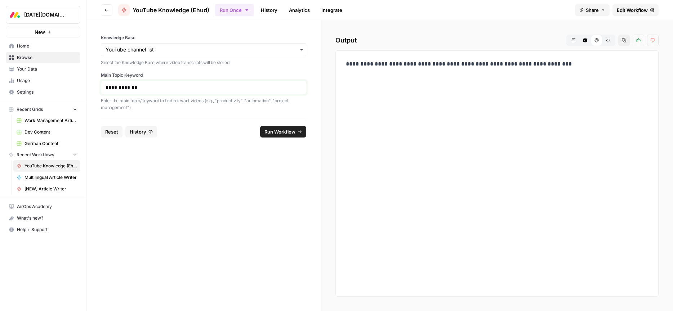
click at [70, 85] on div "**********" at bounding box center [336, 155] width 673 height 311
click at [280, 134] on span "Run Workflow" at bounding box center [279, 131] width 31 height 7
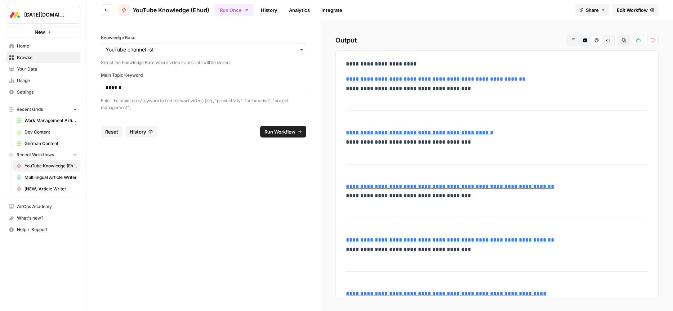
click at [129, 92] on div "******" at bounding box center [203, 88] width 205 height 14
click at [130, 89] on p "******" at bounding box center [204, 87] width 196 height 7
drag, startPoint x: 94, startPoint y: 88, endPoint x: 85, endPoint y: 88, distance: 9.0
click at [84, 88] on div "**********" at bounding box center [336, 155] width 673 height 311
click at [281, 133] on span "Run Workflow" at bounding box center [279, 131] width 31 height 7
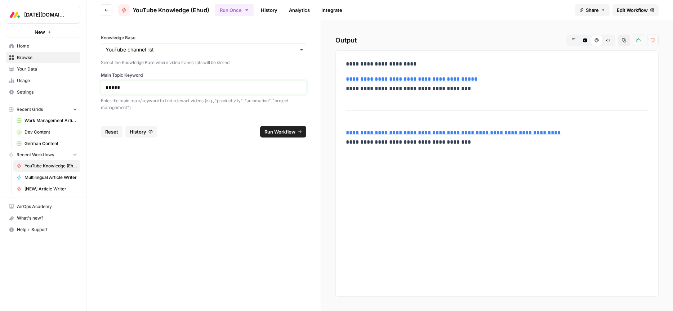
drag, startPoint x: 86, startPoint y: 88, endPoint x: 80, endPoint y: 88, distance: 5.8
click at [73, 88] on div "**********" at bounding box center [336, 155] width 673 height 311
drag, startPoint x: 146, startPoint y: 86, endPoint x: 95, endPoint y: 93, distance: 50.9
click at [75, 85] on div "**********" at bounding box center [336, 155] width 673 height 311
click at [200, 213] on form "Knowledge Base Select the Knowledge Base where video transcripts will be stored…" at bounding box center [203, 165] width 235 height 291
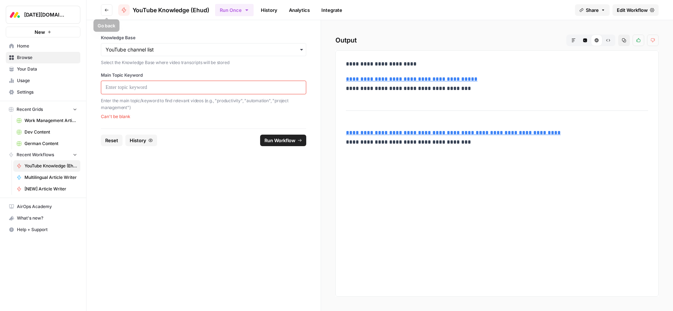
click at [106, 11] on icon "button" at bounding box center [107, 10] width 4 height 3
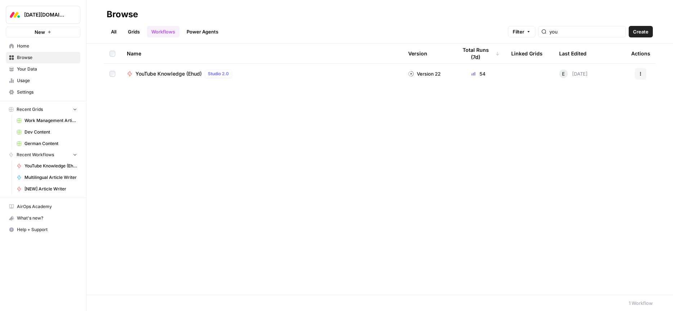
click at [314, 116] on div "Name Version Total Runs (7d) Linked Grids Last Edited Actions YouTube Knowledge…" at bounding box center [379, 169] width 587 height 251
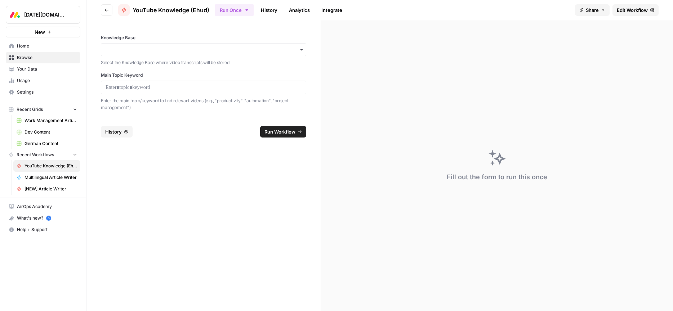
click at [27, 47] on span "Home" at bounding box center [47, 46] width 60 height 6
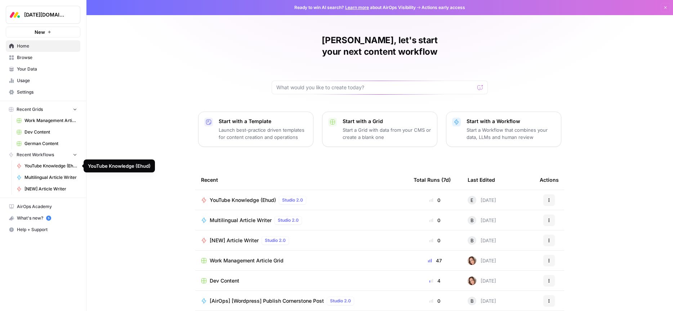
click at [37, 165] on span "YouTube Knowledge (Ehud)" at bounding box center [51, 166] width 53 height 6
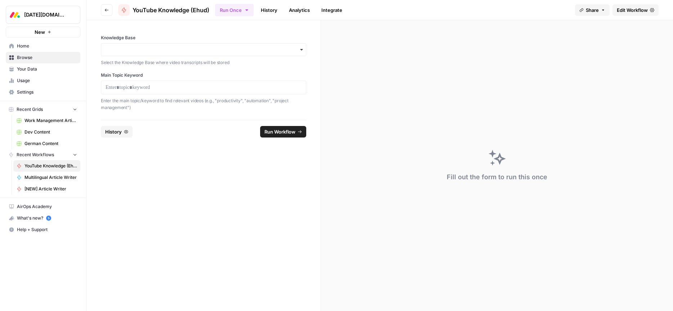
click at [622, 11] on span "Edit Workflow" at bounding box center [632, 9] width 31 height 7
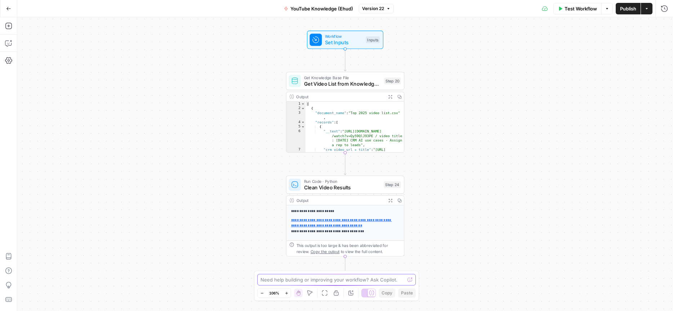
click at [272, 282] on textarea at bounding box center [332, 279] width 144 height 7
click at [317, 280] on textarea "can you show the video main picture" at bounding box center [329, 279] width 138 height 7
click at [337, 279] on textarea "can you show the video cover picture" at bounding box center [329, 279] width 138 height 7
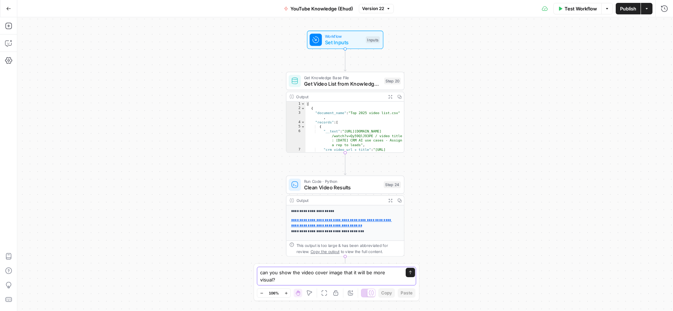
click at [294, 273] on textarea "can you show the video cover image that it will be more visual?" at bounding box center [329, 276] width 138 height 14
type textarea "can you show each video cover image that it will be more visual?"
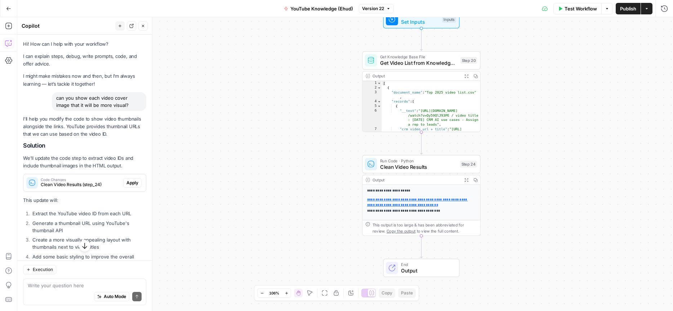
scroll to position [1, 0]
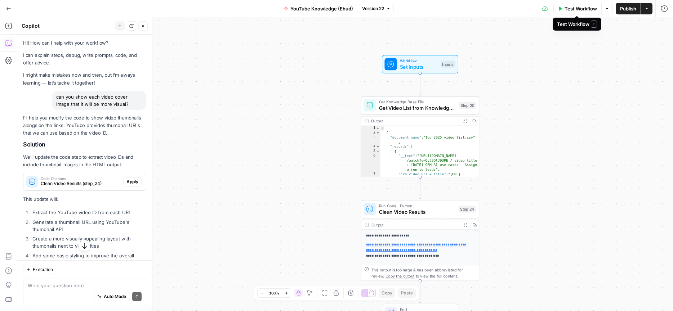
click at [583, 11] on span "Test Workflow" at bounding box center [581, 8] width 32 height 7
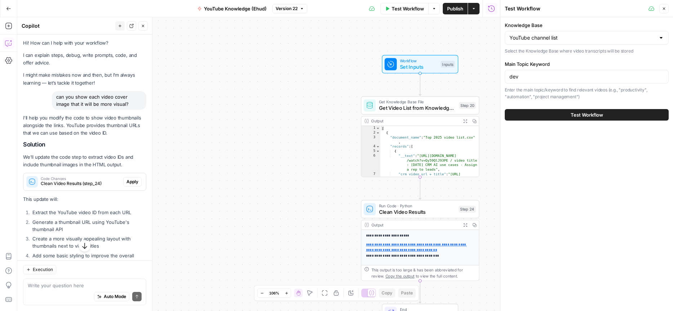
drag, startPoint x: 535, startPoint y: 81, endPoint x: 543, endPoint y: 91, distance: 12.8
click at [535, 81] on div "dev" at bounding box center [587, 77] width 164 height 14
click at [578, 116] on span "Test Workflow" at bounding box center [587, 114] width 32 height 7
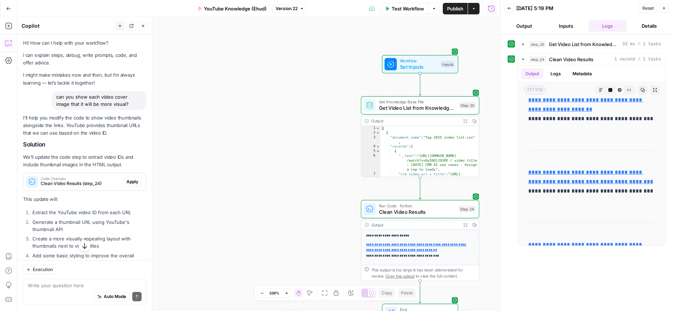
scroll to position [584, 0]
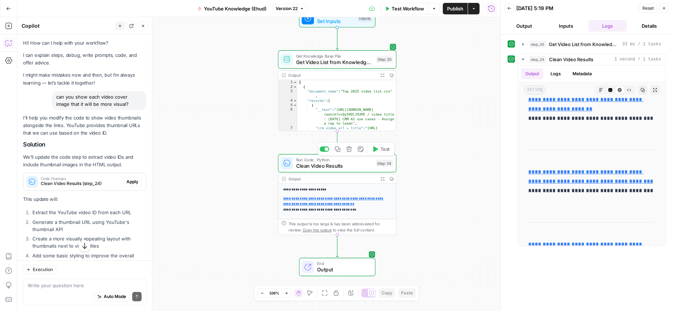
click at [382, 154] on button "Test" at bounding box center [381, 149] width 24 height 10
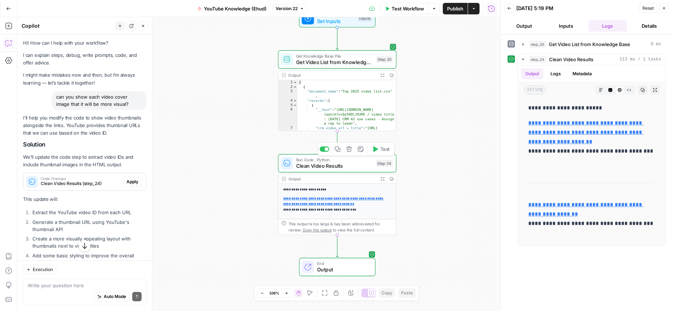
click at [384, 152] on span "Test" at bounding box center [384, 149] width 9 height 7
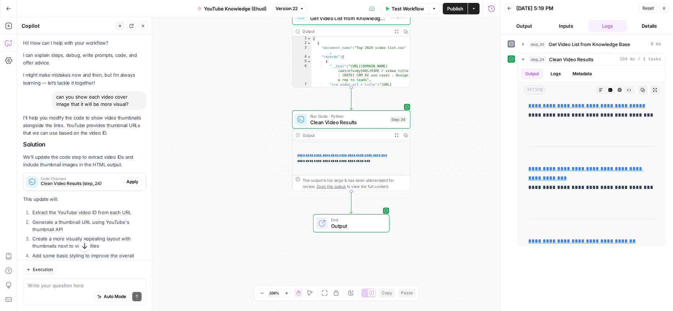
scroll to position [22, 0]
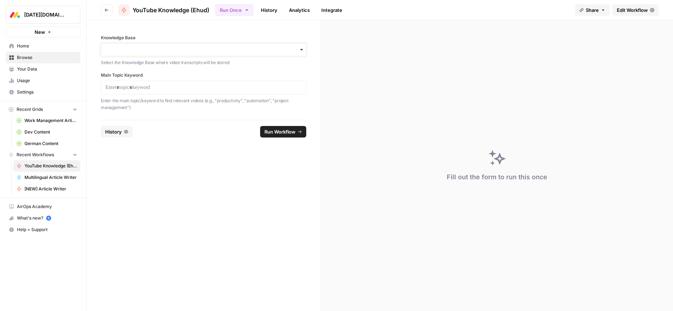
click at [153, 51] on input "Knowledge Base" at bounding box center [204, 49] width 196 height 7
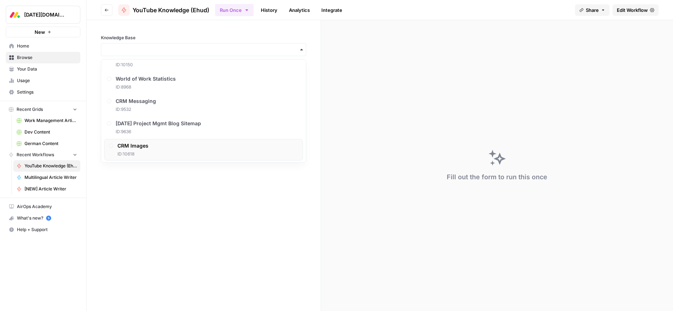
scroll to position [349, 0]
click at [134, 127] on span "ID: 11215" at bounding box center [143, 130] width 52 height 6
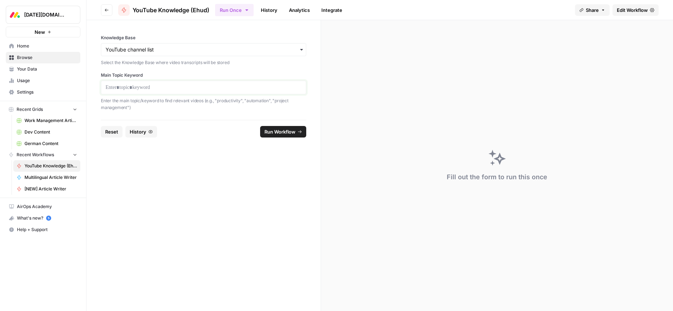
click at [128, 89] on p at bounding box center [204, 87] width 196 height 7
click at [273, 132] on span "Run Workflow" at bounding box center [279, 131] width 31 height 7
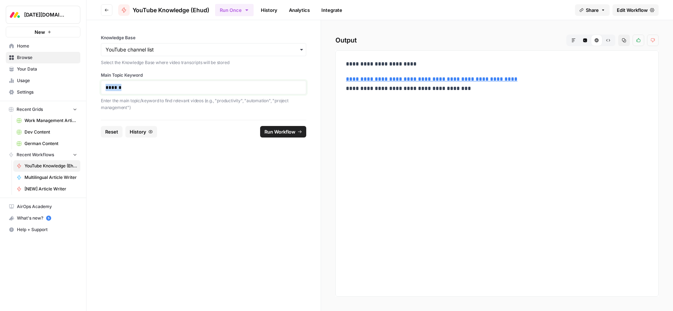
drag, startPoint x: 133, startPoint y: 89, endPoint x: 82, endPoint y: 89, distance: 50.8
click at [81, 89] on div "**********" at bounding box center [336, 155] width 673 height 311
click at [280, 134] on span "Run Workflow" at bounding box center [279, 131] width 31 height 7
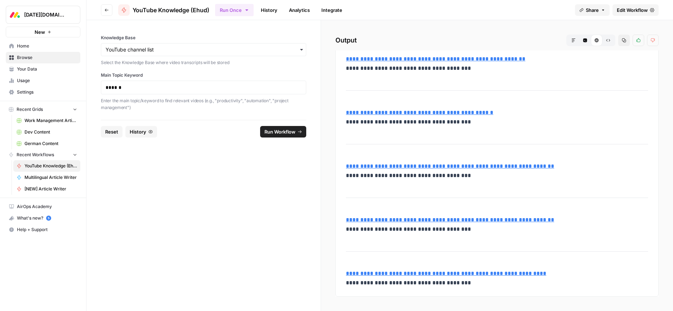
scroll to position [0, 0]
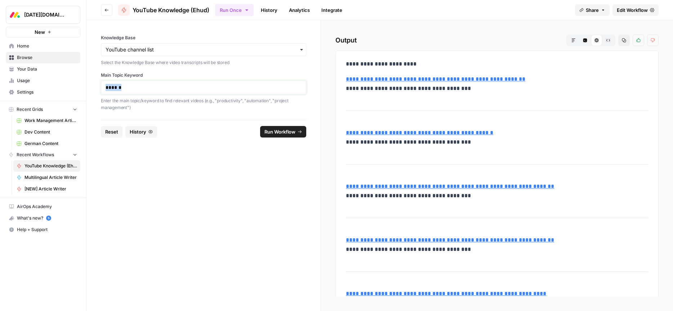
drag, startPoint x: 168, startPoint y: 90, endPoint x: 67, endPoint y: 90, distance: 101.2
click at [67, 90] on div "**********" at bounding box center [336, 155] width 673 height 311
click at [193, 192] on form "Knowledge Base Select the Knowledge Base where video transcripts will be stored…" at bounding box center [203, 165] width 235 height 291
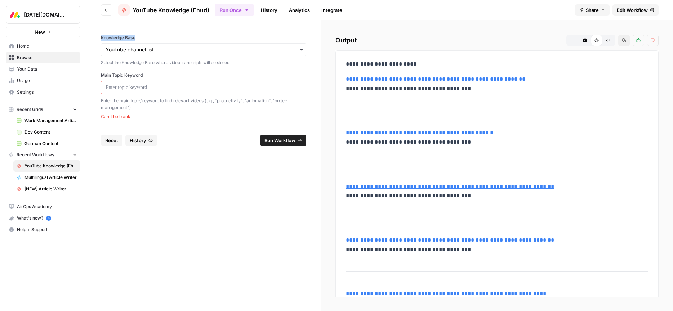
drag, startPoint x: 95, startPoint y: 37, endPoint x: 137, endPoint y: 36, distance: 41.5
click at [135, 36] on div "Knowledge Base Select the Knowledge Base where video transcripts will be stored…" at bounding box center [203, 74] width 234 height 108
click at [137, 36] on label "Knowledge Base" at bounding box center [203, 38] width 205 height 6
click at [137, 46] on input "Knowledge Base" at bounding box center [204, 49] width 196 height 7
drag, startPoint x: 96, startPoint y: 36, endPoint x: 150, endPoint y: 74, distance: 66.1
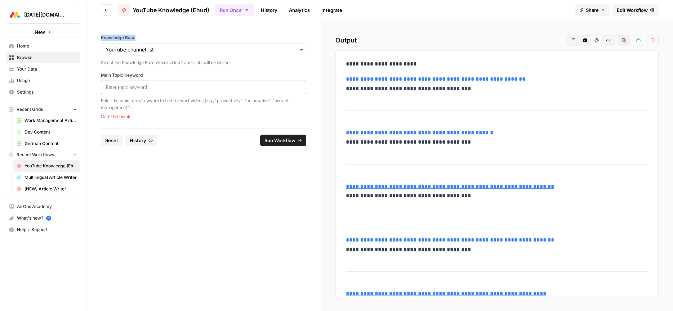
click at [151, 35] on div "Knowledge Base Select the Knowledge Base where video transcripts will be stored…" at bounding box center [203, 74] width 234 height 108
copy label "Knowledge Base"
drag, startPoint x: 155, startPoint y: 75, endPoint x: 150, endPoint y: 115, distance: 40.3
click at [99, 76] on div "Knowledge Base Select the Knowledge Base where video transcripts will be stored…" at bounding box center [203, 74] width 234 height 108
copy label "Main Topic Keyword"
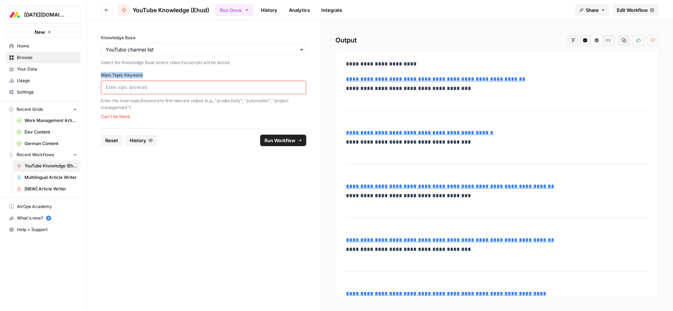
click at [25, 46] on span "Home" at bounding box center [47, 46] width 60 height 6
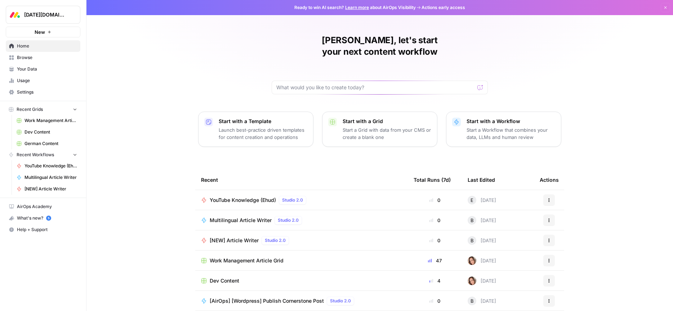
scroll to position [20, 0]
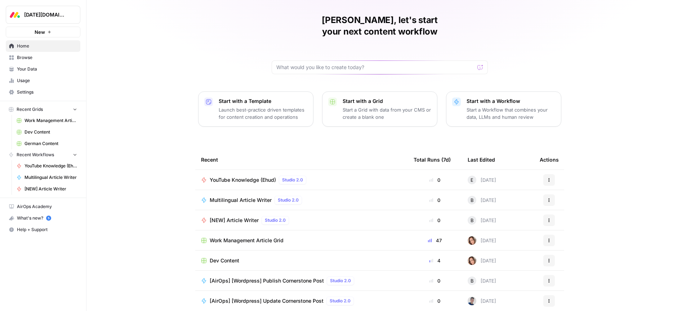
click at [24, 59] on span "Browse" at bounding box center [47, 57] width 60 height 6
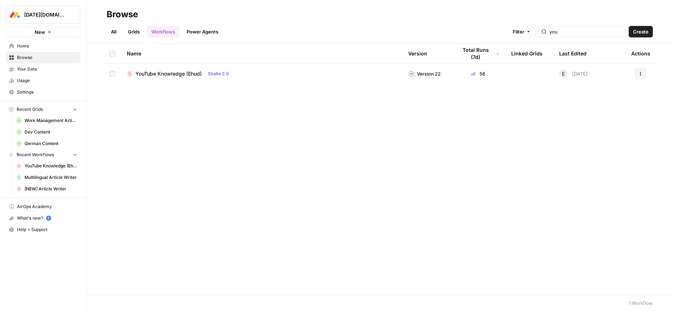
click at [26, 68] on span "Your Data" at bounding box center [47, 69] width 60 height 6
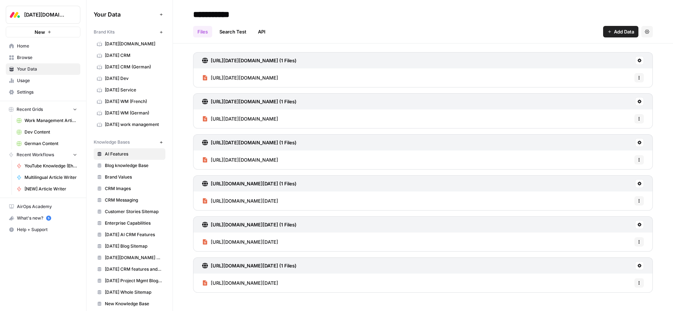
click at [120, 58] on span "monday CRM" at bounding box center [133, 55] width 57 height 6
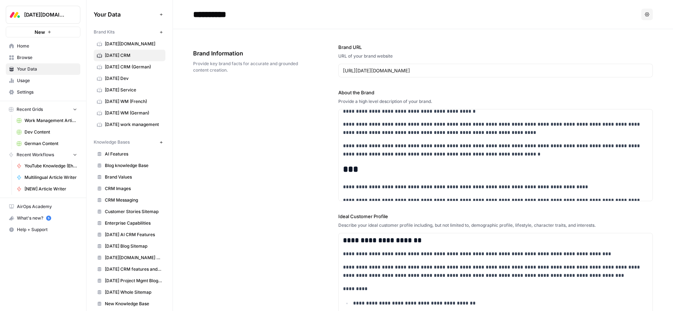
scroll to position [180, 0]
click at [22, 45] on span "Home" at bounding box center [47, 46] width 60 height 6
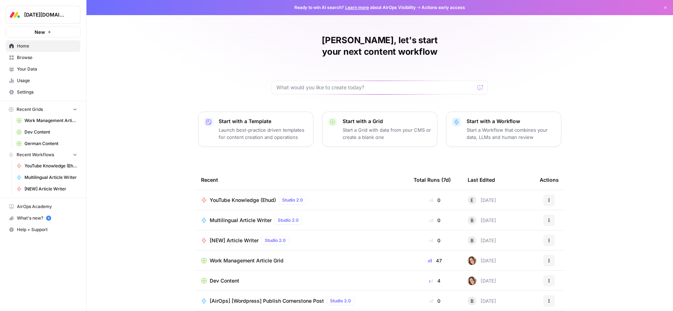
click at [26, 59] on span "Browse" at bounding box center [47, 57] width 60 height 6
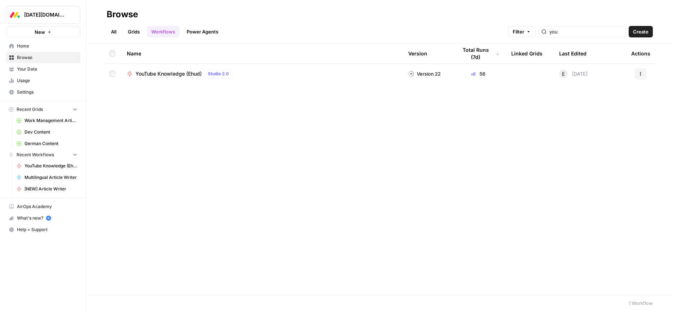
click at [26, 71] on span "Your Data" at bounding box center [47, 69] width 60 height 6
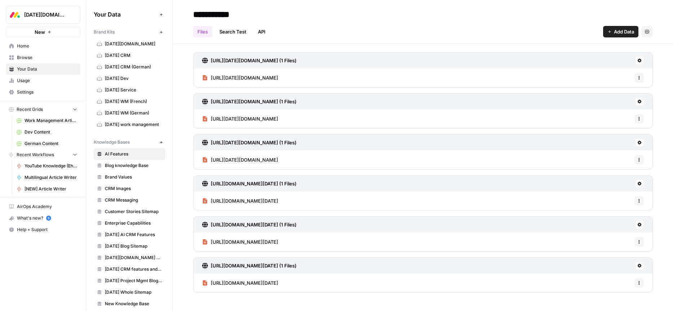
click at [126, 55] on span "monday CRM" at bounding box center [133, 55] width 57 height 6
click at [22, 57] on span "Browse" at bounding box center [47, 57] width 60 height 6
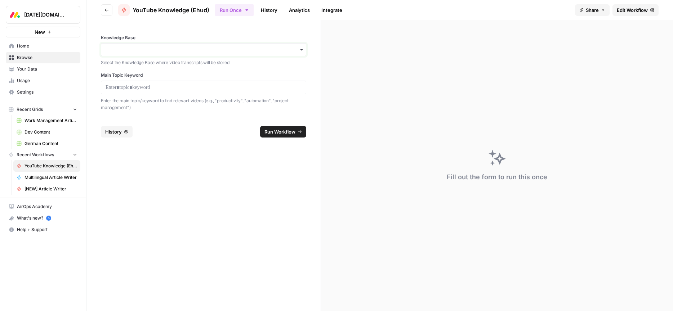
click at [132, 48] on input "Knowledge Base" at bounding box center [204, 49] width 196 height 7
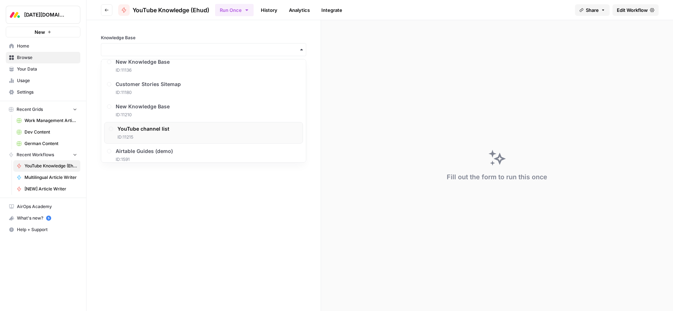
scroll to position [349, 0]
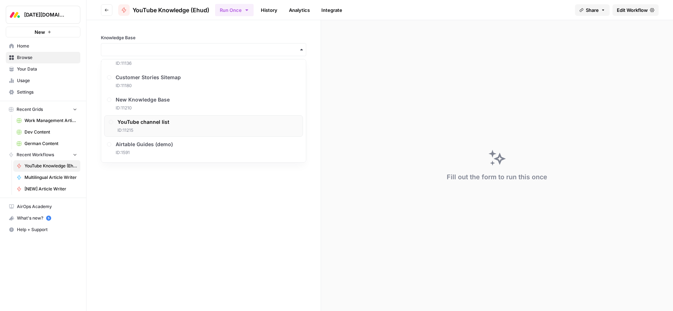
click at [138, 129] on span "ID: 11215" at bounding box center [143, 130] width 52 height 6
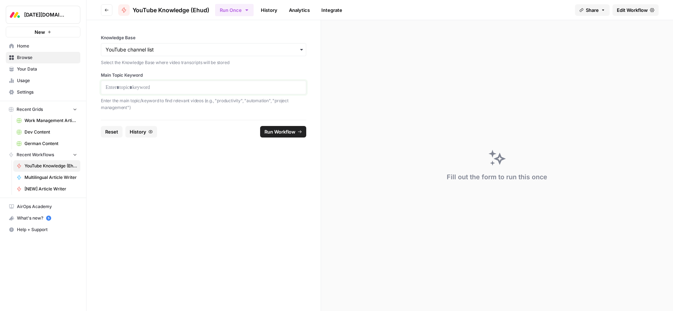
click at [127, 88] on p at bounding box center [204, 87] width 196 height 7
click at [281, 132] on span "Run Workflow" at bounding box center [279, 131] width 31 height 7
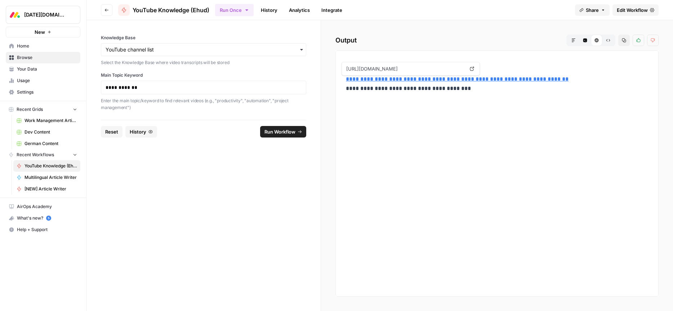
click at [420, 80] on link "**********" at bounding box center [457, 78] width 223 height 5
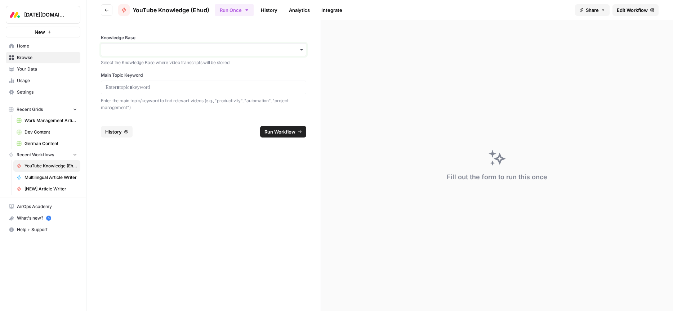
click at [131, 46] on input "Knowledge Base" at bounding box center [204, 49] width 196 height 7
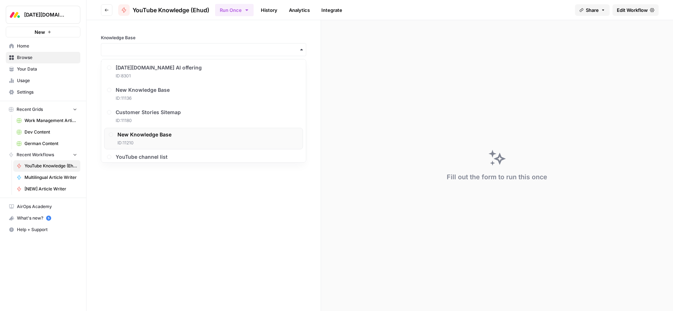
scroll to position [349, 0]
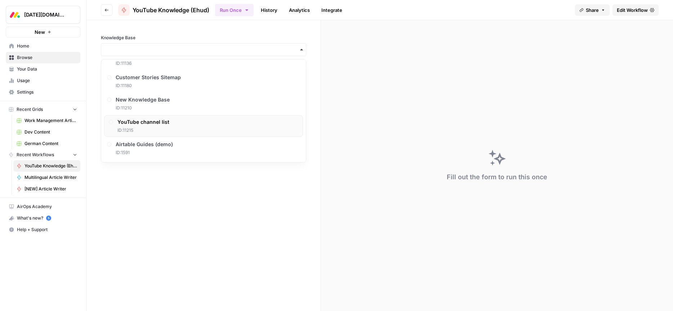
click at [146, 125] on span "YouTube channel list" at bounding box center [143, 122] width 52 height 7
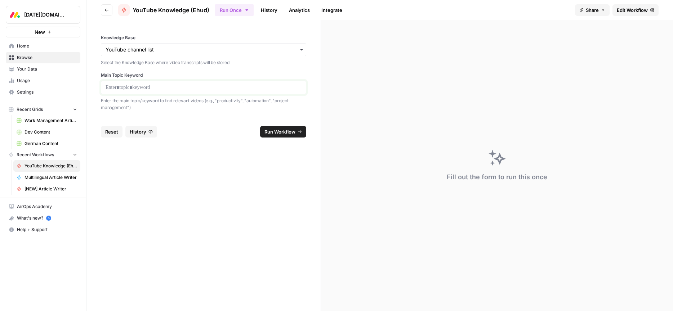
click at [139, 90] on p at bounding box center [204, 87] width 196 height 7
click at [277, 129] on span "Run Workflow" at bounding box center [279, 131] width 31 height 7
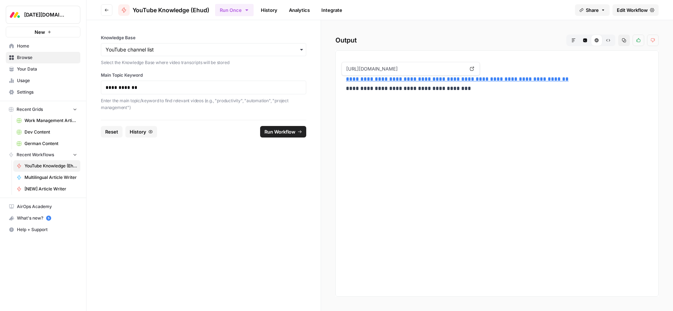
click at [31, 164] on span "YouTube Knowledge (Ehud)" at bounding box center [51, 166] width 53 height 6
click at [36, 166] on span "YouTube Knowledge (Ehud)" at bounding box center [51, 166] width 53 height 6
click at [26, 45] on span "Home" at bounding box center [47, 46] width 60 height 6
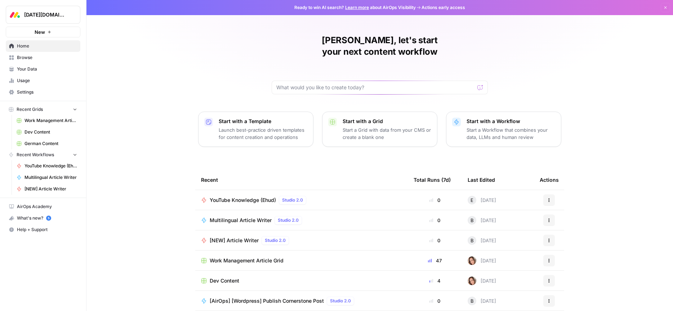
click at [331, 196] on div "YouTube Knowledge ([PERSON_NAME]) Studio 2.0" at bounding box center [301, 200] width 201 height 9
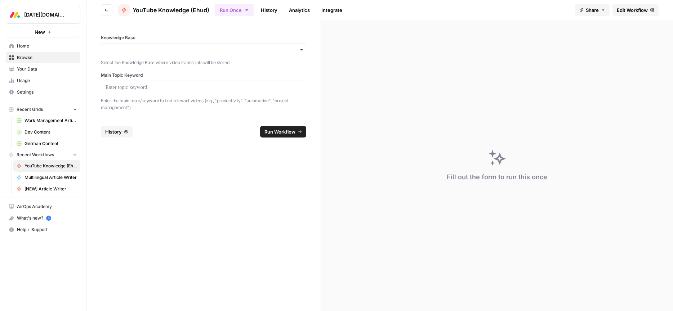
click at [23, 67] on span "Your Data" at bounding box center [47, 69] width 60 height 6
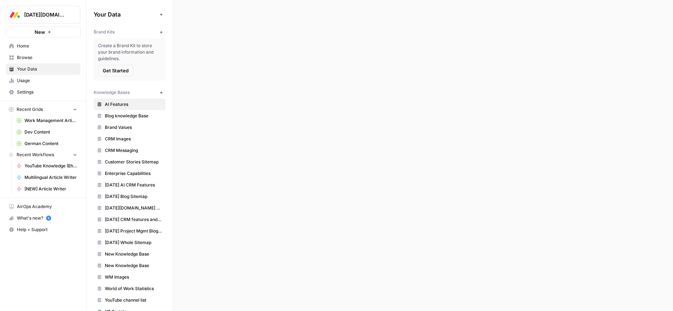
click at [18, 58] on span "Browse" at bounding box center [47, 57] width 60 height 6
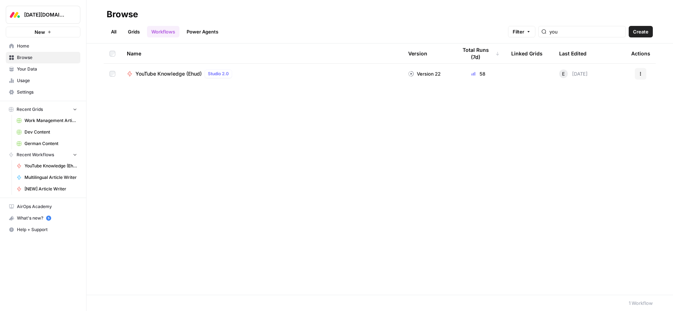
click at [410, 75] on icon at bounding box center [411, 74] width 6 height 6
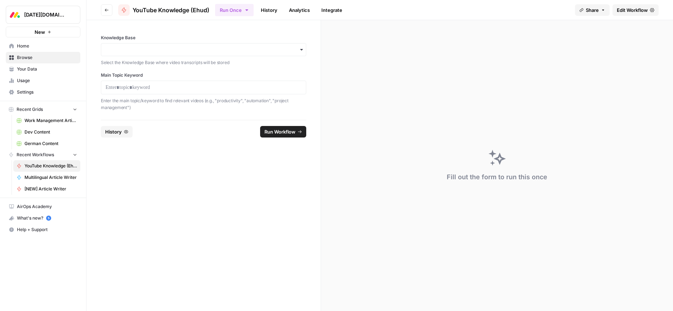
click at [604, 11] on icon "button" at bounding box center [603, 10] width 4 height 4
click at [607, 30] on div at bounding box center [614, 29] width 15 height 9
click at [545, 77] on div "Fill out the form to run this once" at bounding box center [497, 165] width 352 height 291
click at [594, 12] on span "Share" at bounding box center [592, 9] width 13 height 7
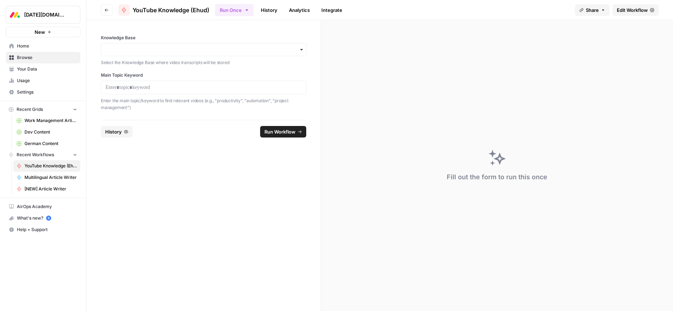
click at [574, 82] on div "Fill out the form to run this once" at bounding box center [497, 165] width 352 height 291
click at [591, 13] on span "Share" at bounding box center [592, 9] width 13 height 7
click at [524, 30] on label "Enable Sharing" at bounding box center [567, 29] width 112 height 9
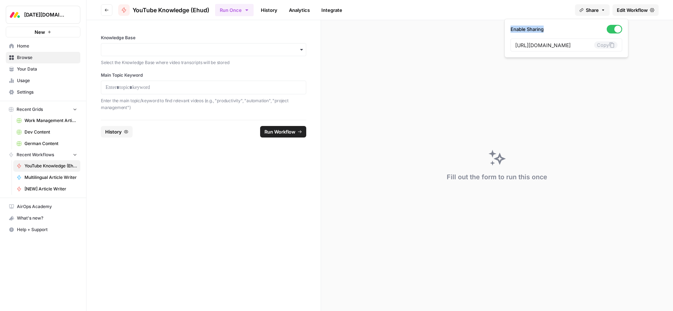
copy label "Enable Sharing"
click at [444, 92] on div "Fill out the form to run this once" at bounding box center [497, 165] width 352 height 291
click at [584, 87] on div "Fill out the form to run this once" at bounding box center [497, 165] width 352 height 291
click at [595, 11] on span "Share" at bounding box center [592, 9] width 13 height 7
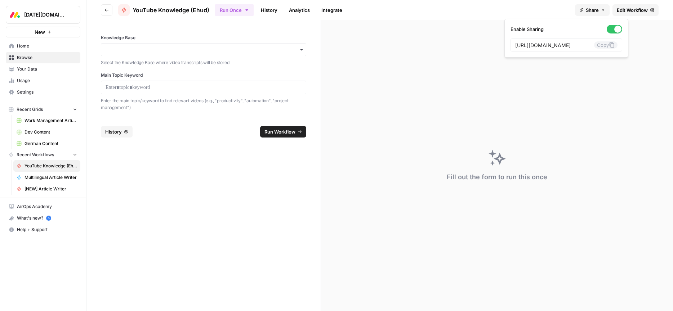
click at [565, 81] on div "Fill out the form to run this once" at bounding box center [497, 165] width 352 height 291
click at [140, 52] on input "Knowledge Base" at bounding box center [204, 49] width 196 height 7
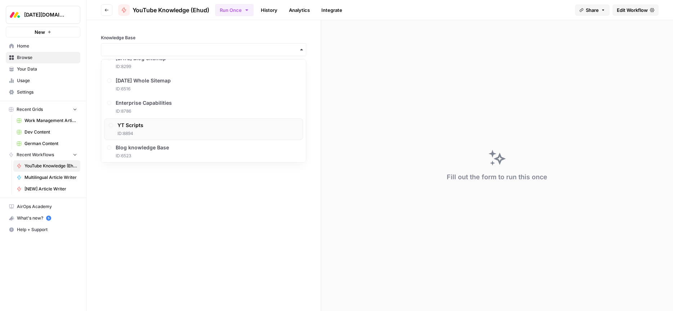
scroll to position [100, 0]
click at [155, 126] on div "YT Scripts ID: 8894" at bounding box center [203, 130] width 199 height 22
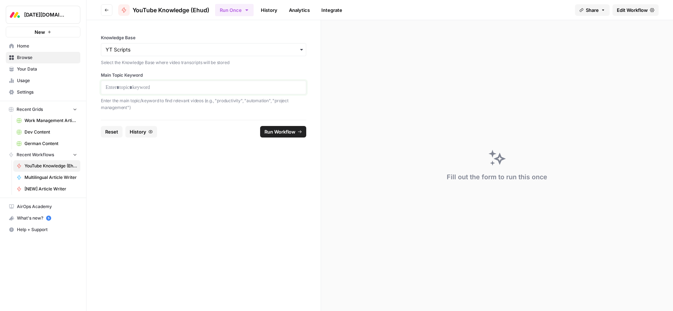
click at [152, 87] on p at bounding box center [204, 87] width 196 height 7
click at [146, 49] on input "Knowledge Base" at bounding box center [204, 49] width 196 height 7
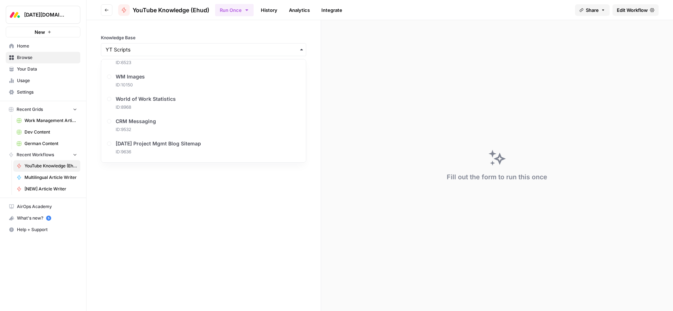
scroll to position [349, 0]
click at [137, 124] on span "YouTube channel list" at bounding box center [143, 122] width 52 height 7
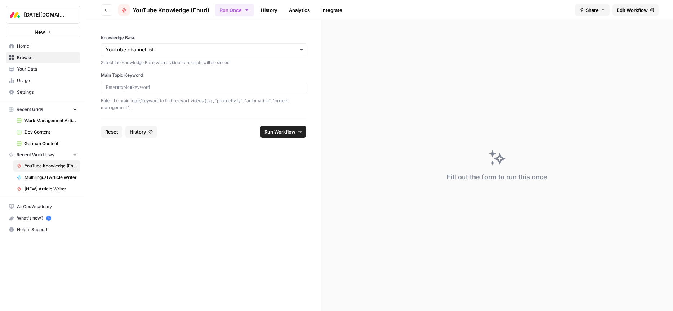
click at [133, 92] on div at bounding box center [203, 88] width 205 height 14
click at [133, 87] on p at bounding box center [204, 87] width 196 height 7
click at [268, 133] on span "Run Workflow" at bounding box center [279, 131] width 31 height 7
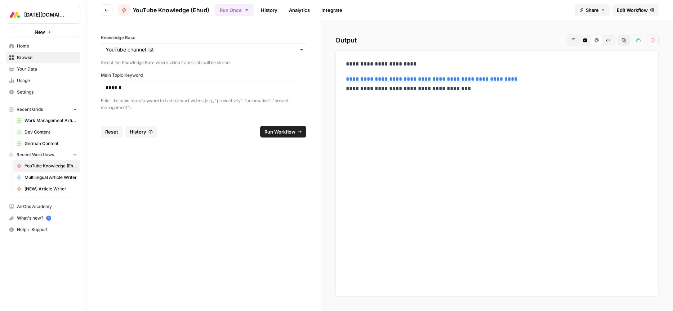
click at [451, 79] on link "**********" at bounding box center [432, 78] width 172 height 5
click at [630, 9] on span "Edit Workflow" at bounding box center [632, 9] width 31 height 7
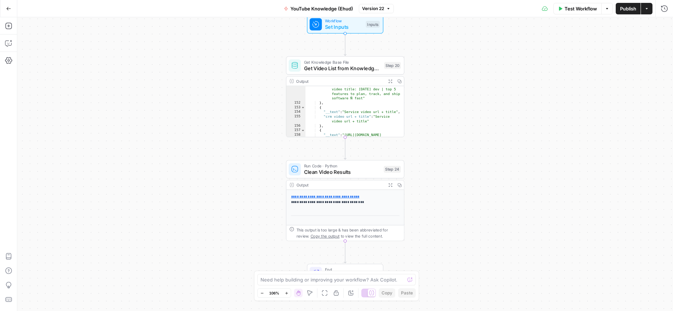
scroll to position [74, 0]
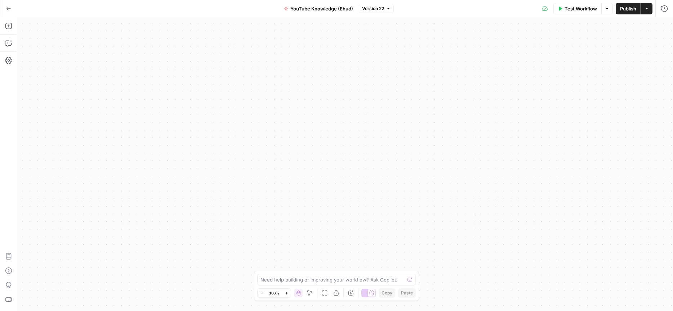
click at [3, 11] on button "Go Back" at bounding box center [8, 8] width 13 height 13
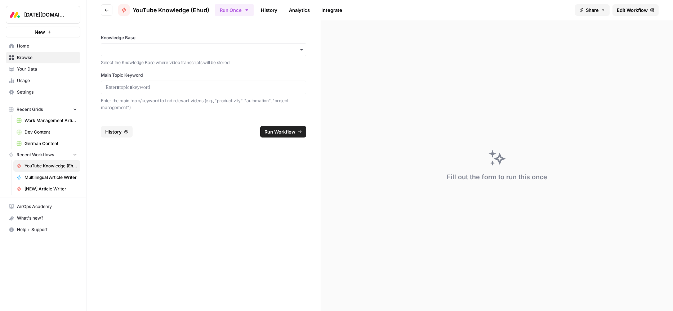
drag, startPoint x: 148, startPoint y: 155, endPoint x: 142, endPoint y: 128, distance: 27.6
click at [148, 155] on form "Knowledge Base Select the Knowledge Base where video transcripts will be stored…" at bounding box center [203, 165] width 235 height 291
click at [134, 51] on input "Knowledge Base" at bounding box center [204, 49] width 196 height 7
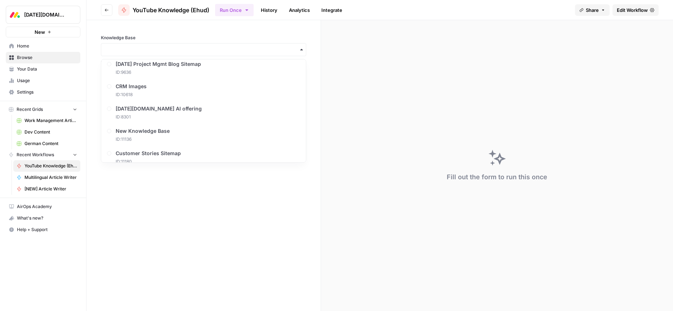
scroll to position [349, 0]
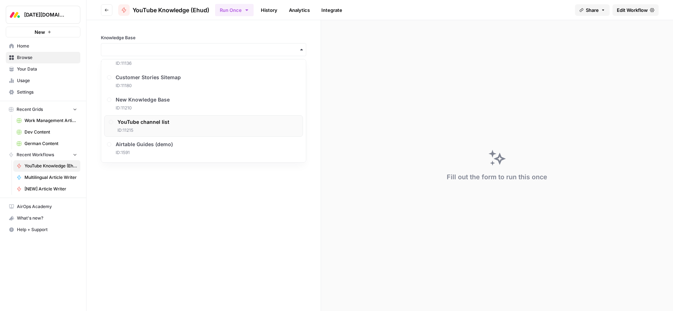
click at [142, 128] on span "ID: 11215" at bounding box center [143, 130] width 52 height 6
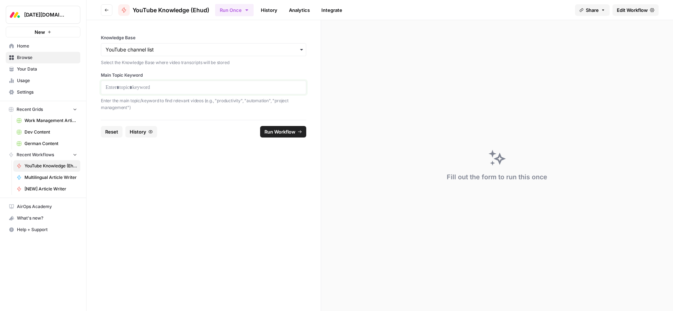
click at [142, 89] on p at bounding box center [204, 87] width 196 height 7
click at [277, 130] on span "Run Workflow" at bounding box center [279, 131] width 31 height 7
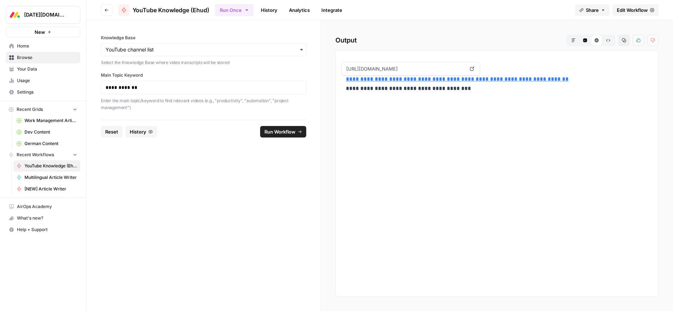
click at [394, 79] on link "**********" at bounding box center [457, 78] width 223 height 5
drag, startPoint x: 142, startPoint y: 87, endPoint x: 76, endPoint y: 81, distance: 66.2
click at [76, 81] on div "**********" at bounding box center [336, 155] width 673 height 311
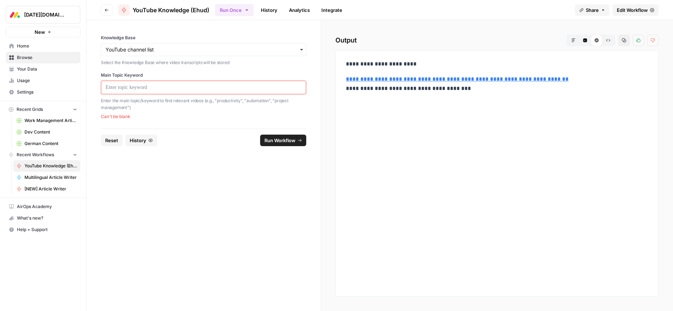
click at [192, 179] on form "Knowledge Base Select the Knowledge Base where video transcripts will be stored…" at bounding box center [203, 165] width 235 height 291
click at [386, 19] on header "Go back YouTube Knowledge (Ehud) Run Once History Analytics Integrate Share Edi…" at bounding box center [379, 10] width 587 height 20
click at [34, 164] on span "YouTube Knowledge (Ehud)" at bounding box center [51, 166] width 53 height 6
click at [222, 195] on form "Knowledge Base Select the Knowledge Base where video transcripts will be stored…" at bounding box center [203, 165] width 235 height 291
drag, startPoint x: 275, startPoint y: 101, endPoint x: 126, endPoint y: 110, distance: 149.1
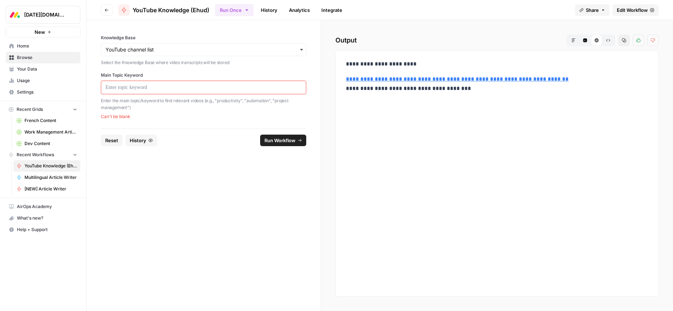
click at [126, 110] on p "Enter the main topic/keyword to find relevant videos (e.g., "productivity", "au…" at bounding box center [203, 104] width 205 height 14
copy p "project management"
click at [132, 84] on p at bounding box center [204, 87] width 196 height 7
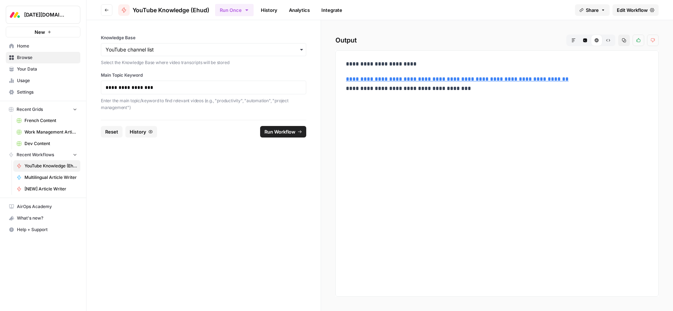
click at [280, 132] on span "Run Workflow" at bounding box center [279, 131] width 31 height 7
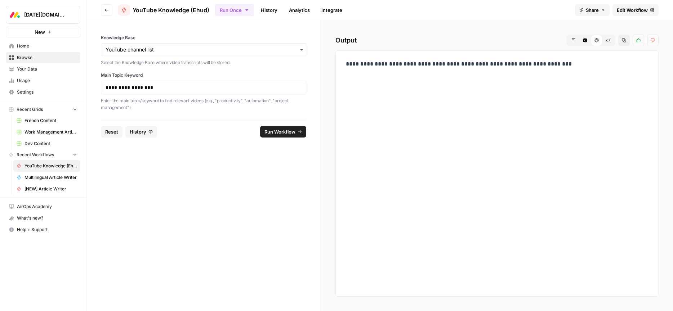
click at [230, 100] on p "Enter the main topic/keyword to find relevant videos (e.g., "productivity", "au…" at bounding box center [203, 104] width 205 height 14
copy p "productivity"
drag, startPoint x: 136, startPoint y: 89, endPoint x: 111, endPoint y: 97, distance: 25.6
click at [35, 89] on div "**********" at bounding box center [336, 155] width 673 height 311
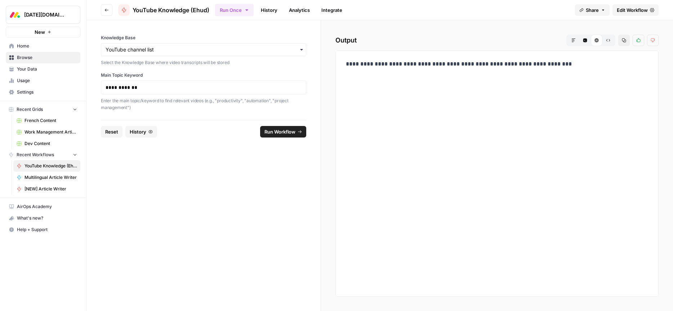
click at [275, 130] on span "Run Workflow" at bounding box center [279, 131] width 31 height 7
click at [172, 145] on form "**********" at bounding box center [203, 165] width 235 height 291
drag, startPoint x: 90, startPoint y: 87, endPoint x: 70, endPoint y: 90, distance: 20.0
click at [65, 86] on div "**********" at bounding box center [336, 155] width 673 height 311
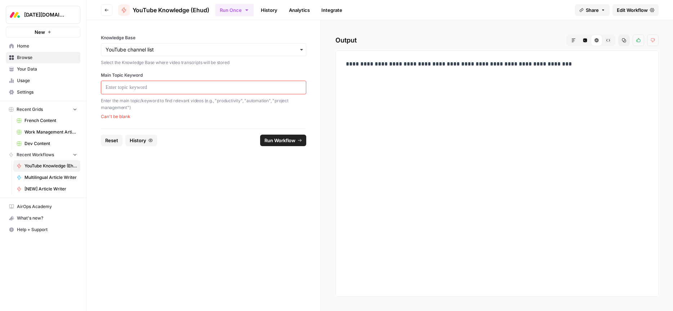
drag, startPoint x: 201, startPoint y: 202, endPoint x: 172, endPoint y: 180, distance: 37.3
click at [201, 202] on form "Knowledge Base Select the Knowledge Base where video transcripts will be stored…" at bounding box center [203, 165] width 235 height 291
click at [629, 11] on span "Edit Workflow" at bounding box center [632, 9] width 31 height 7
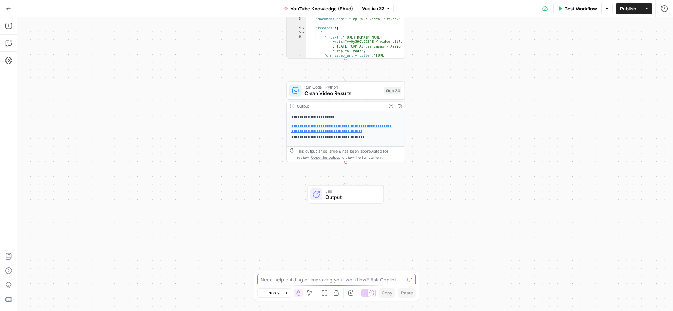
click at [300, 281] on textarea at bounding box center [332, 279] width 144 height 7
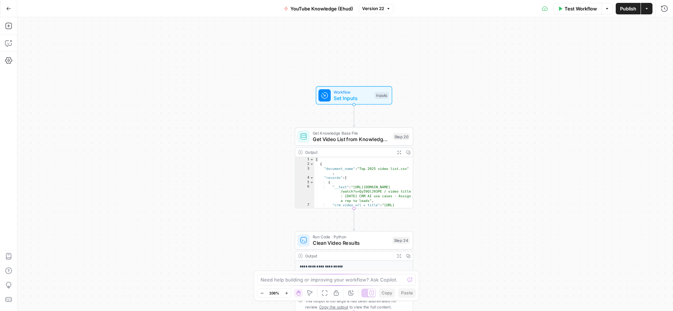
click at [352, 140] on span "Get Video List from Knowledge Base" at bounding box center [351, 139] width 77 height 8
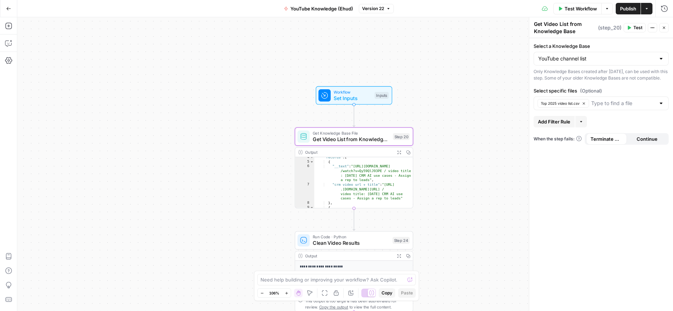
click at [10, 11] on icon "button" at bounding box center [8, 8] width 5 height 5
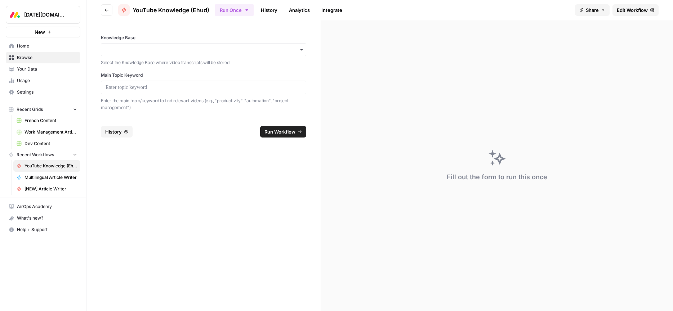
click at [220, 196] on form "Knowledge Base Select the Knowledge Base where video transcripts will be stored…" at bounding box center [203, 165] width 235 height 291
click at [118, 132] on span "History" at bounding box center [113, 131] width 17 height 7
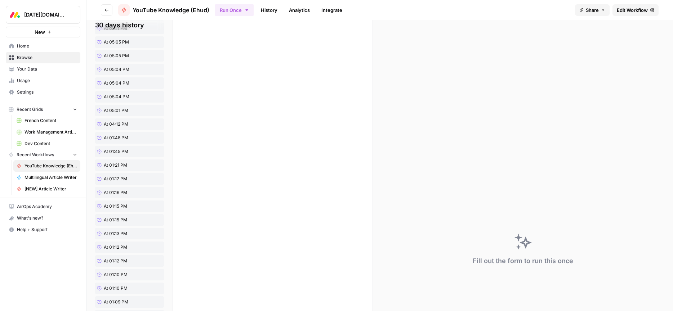
scroll to position [226, 0]
click at [109, 166] on span "At 01:21 PM" at bounding box center [115, 165] width 23 height 6
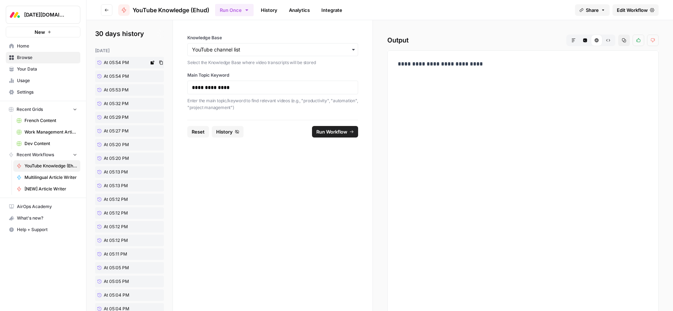
click at [124, 62] on span "At 05:54 PM" at bounding box center [116, 62] width 25 height 6
click at [120, 120] on span "At 05:29 PM" at bounding box center [116, 117] width 25 height 6
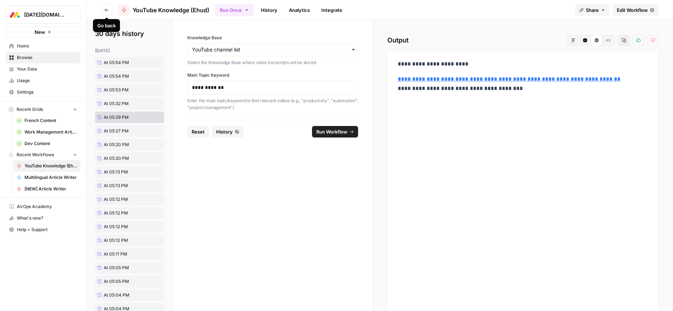
click at [106, 14] on button "Go back" at bounding box center [107, 10] width 12 height 12
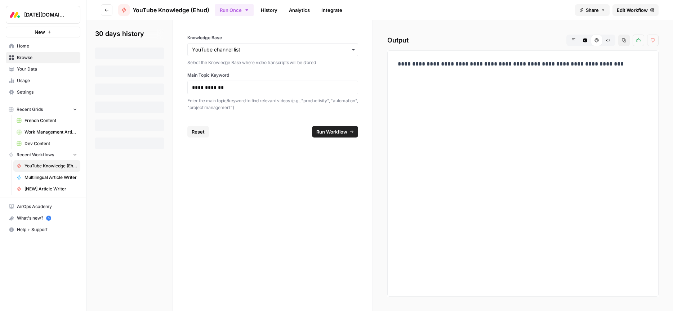
click at [28, 46] on span "Home" at bounding box center [47, 46] width 60 height 6
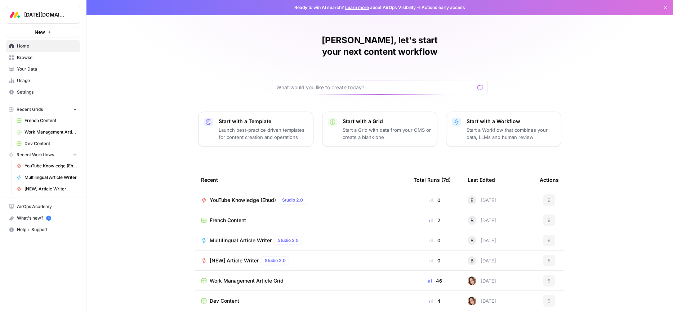
click at [34, 163] on span "YouTube Knowledge (Ehud)" at bounding box center [51, 166] width 53 height 6
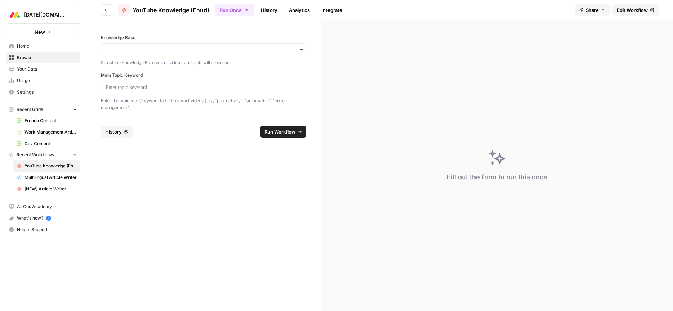
click at [105, 11] on icon "button" at bounding box center [106, 10] width 4 height 4
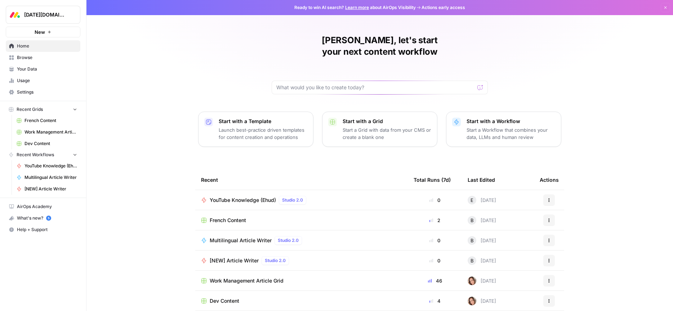
click at [28, 67] on span "Your Data" at bounding box center [47, 69] width 60 height 6
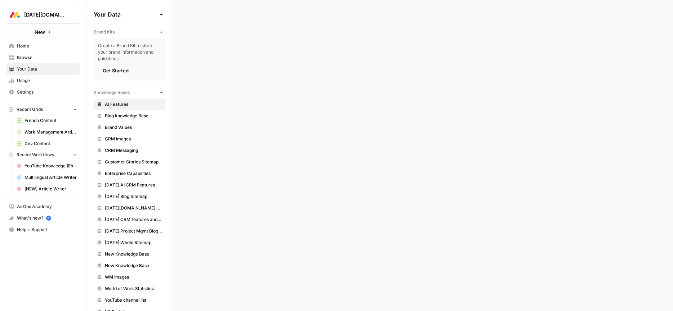
scroll to position [65, 0]
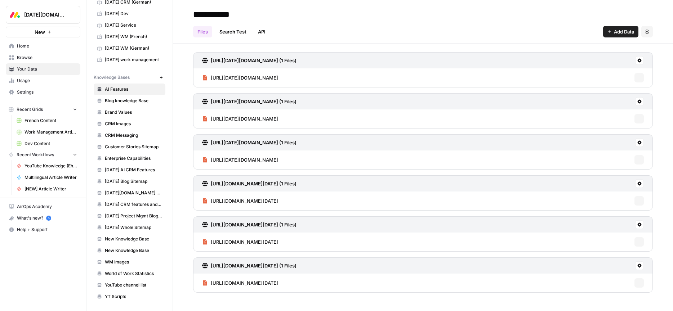
click at [120, 284] on span "YouTube channel list" at bounding box center [133, 285] width 57 height 6
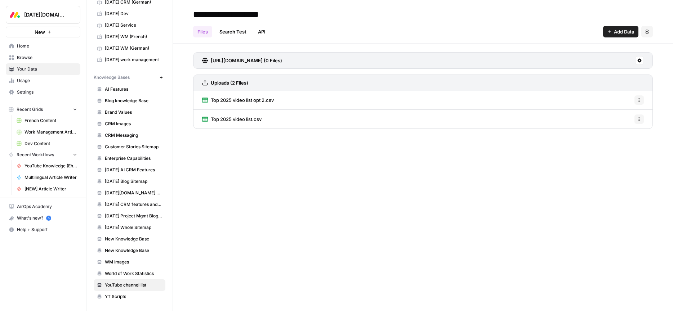
drag, startPoint x: 321, startPoint y: 100, endPoint x: 313, endPoint y: 101, distance: 8.0
click at [321, 100] on div "Top 2025 video list opt 2.csv Options" at bounding box center [423, 100] width 460 height 19
click at [302, 103] on div "Top 2025 video list opt 2.csv Options" at bounding box center [423, 100] width 460 height 19
click at [239, 104] on link "Top 2025 video list opt 2.csv" at bounding box center [238, 100] width 72 height 19
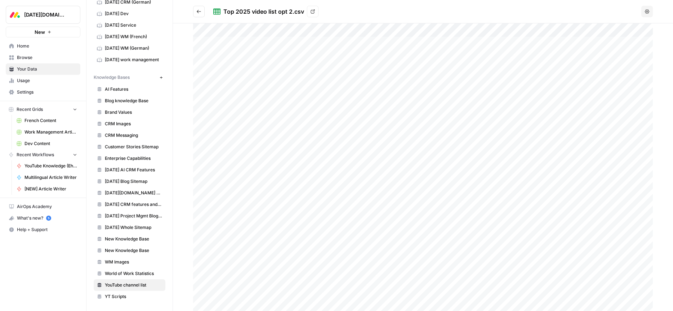
click at [196, 9] on icon "Go back" at bounding box center [198, 11] width 5 height 5
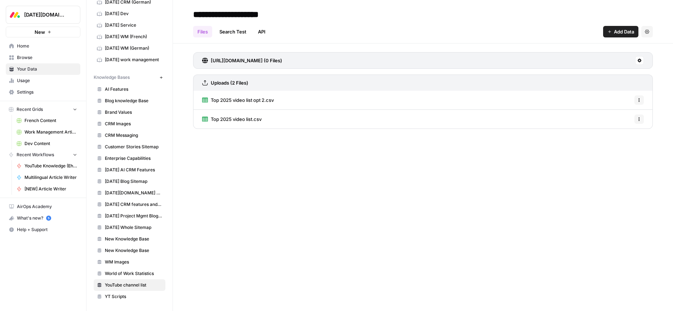
click at [639, 101] on icon "button" at bounding box center [639, 100] width 4 height 4
click at [388, 154] on div "**********" at bounding box center [423, 155] width 500 height 311
click at [312, 181] on div "**********" at bounding box center [423, 155] width 500 height 311
click at [640, 101] on icon "button" at bounding box center [639, 100] width 4 height 4
click at [625, 116] on span "Delete File" at bounding box center [622, 115] width 23 height 7
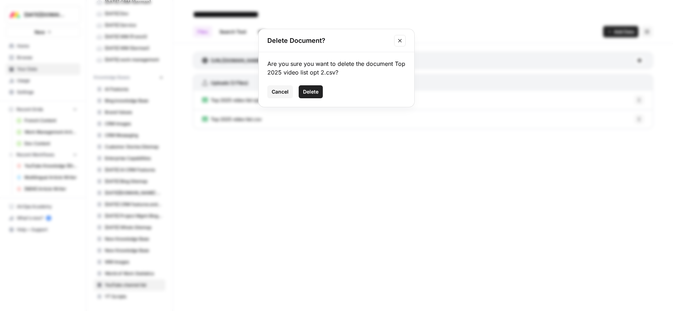
drag, startPoint x: 312, startPoint y: 93, endPoint x: 320, endPoint y: 107, distance: 15.3
click at [312, 93] on span "Delete" at bounding box center [310, 91] width 15 height 7
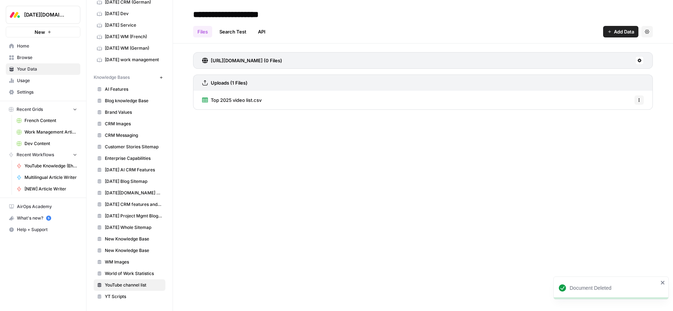
click at [620, 33] on span "Add Data" at bounding box center [624, 31] width 20 height 7
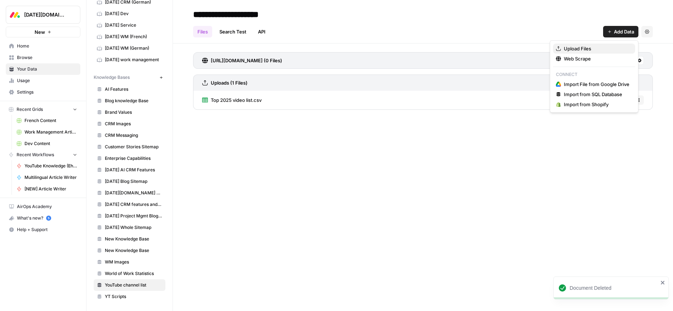
click at [578, 48] on span "Upload Files" at bounding box center [597, 48] width 66 height 7
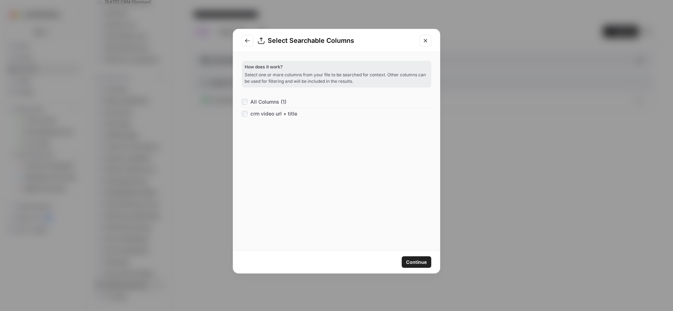
click at [412, 263] on span "Continue" at bounding box center [416, 262] width 21 height 7
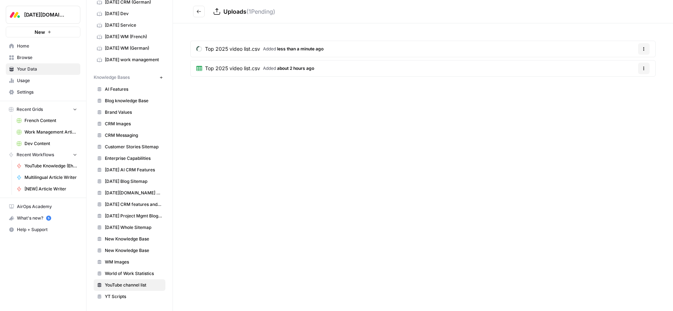
click at [196, 13] on icon "Go back" at bounding box center [198, 11] width 5 height 5
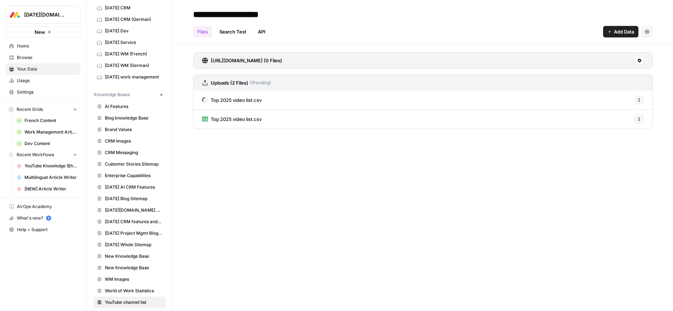
scroll to position [40, 0]
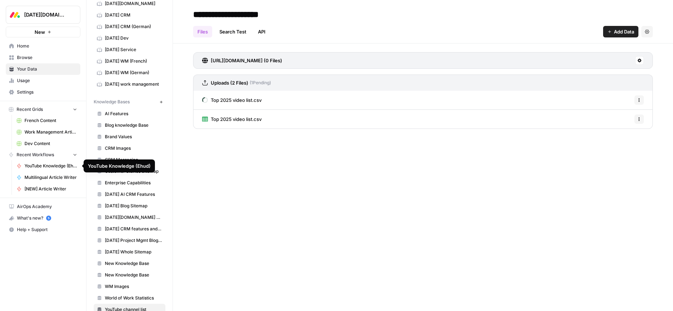
click at [48, 167] on span "YouTube Knowledge (Ehud)" at bounding box center [51, 166] width 53 height 6
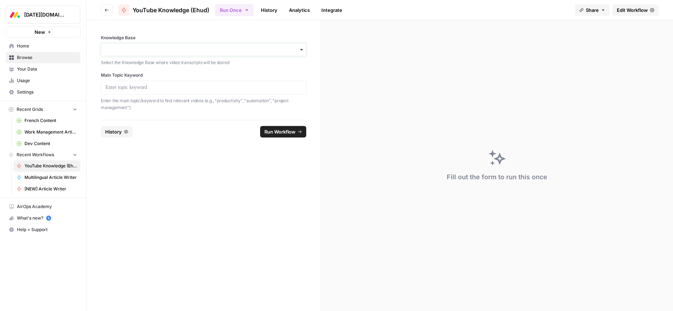
click at [155, 50] on input "Knowledge Base" at bounding box center [204, 49] width 196 height 7
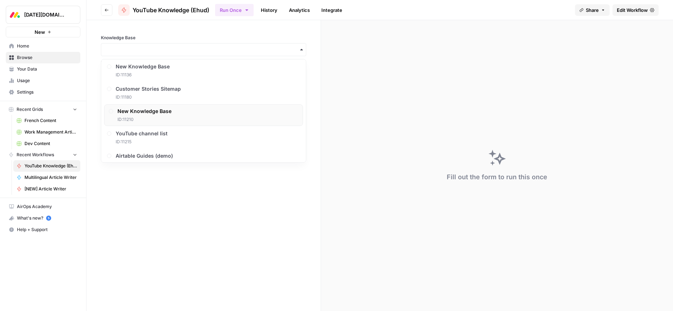
scroll to position [349, 0]
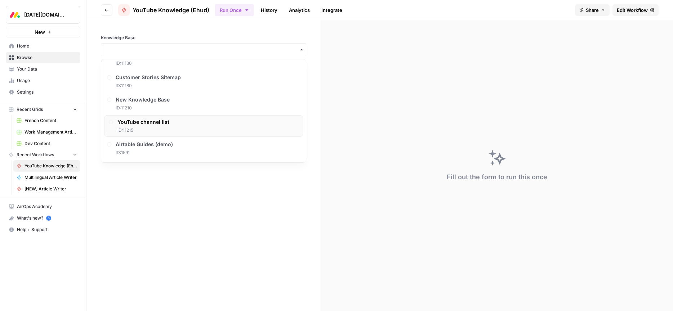
click at [145, 125] on span "YouTube channel list" at bounding box center [143, 122] width 52 height 7
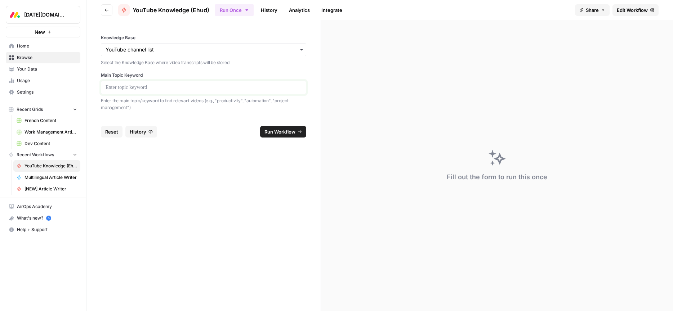
click at [149, 89] on p at bounding box center [204, 87] width 196 height 7
click at [295, 132] on span "Run Workflow" at bounding box center [279, 131] width 31 height 7
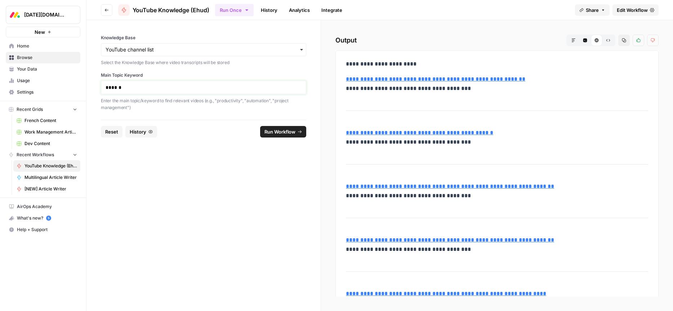
drag, startPoint x: 133, startPoint y: 87, endPoint x: 76, endPoint y: 86, distance: 57.3
click at [76, 86] on div "**********" at bounding box center [336, 155] width 673 height 311
click at [288, 132] on span "Run Workflow" at bounding box center [279, 131] width 31 height 7
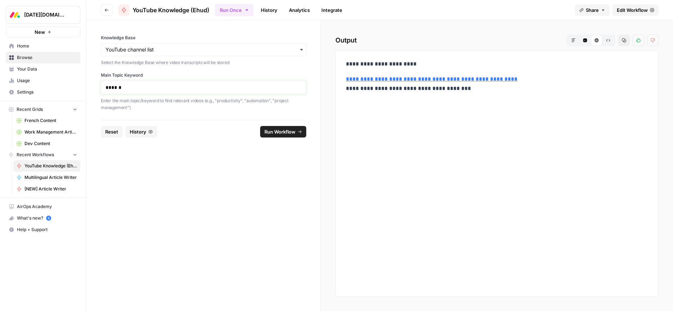
drag, startPoint x: 129, startPoint y: 90, endPoint x: 65, endPoint y: 79, distance: 65.5
click at [65, 79] on div "**********" at bounding box center [336, 155] width 673 height 311
click at [288, 133] on span "Run Workflow" at bounding box center [279, 131] width 31 height 7
click at [26, 47] on span "Home" at bounding box center [47, 46] width 60 height 6
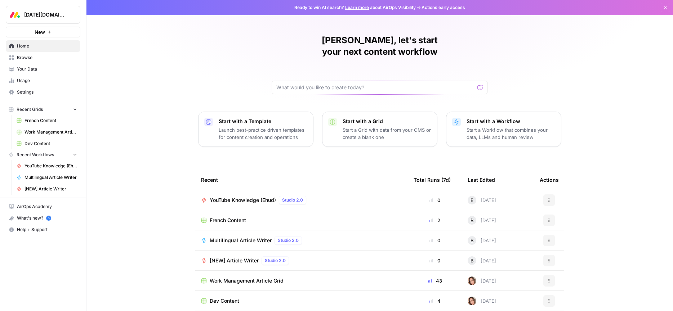
click at [19, 70] on span "Your Data" at bounding box center [47, 69] width 60 height 6
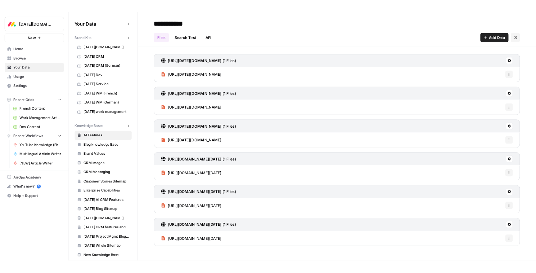
scroll to position [65, 0]
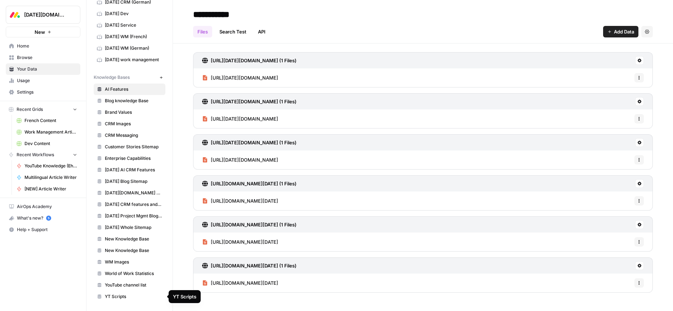
click at [125, 286] on span "YouTube channel list" at bounding box center [133, 285] width 57 height 6
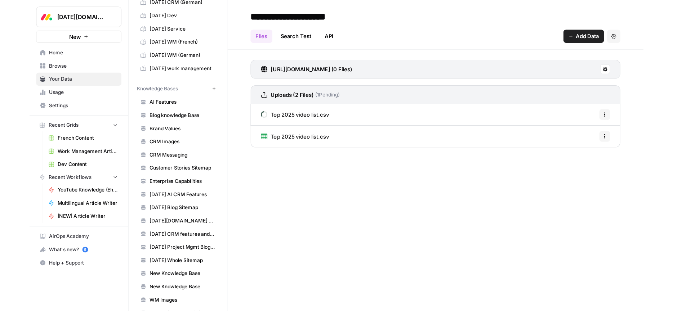
scroll to position [65, 0]
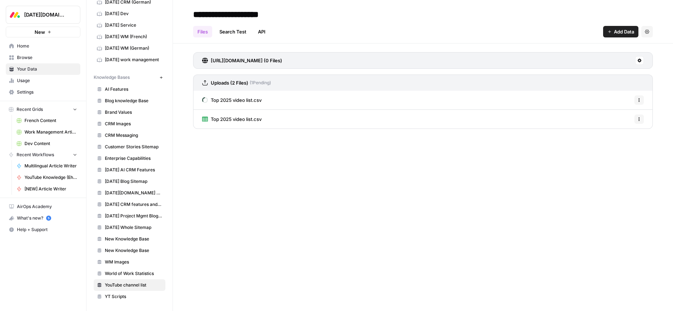
click at [314, 175] on div "**********" at bounding box center [423, 155] width 500 height 311
click at [436, 28] on div "Files Search Test API Add Data Settings" at bounding box center [423, 28] width 460 height 17
click at [319, 165] on div "**********" at bounding box center [423, 155] width 500 height 311
